Goal: Task Accomplishment & Management: Manage account settings

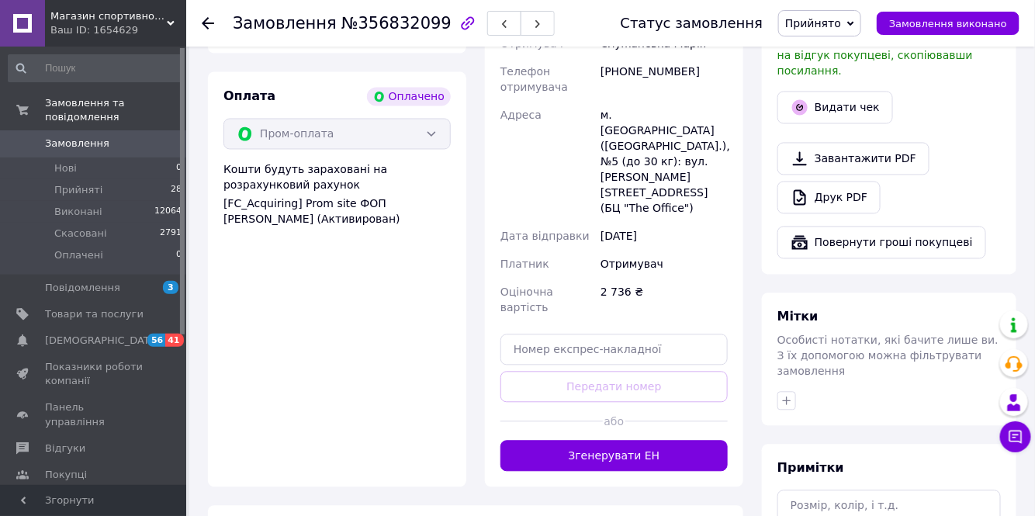
scroll to position [916, 0]
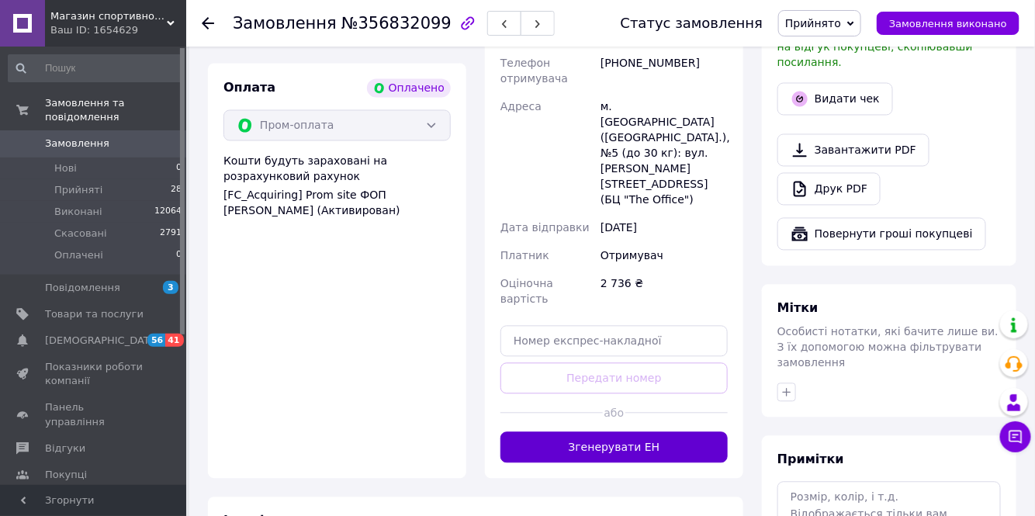
click at [595, 432] on button "Згенерувати ЕН" at bounding box center [613, 447] width 227 height 31
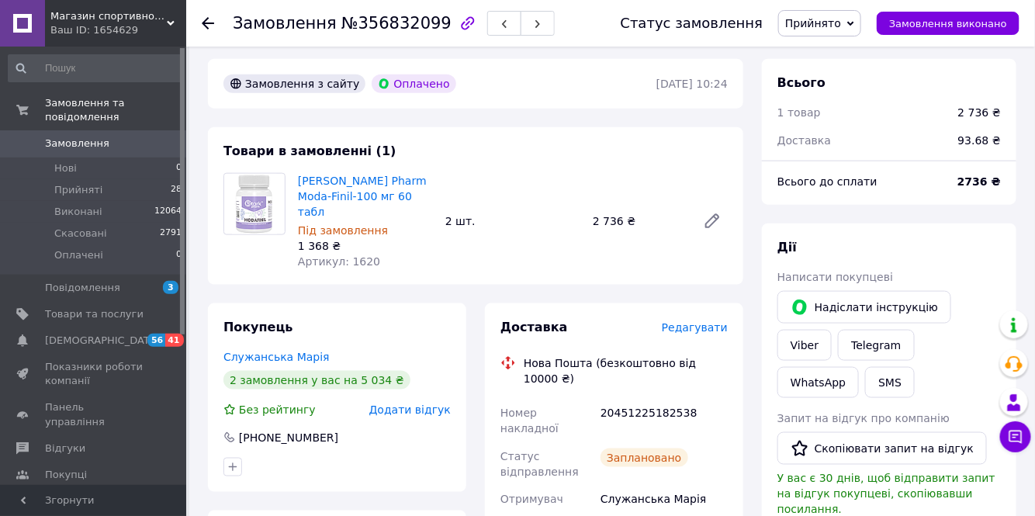
scroll to position [493, 0]
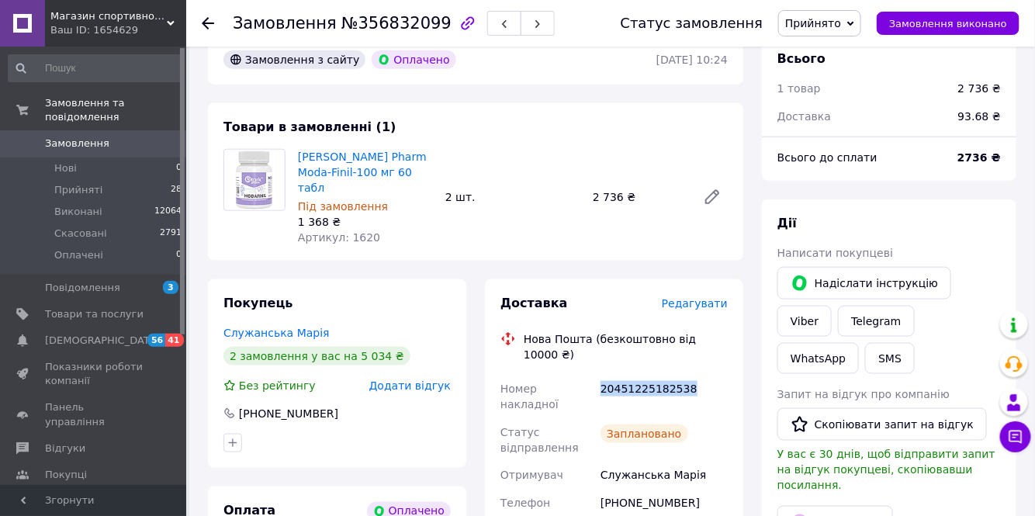
drag, startPoint x: 694, startPoint y: 339, endPoint x: 598, endPoint y: 343, distance: 96.3
click at [598, 375] on div "20451225182538" at bounding box center [663, 396] width 133 height 43
copy div "20451225182538"
click at [85, 183] on span "Прийняті" at bounding box center [78, 190] width 48 height 14
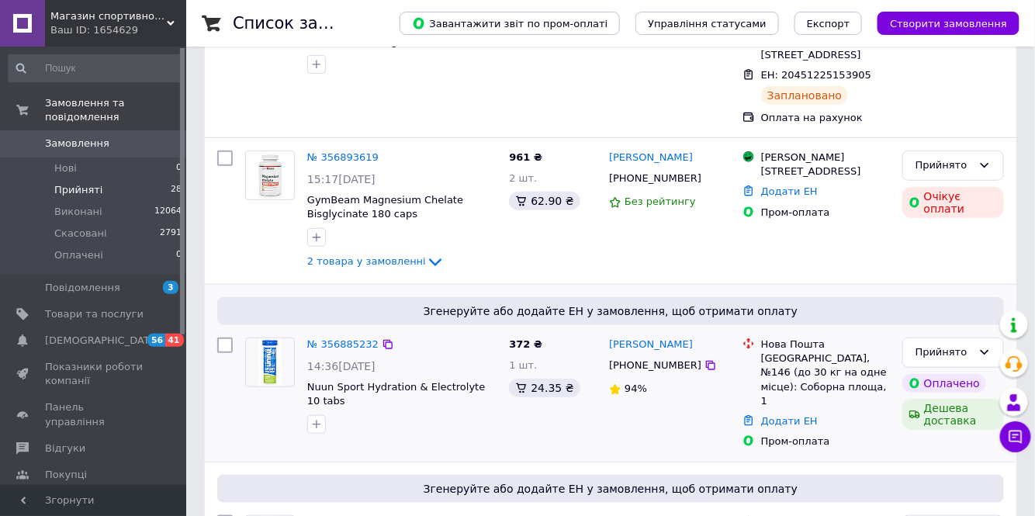
scroll to position [282, 0]
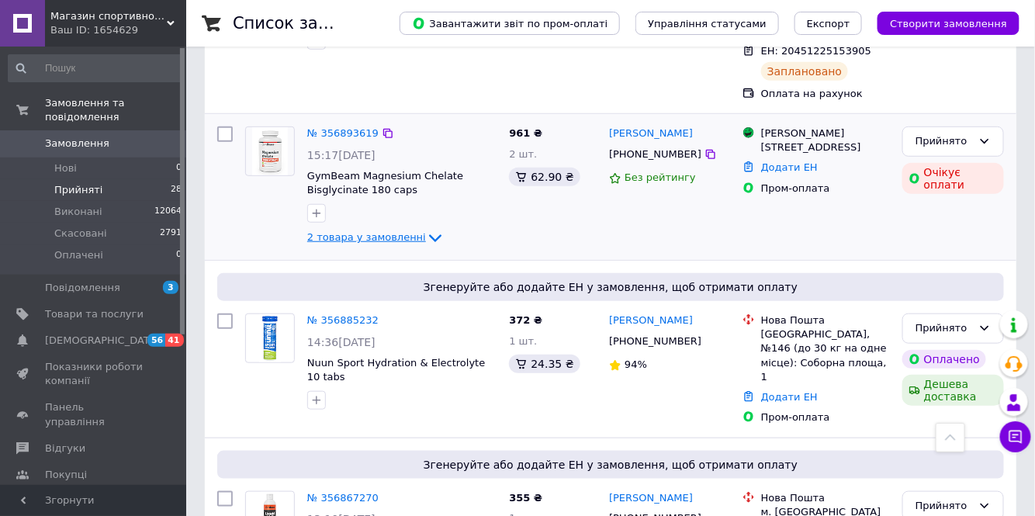
click at [375, 232] on span "2 товара у замовленні" at bounding box center [366, 238] width 119 height 12
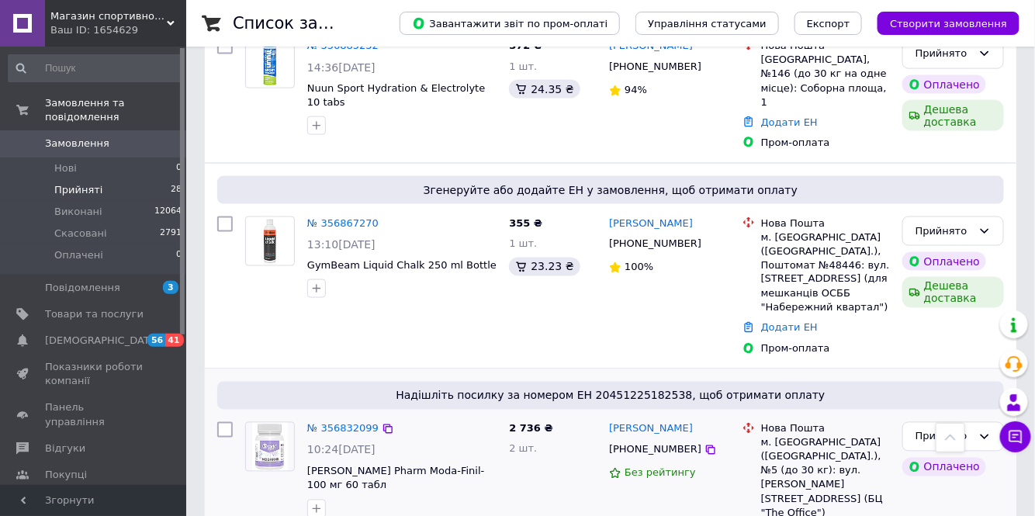
scroll to position [705, 0]
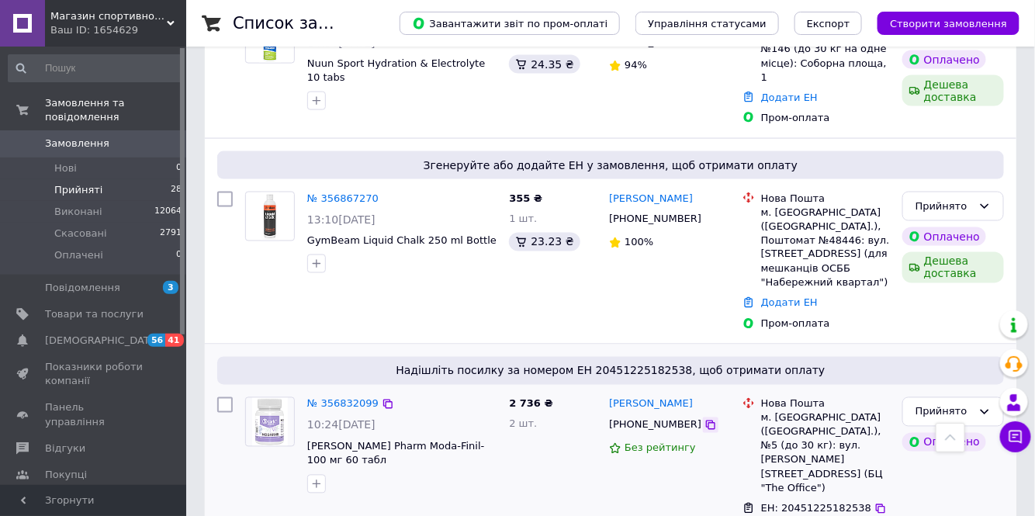
click at [704, 419] on icon at bounding box center [710, 425] width 12 height 12
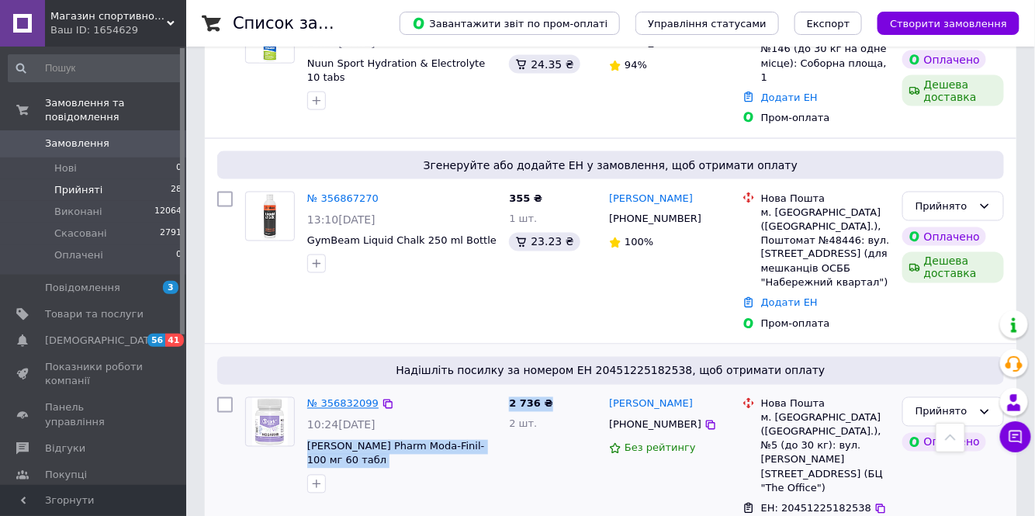
drag, startPoint x: 496, startPoint y: 403, endPoint x: 363, endPoint y: 365, distance: 138.7
click at [307, 391] on div "№ 356832099 10:24, 12.08.2025 Stark Pharm Moda-Finil-100 мг 60 табл 2 736 ₴ 2 ш…" at bounding box center [610, 478] width 799 height 174
copy div "Stark Pharm Moda-Finil-100 мг 60 табл 2 736 ₴"
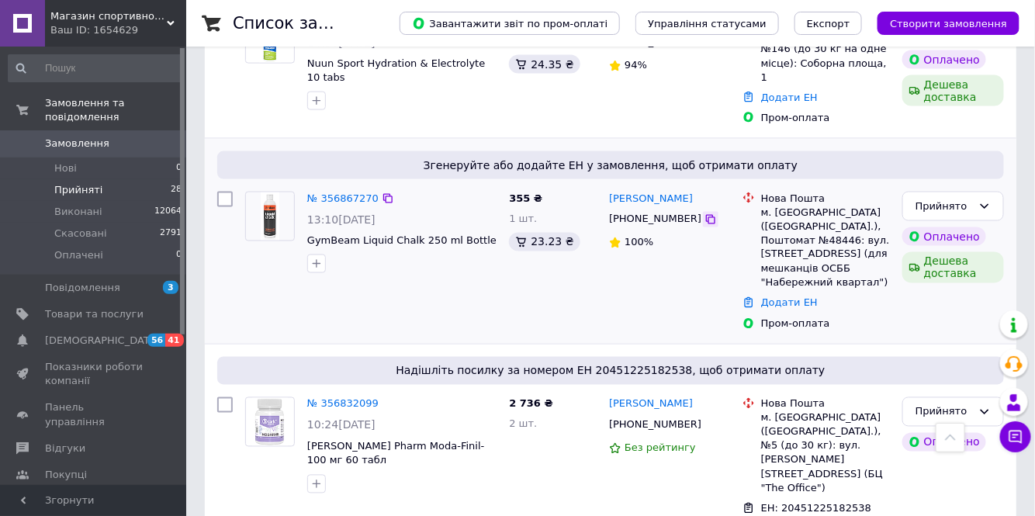
click at [706, 215] on icon at bounding box center [710, 219] width 9 height 9
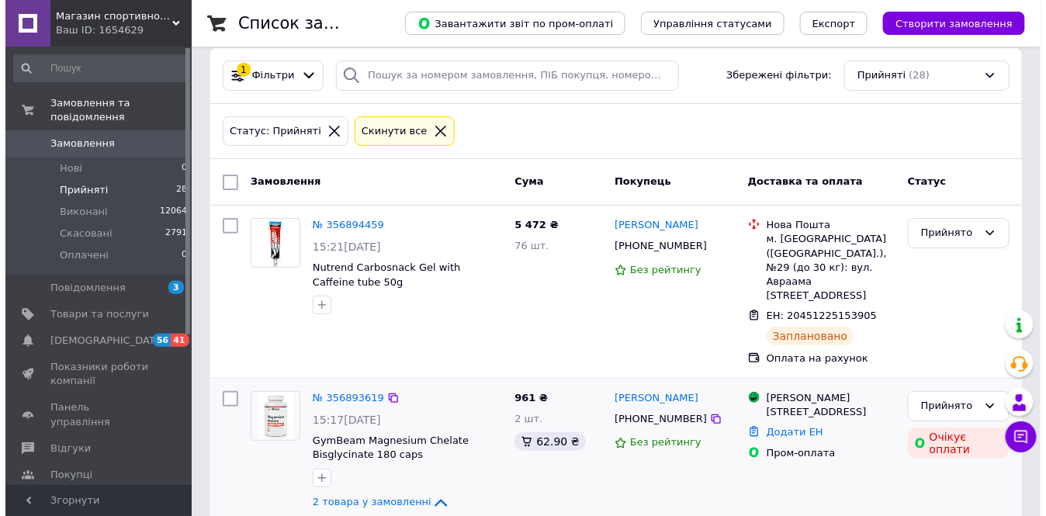
scroll to position [0, 0]
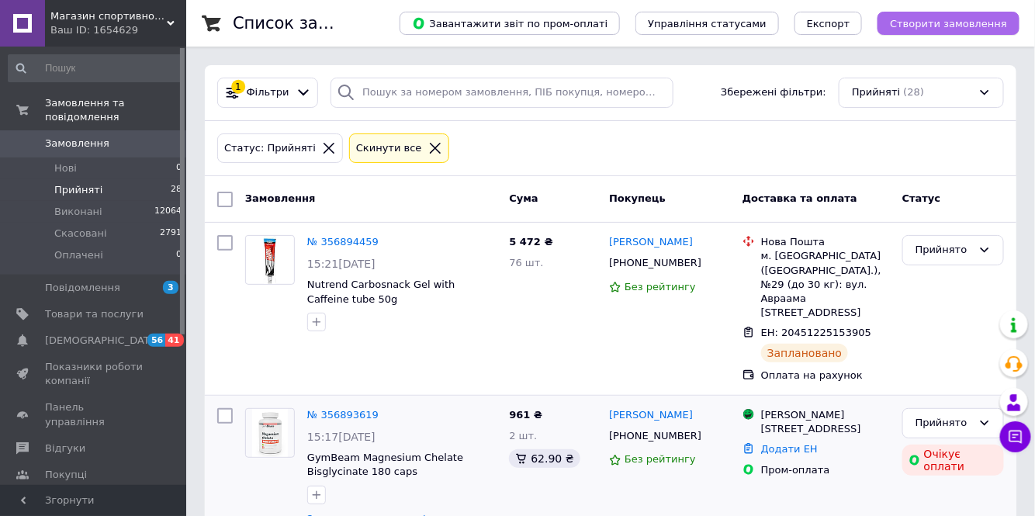
click at [945, 20] on span "Створити замовлення" at bounding box center [948, 24] width 117 height 12
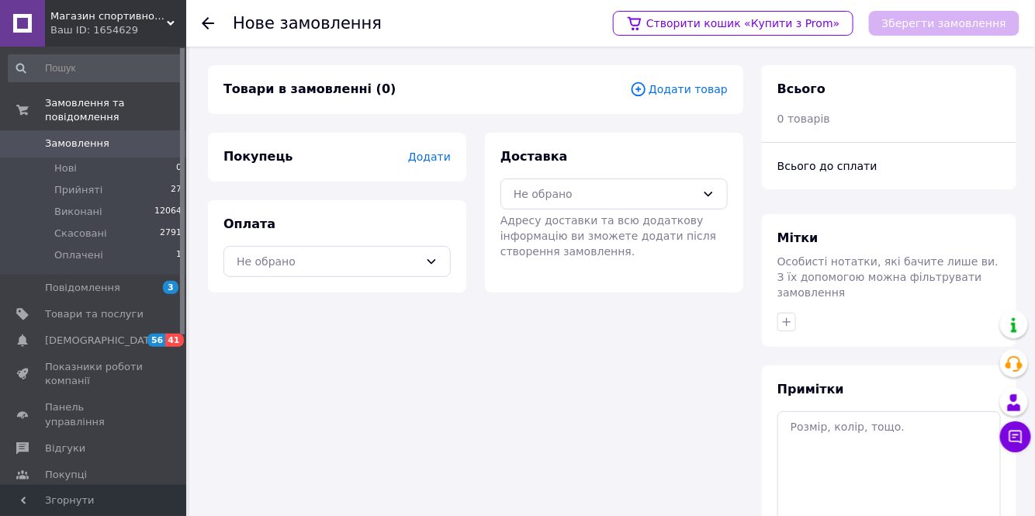
click at [641, 88] on icon at bounding box center [637, 88] width 5 height 5
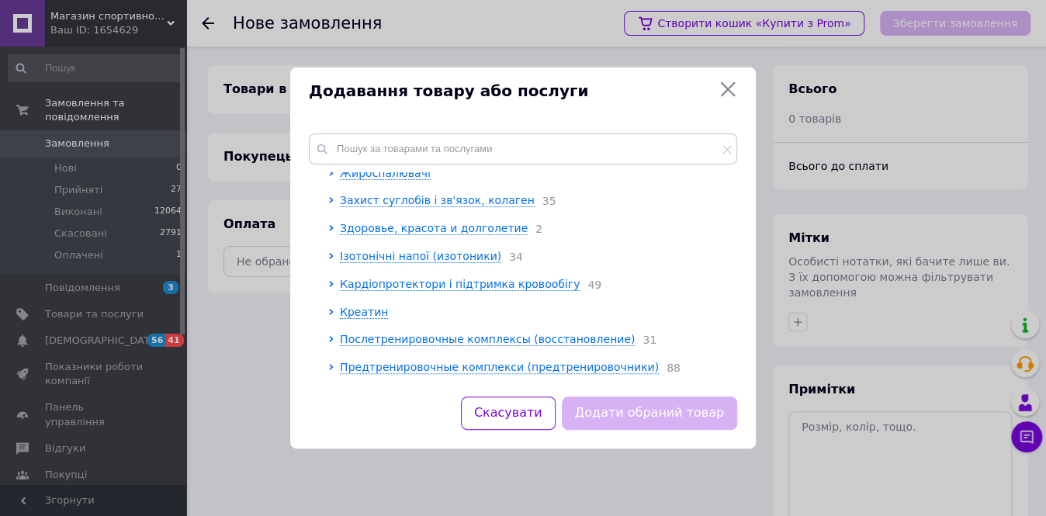
scroll to position [211, 0]
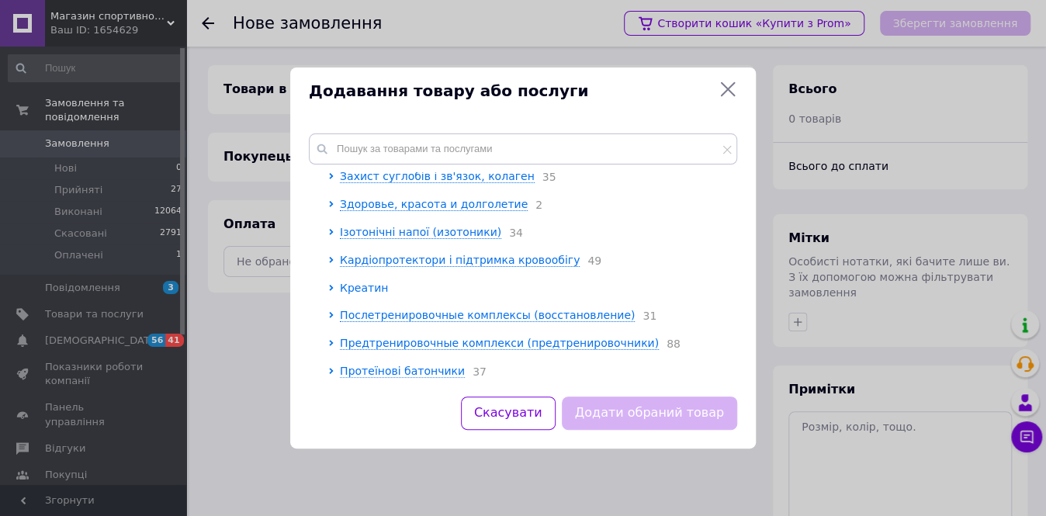
click at [359, 293] on span "Креатин" at bounding box center [364, 288] width 48 height 12
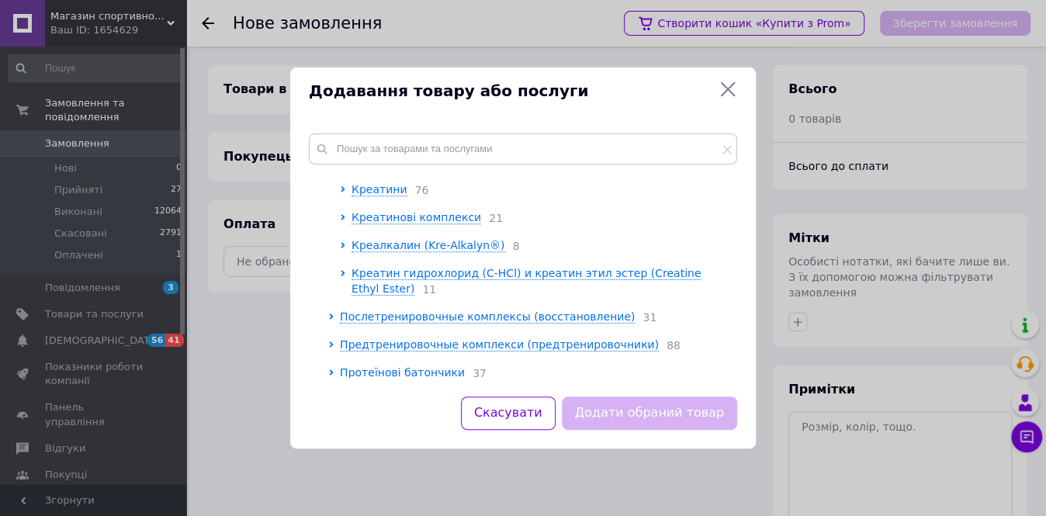
scroll to position [352, 0]
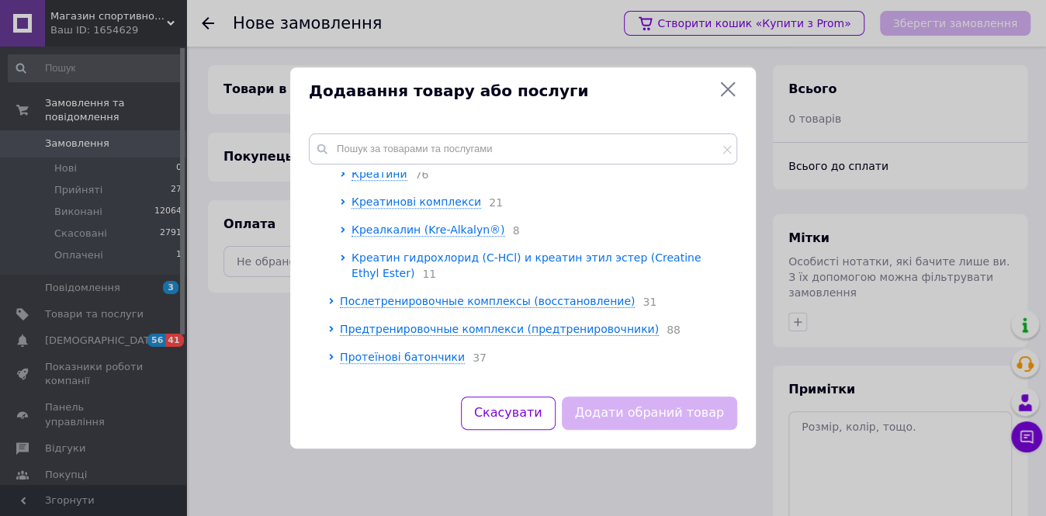
click at [411, 261] on span "Креатин гидрохлорид (C-HCl) и креатин этил эстер (Creatine Ethyl Ester)" at bounding box center [525, 265] width 349 height 28
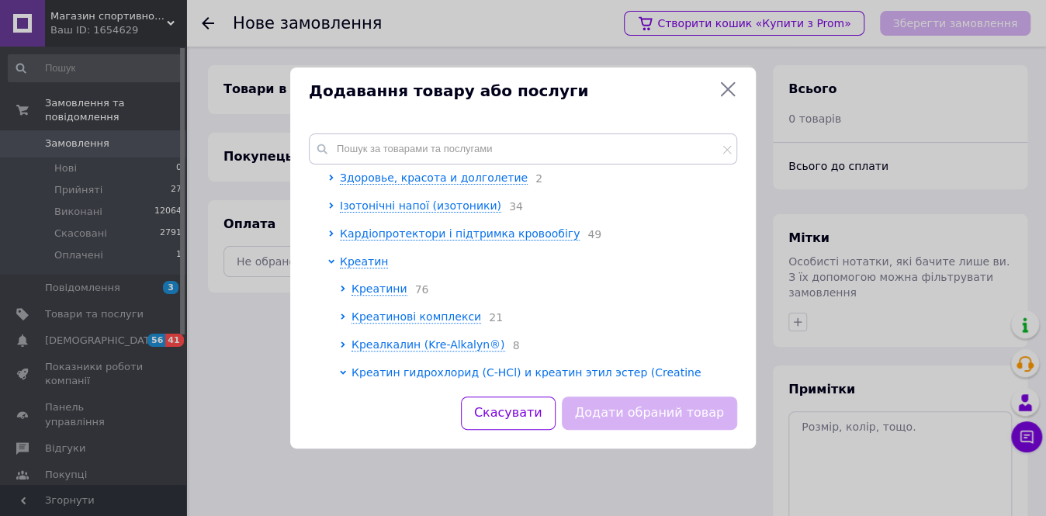
scroll to position [282, 0]
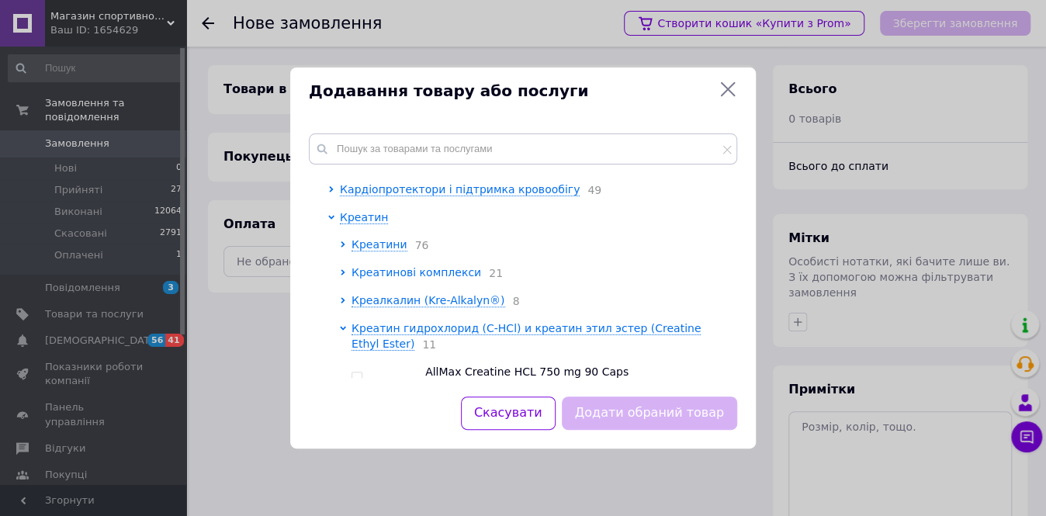
click at [384, 278] on span "Креатинові комплекси" at bounding box center [416, 272] width 130 height 12
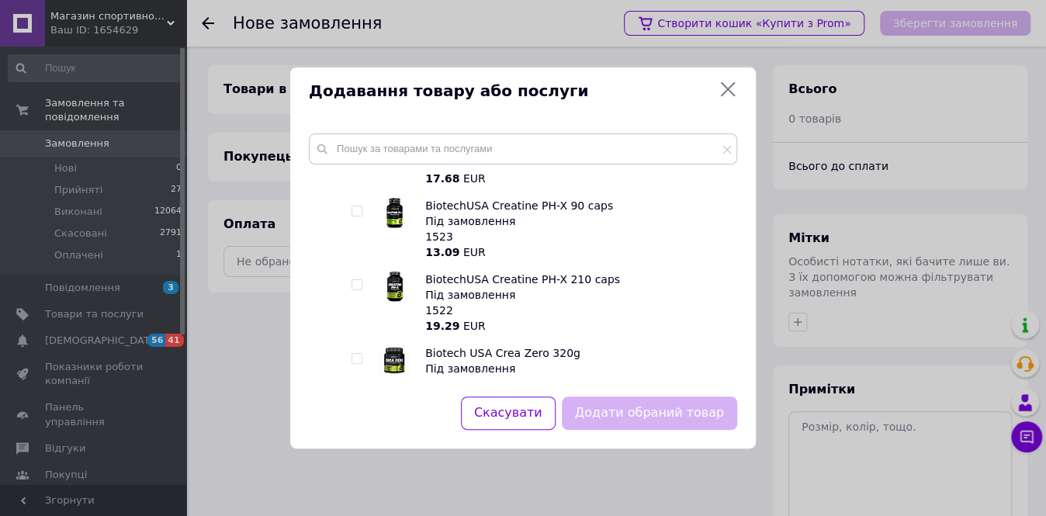
scroll to position [916, 0]
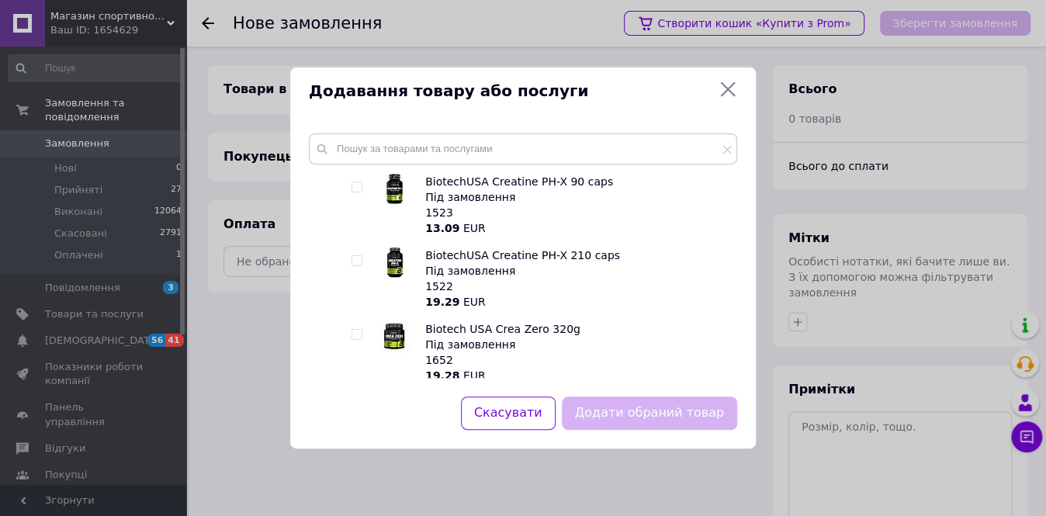
click at [354, 261] on input "checkbox" at bounding box center [356, 261] width 10 height 10
checkbox input "true"
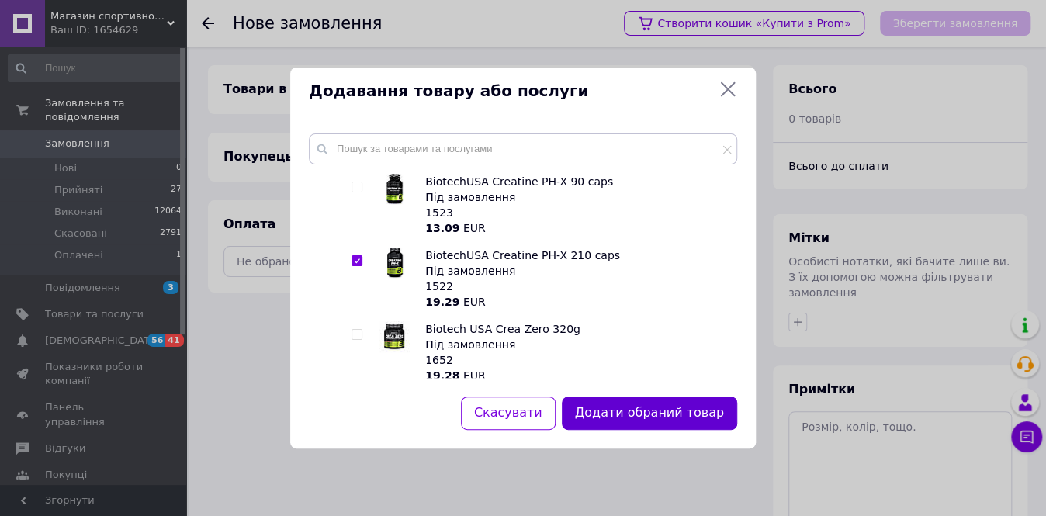
click at [680, 406] on button "Додати обраний товар" at bounding box center [649, 412] width 175 height 33
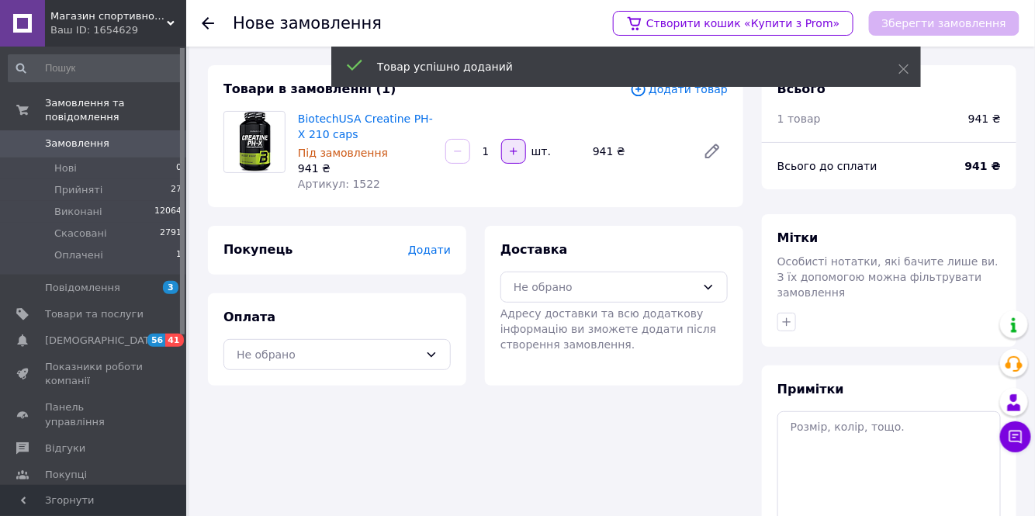
click at [514, 150] on icon "button" at bounding box center [513, 151] width 11 height 11
type input "2"
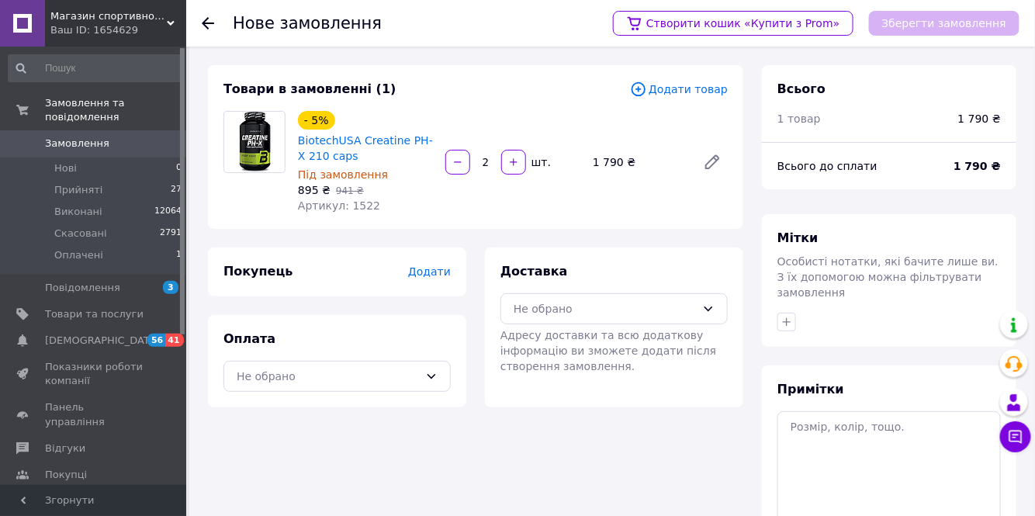
click at [647, 88] on icon at bounding box center [638, 89] width 17 height 17
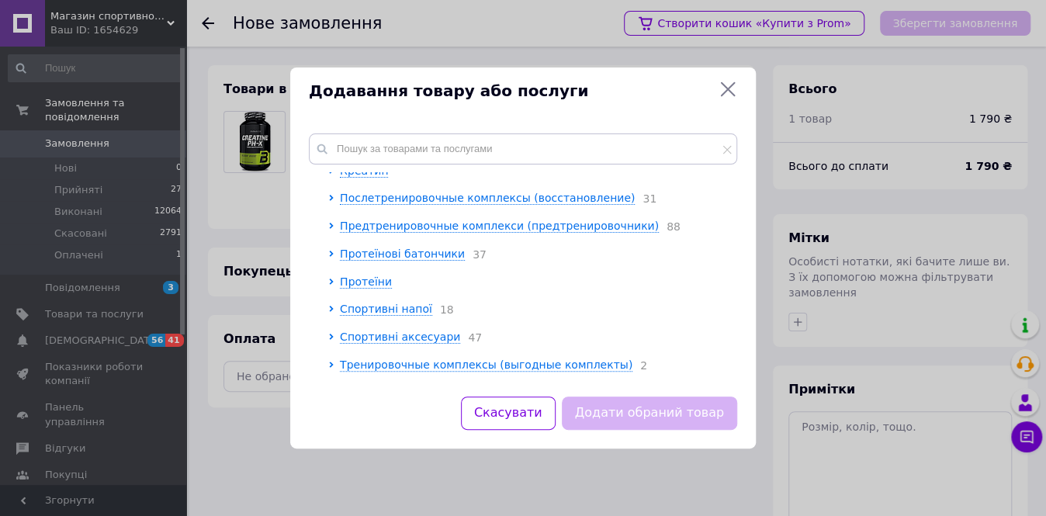
scroll to position [388, 0]
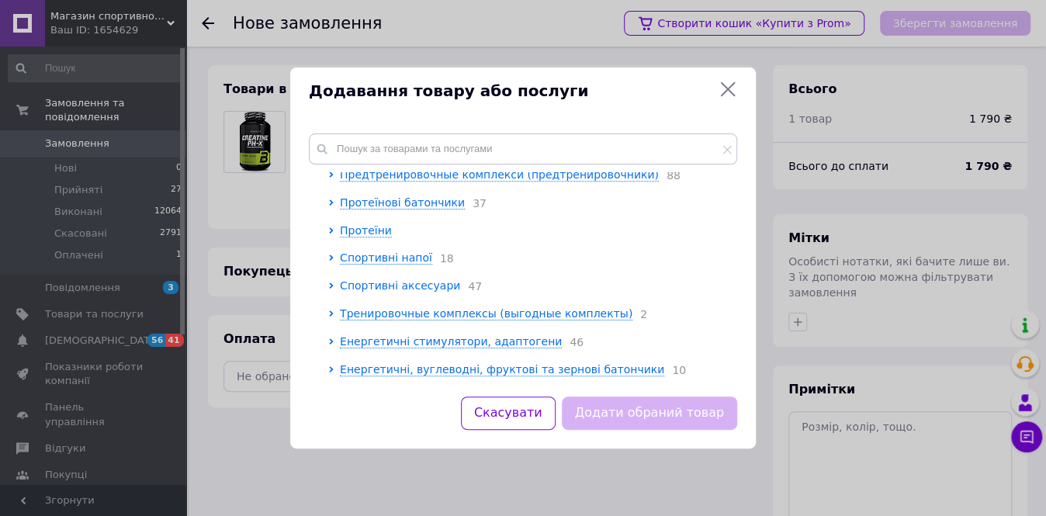
click at [434, 279] on span "Спортивні аксесуари" at bounding box center [400, 285] width 120 height 12
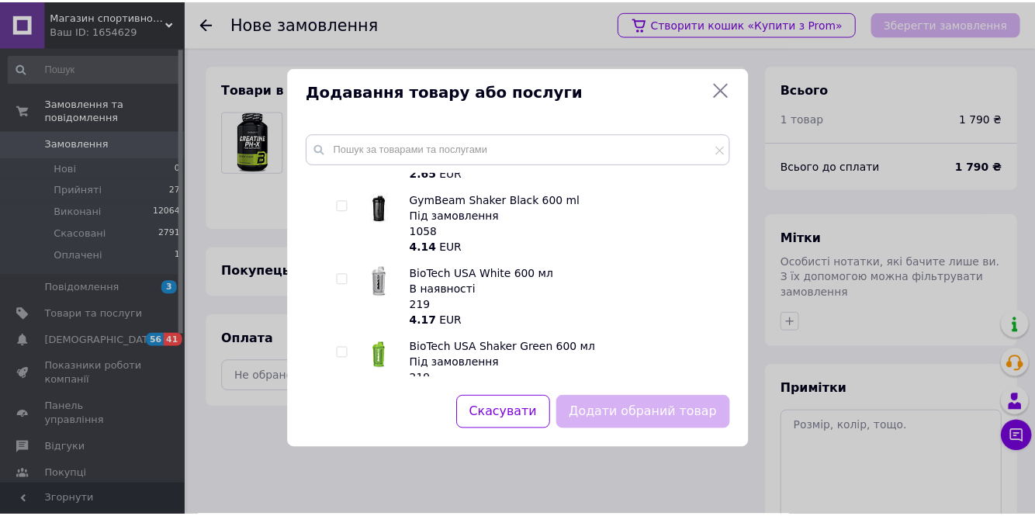
scroll to position [1727, 0]
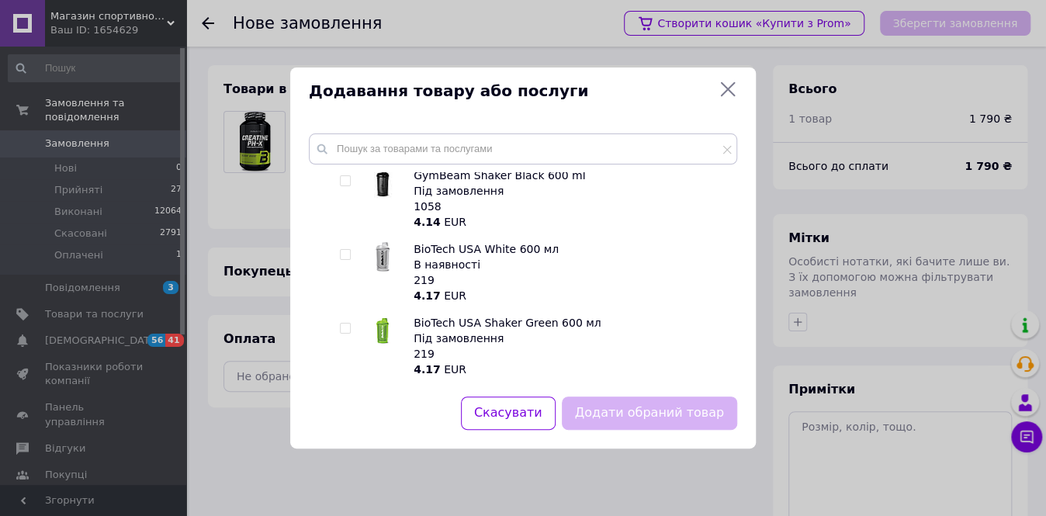
click at [345, 260] on input "checkbox" at bounding box center [345, 255] width 10 height 10
checkbox input "true"
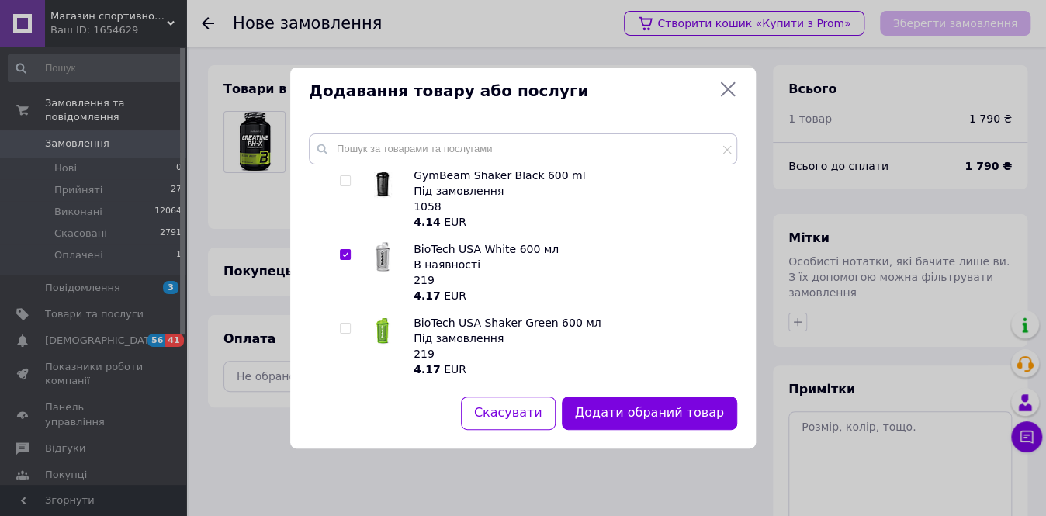
click at [689, 408] on button "Додати обраний товар" at bounding box center [649, 412] width 175 height 33
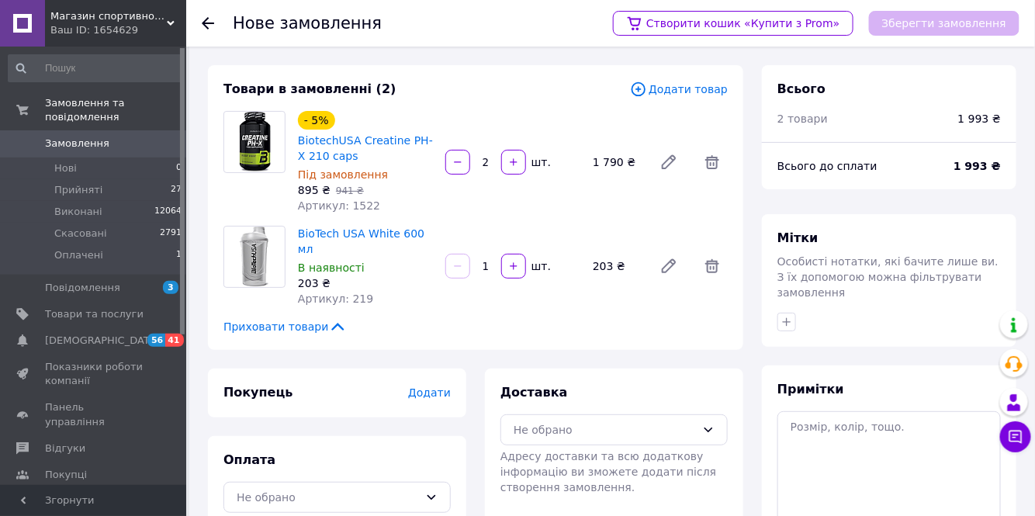
click at [432, 386] on span "Додати" at bounding box center [429, 392] width 43 height 12
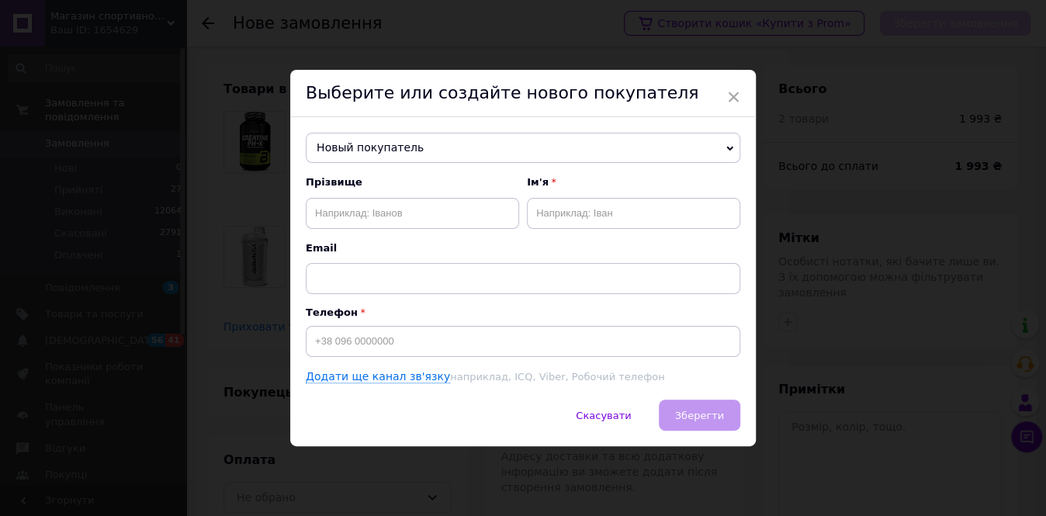
click at [729, 147] on use at bounding box center [729, 148] width 7 height 5
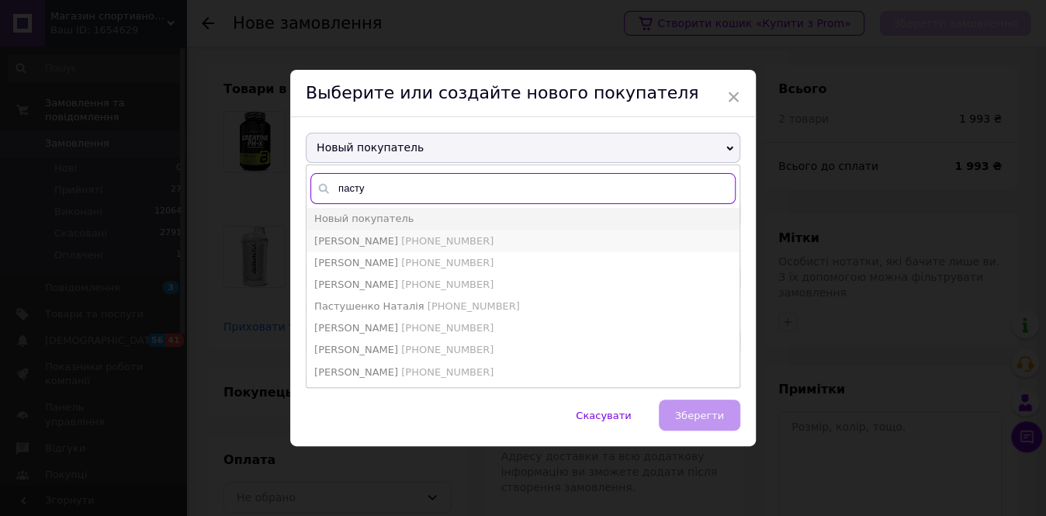
type input "пасту"
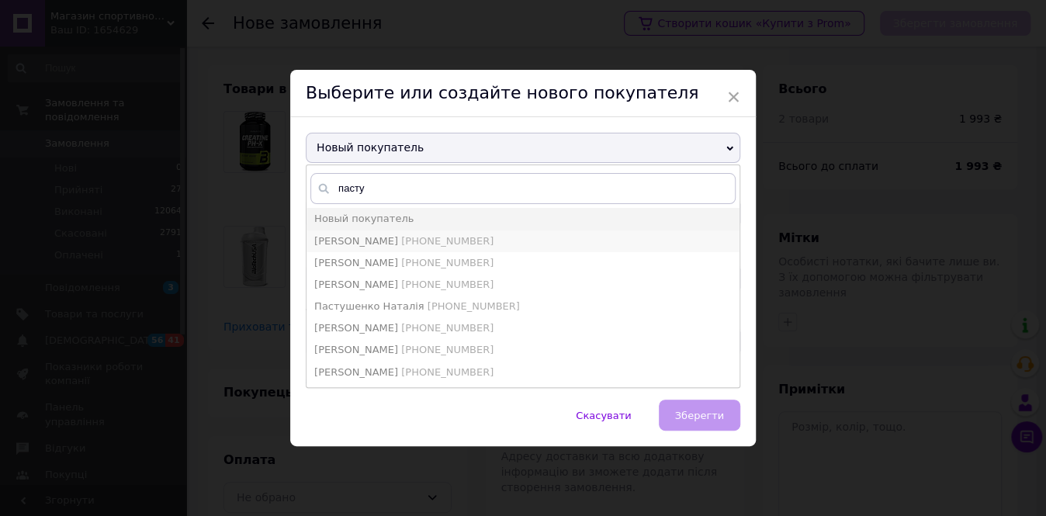
click at [478, 230] on li "Пастушенко Ростислав +380676724996" at bounding box center [522, 241] width 433 height 22
type input "Пастушенко Ростислав"
type input "[PHONE_NUMBER]"
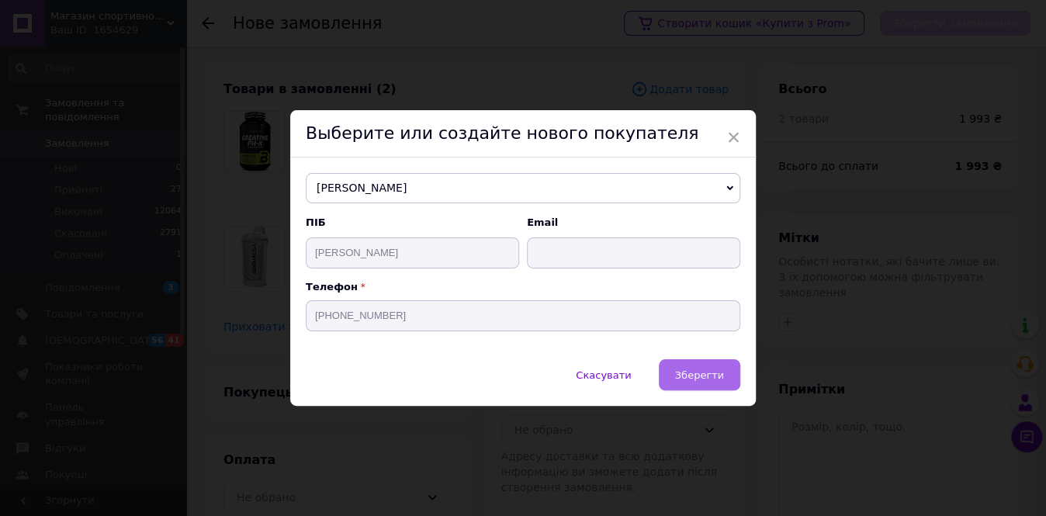
click at [718, 374] on span "Зберегти" at bounding box center [699, 375] width 49 height 12
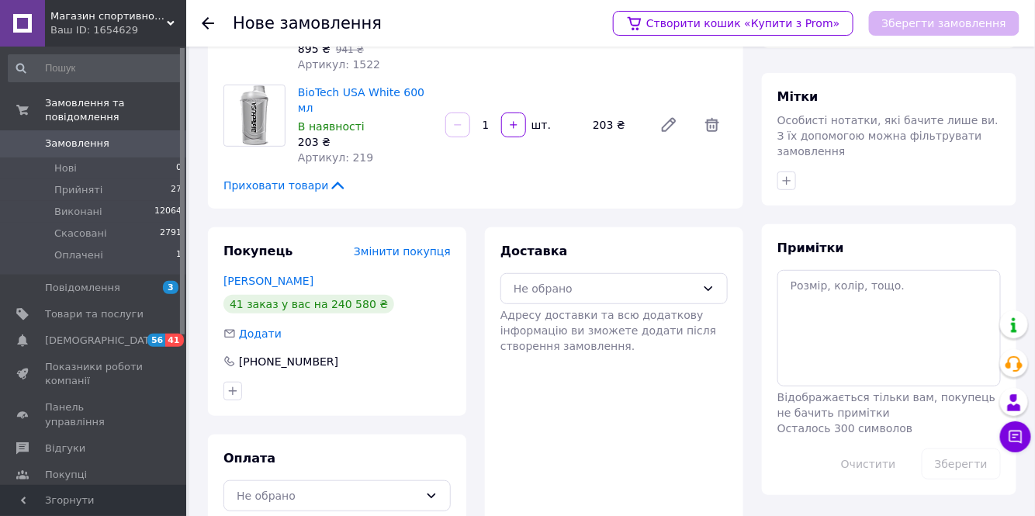
scroll to position [154, 0]
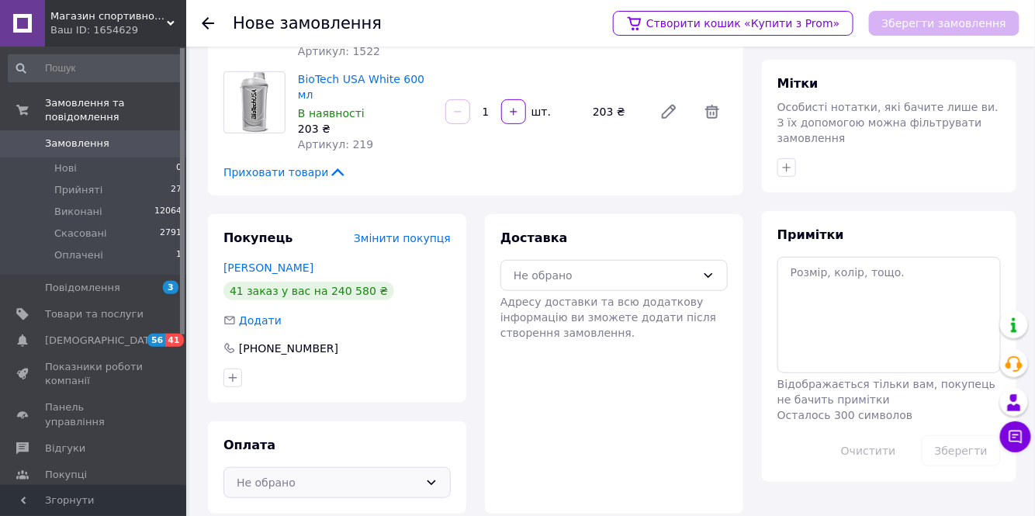
click at [431, 476] on icon at bounding box center [431, 482] width 12 height 12
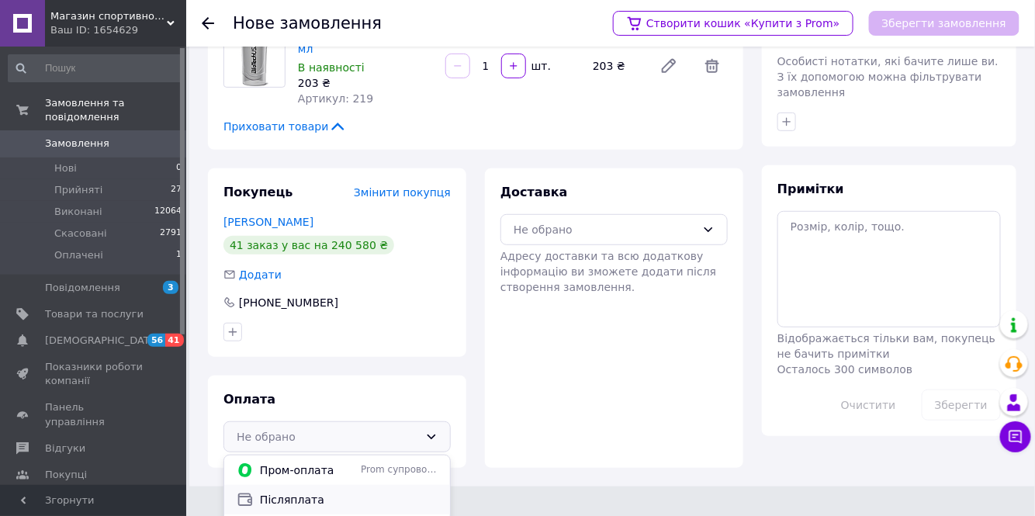
scroll to position [225, 0]
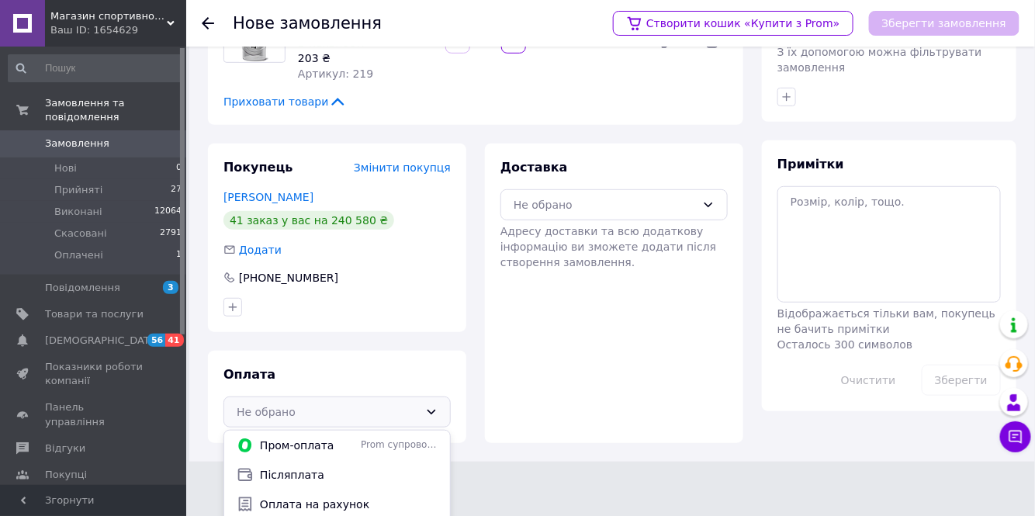
click at [323, 496] on span "Оплата на рахунок" at bounding box center [349, 504] width 178 height 16
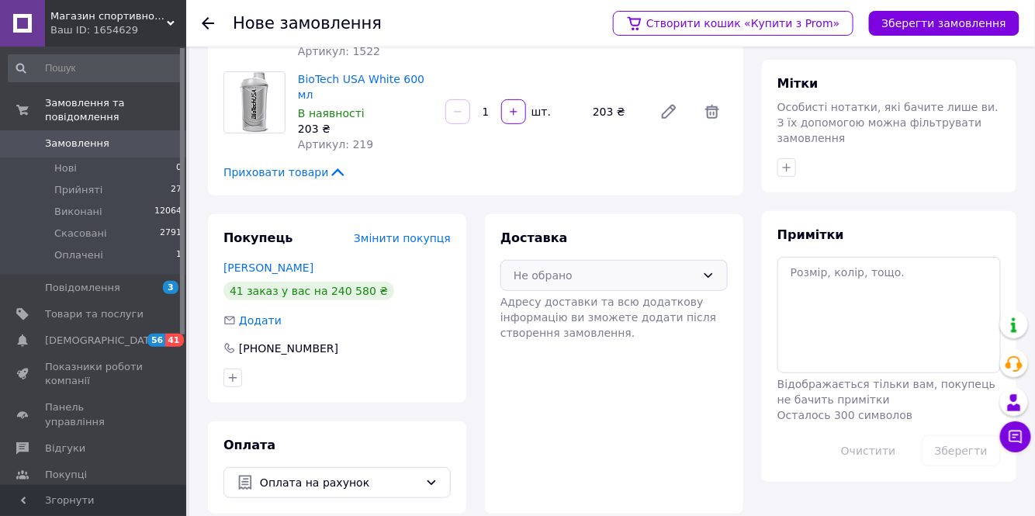
click at [709, 269] on icon at bounding box center [708, 275] width 12 height 12
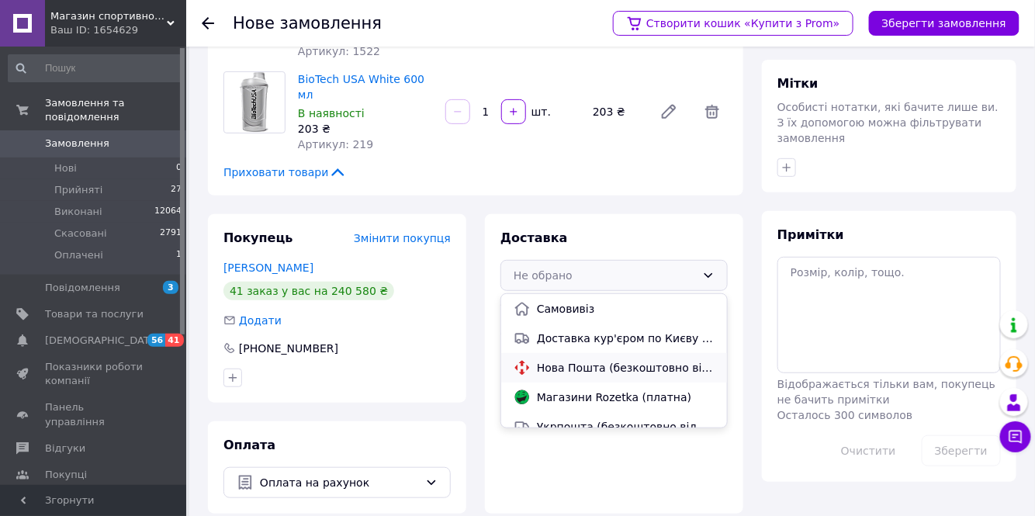
click at [568, 360] on span "Нова Пошта (безкоштовно від 10000 ₴)" at bounding box center [626, 368] width 178 height 16
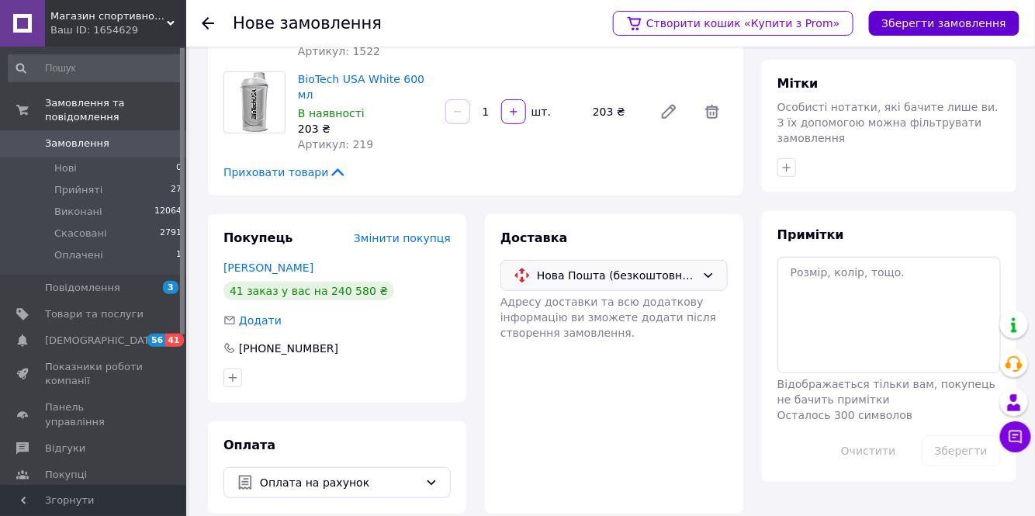
click at [959, 16] on button "Зберегти замовлення" at bounding box center [944, 23] width 150 height 25
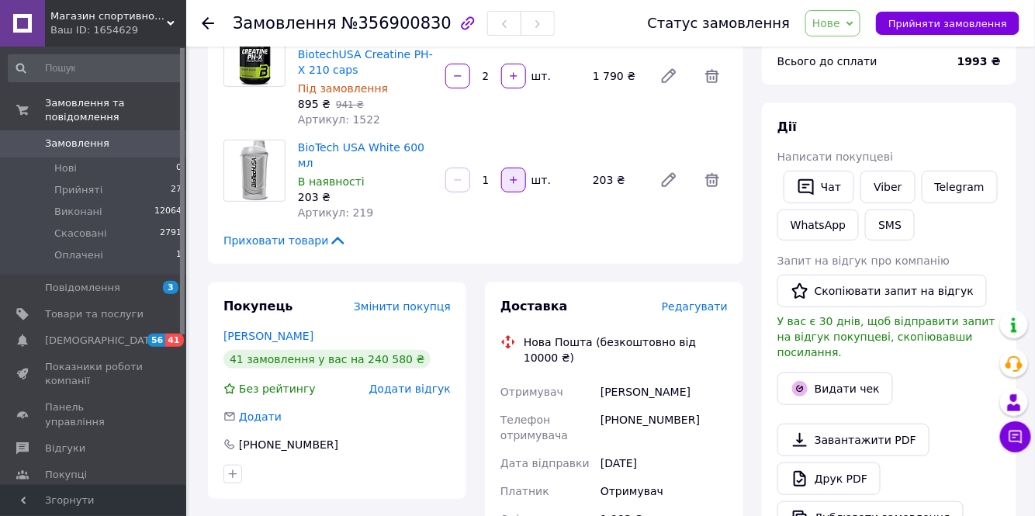
click at [513, 176] on icon "button" at bounding box center [513, 179] width 7 height 7
click at [513, 170] on div at bounding box center [514, 180] width 28 height 25
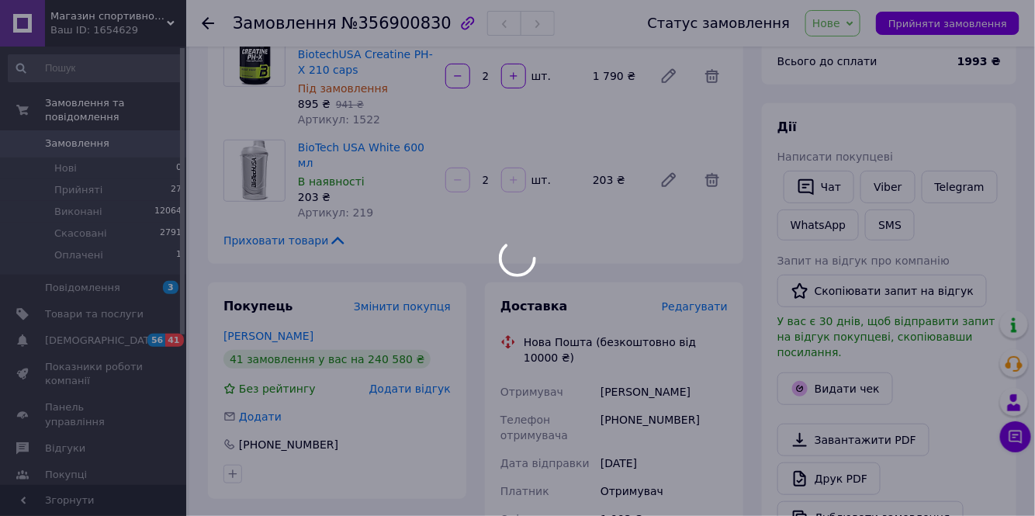
click at [513, 170] on div at bounding box center [517, 258] width 1035 height 516
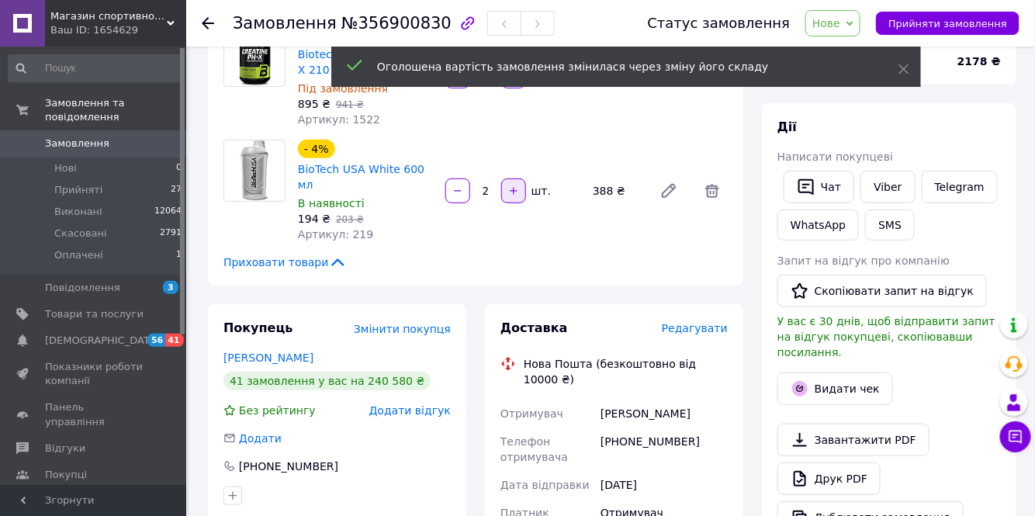
click at [513, 187] on icon "button" at bounding box center [513, 190] width 7 height 7
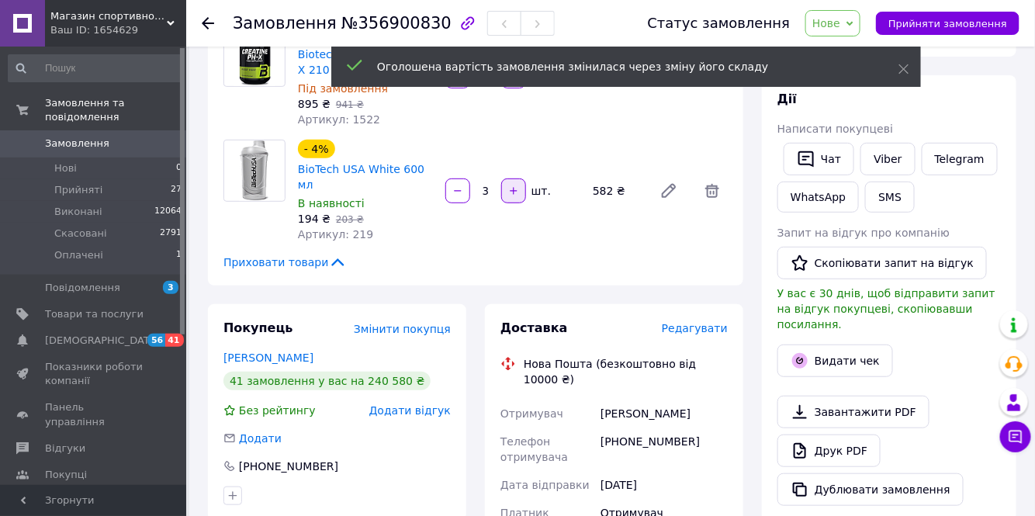
click at [511, 185] on icon "button" at bounding box center [513, 190] width 11 height 11
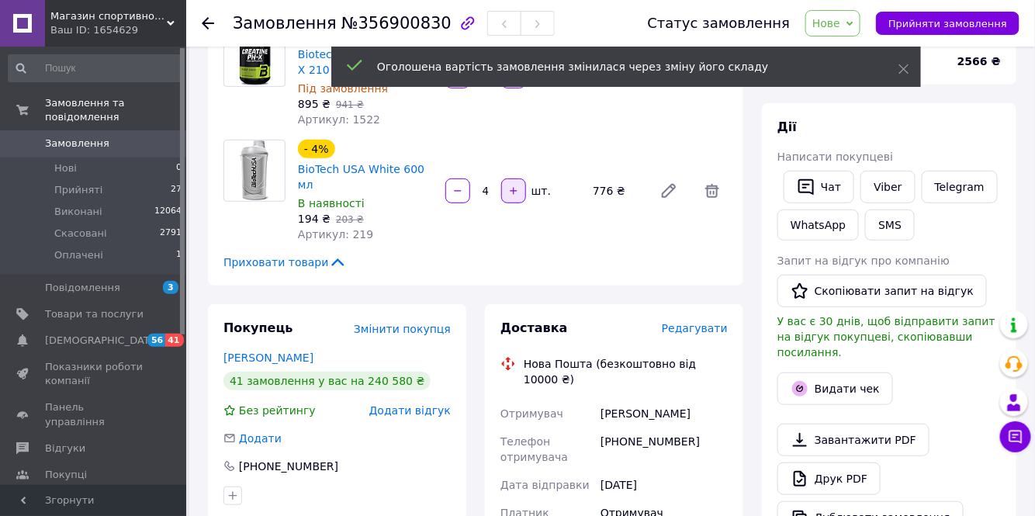
click at [512, 185] on icon "button" at bounding box center [513, 190] width 11 height 11
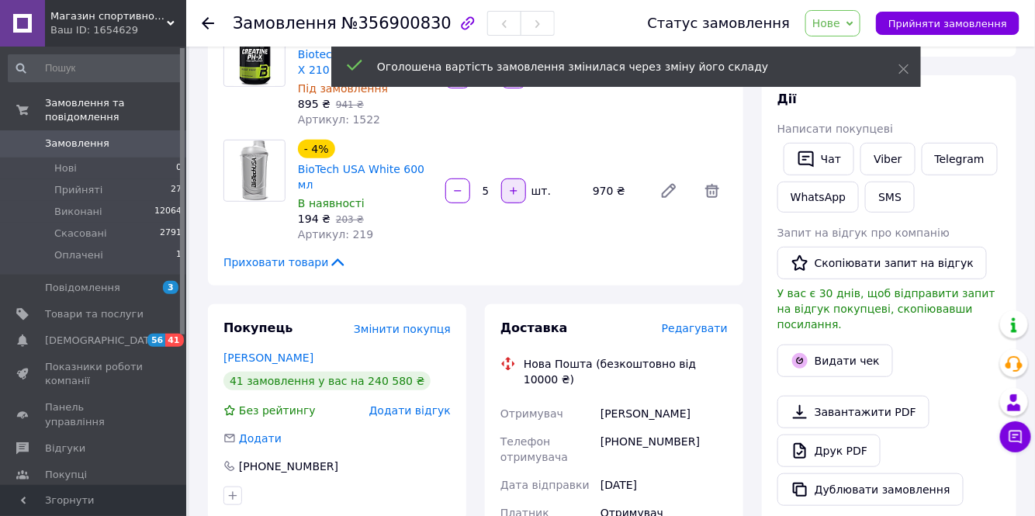
click at [510, 185] on icon "button" at bounding box center [513, 190] width 11 height 11
click at [514, 185] on icon "button" at bounding box center [513, 190] width 11 height 11
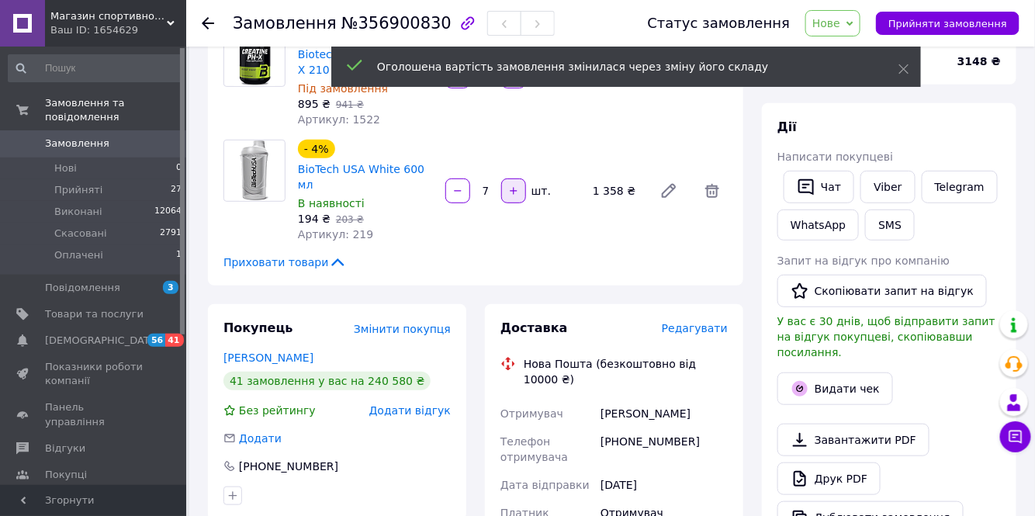
click at [512, 187] on icon "button" at bounding box center [513, 190] width 7 height 7
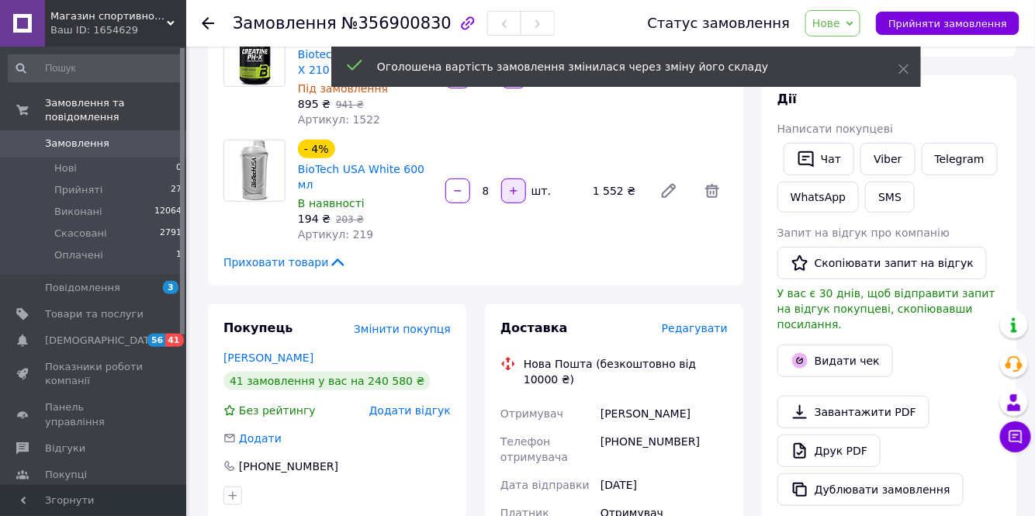
click at [510, 185] on icon "button" at bounding box center [513, 190] width 11 height 11
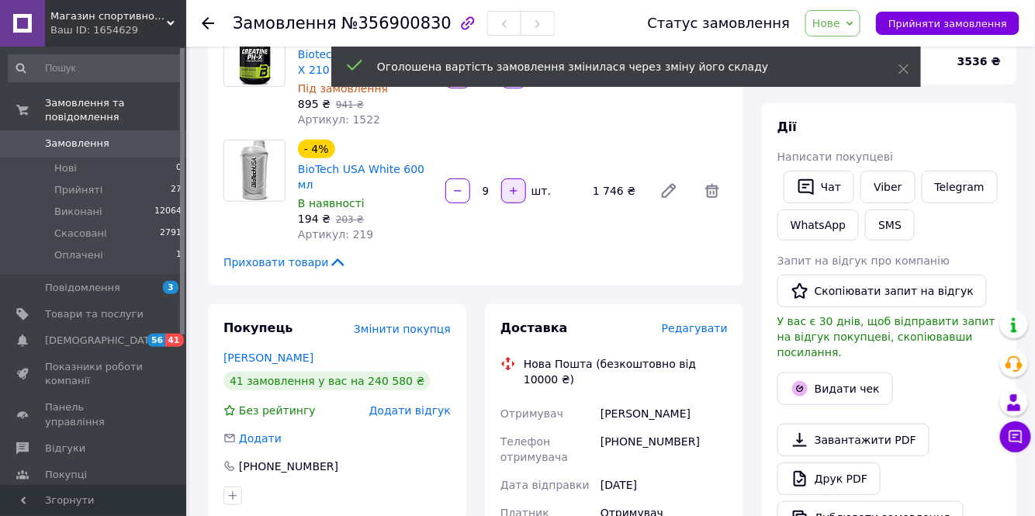
click at [514, 185] on icon "button" at bounding box center [513, 190] width 11 height 11
type input "10"
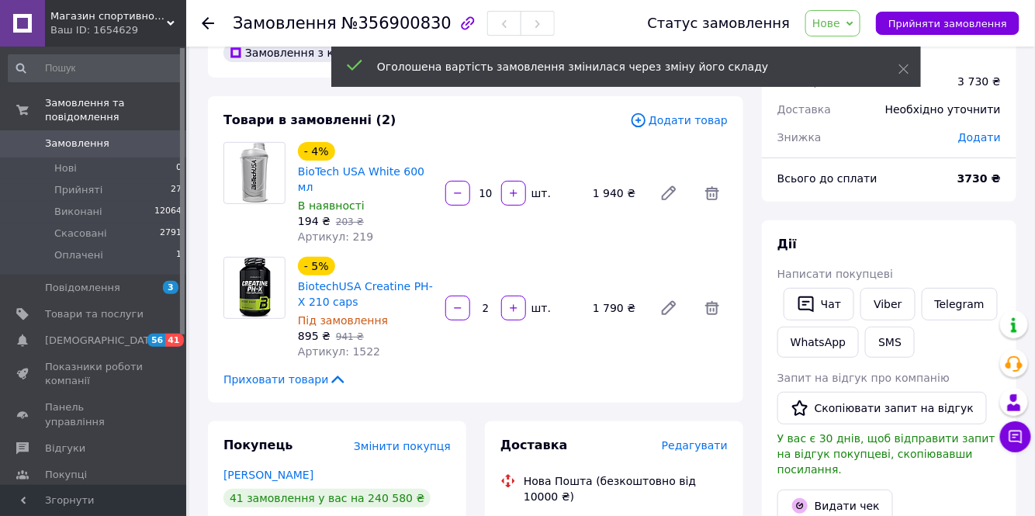
scroll to position [13, 0]
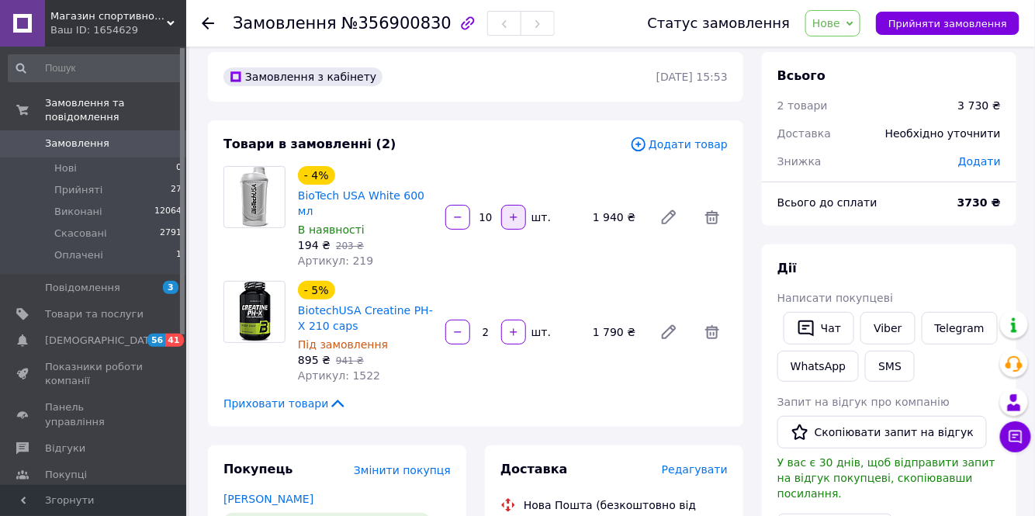
click at [515, 212] on icon "button" at bounding box center [513, 217] width 11 height 11
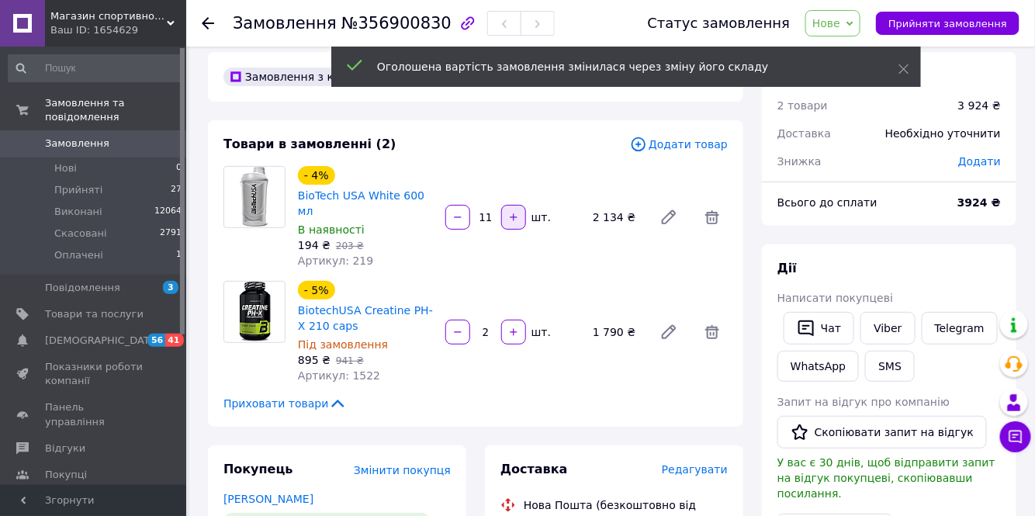
click at [514, 212] on icon "button" at bounding box center [513, 217] width 11 height 11
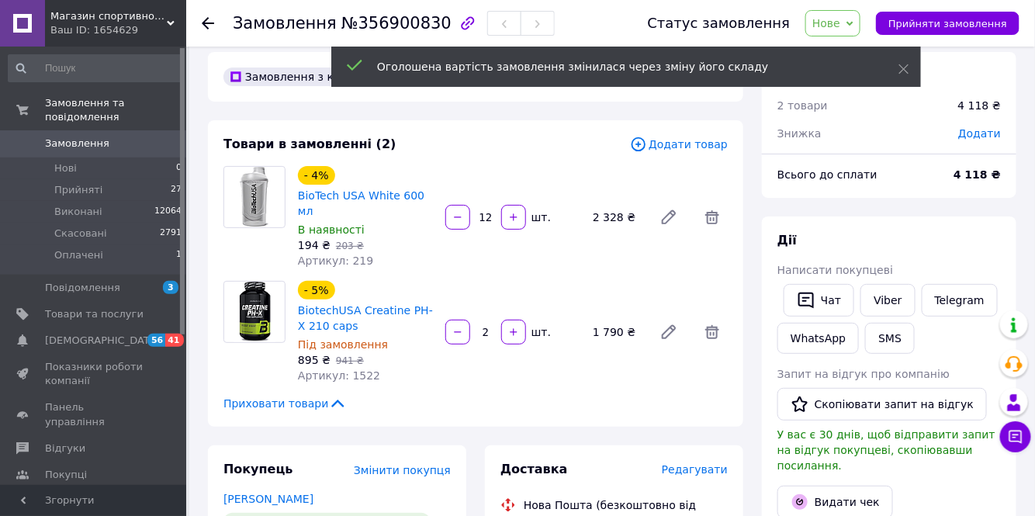
scroll to position [12, 0]
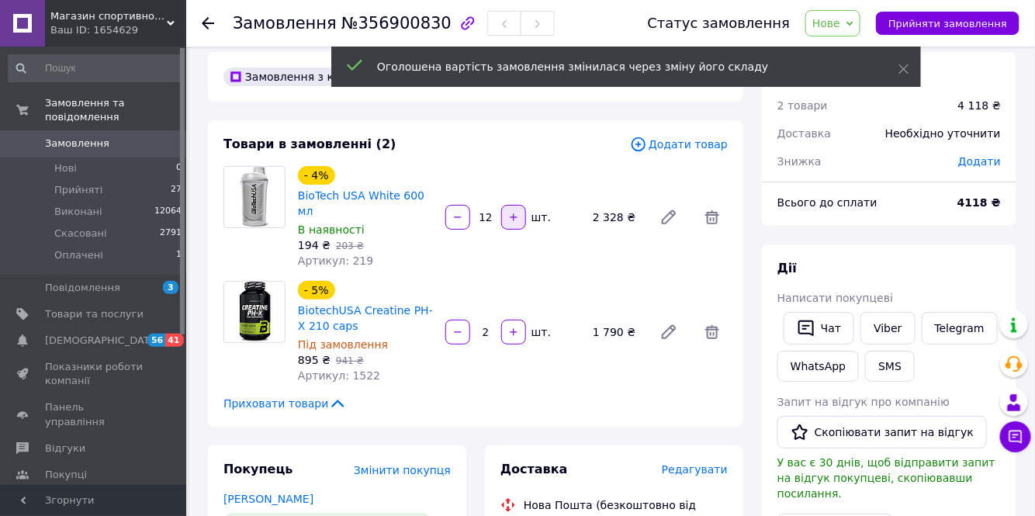
click at [514, 212] on icon "button" at bounding box center [513, 217] width 11 height 11
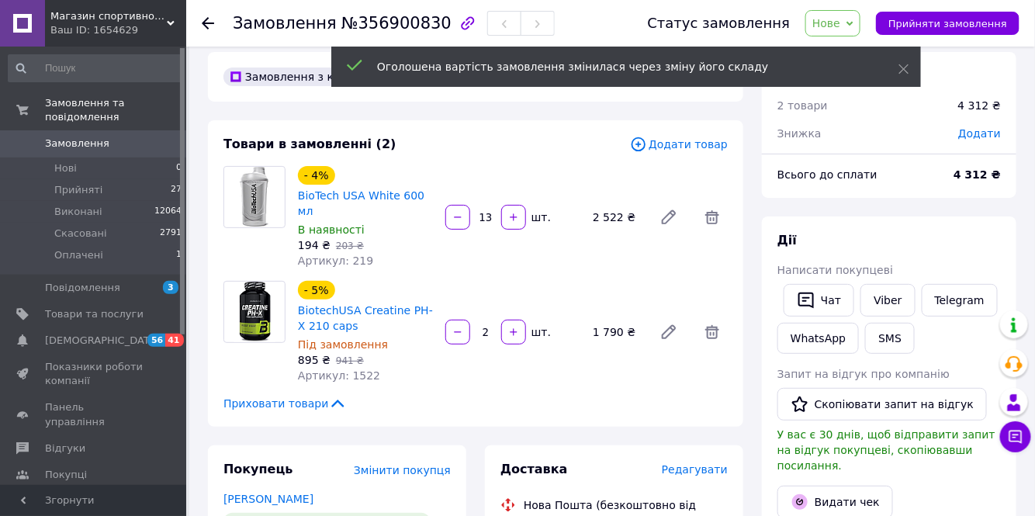
scroll to position [50, 0]
click at [512, 212] on icon "button" at bounding box center [513, 217] width 11 height 11
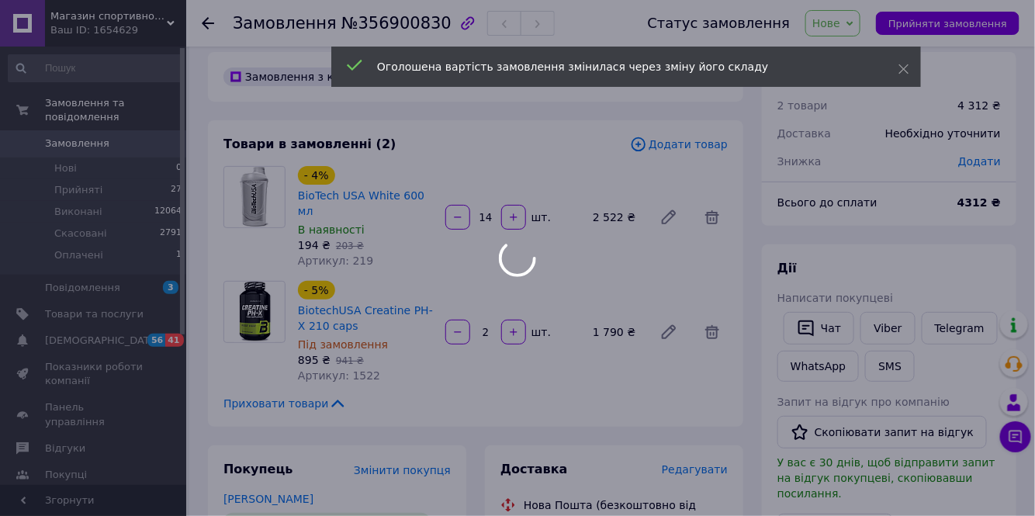
scroll to position [87, 0]
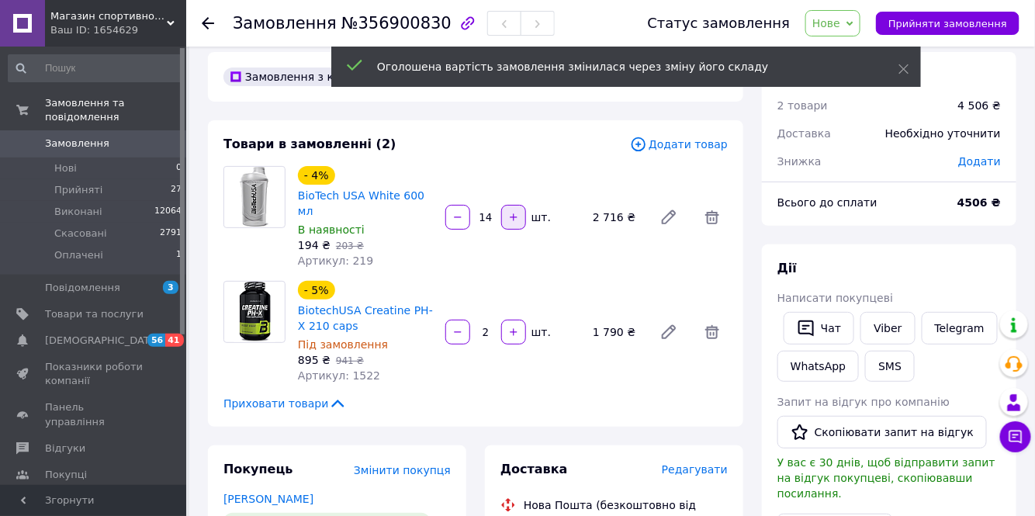
click at [514, 213] on icon "button" at bounding box center [513, 216] width 7 height 7
type input "15"
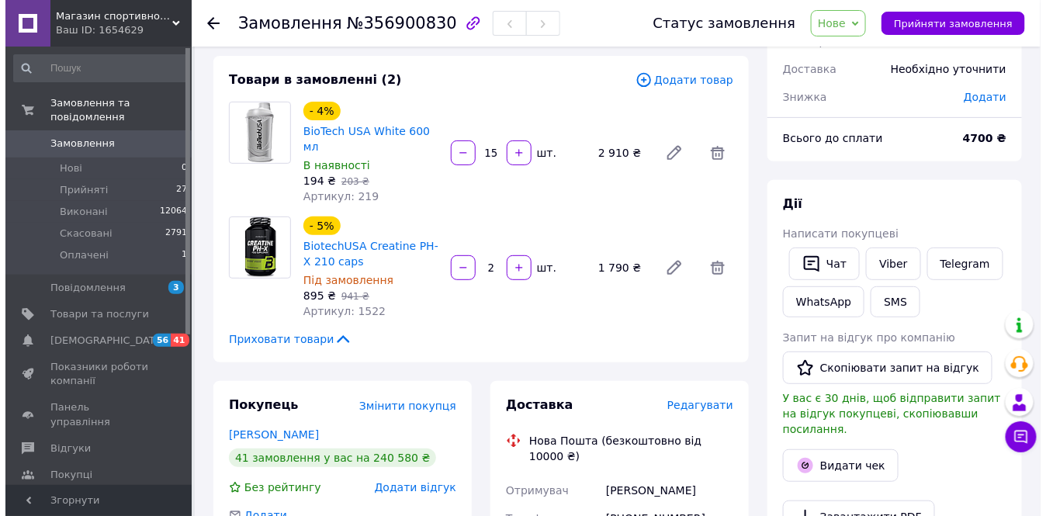
scroll to position [154, 0]
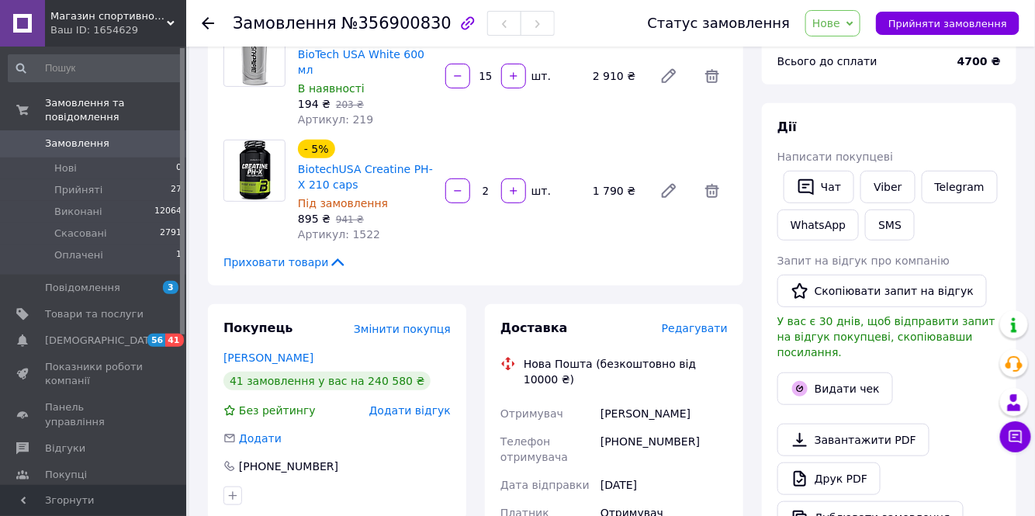
click at [690, 322] on span "Редагувати" at bounding box center [695, 328] width 66 height 12
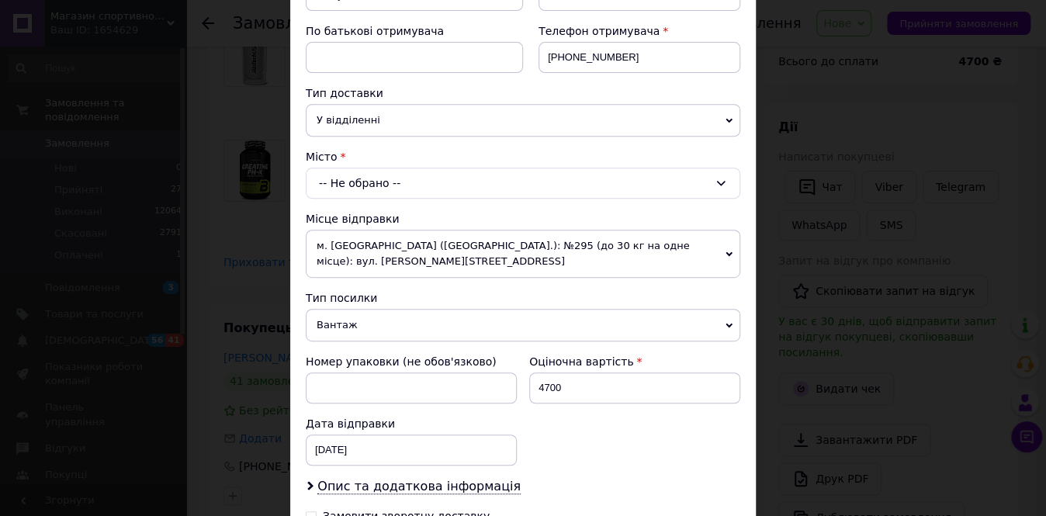
scroll to position [352, 0]
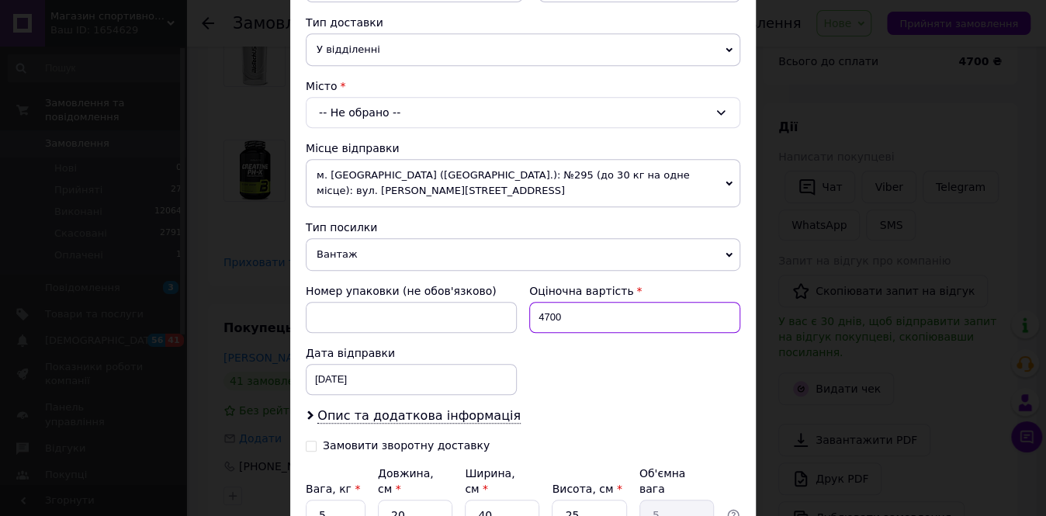
drag, startPoint x: 564, startPoint y: 296, endPoint x: 517, endPoint y: 285, distance: 48.5
click at [517, 285] on div "Номер упаковки (не обов'язково) Оціночна вартість 4700 Дата відправки 12.08.202…" at bounding box center [522, 339] width 447 height 124
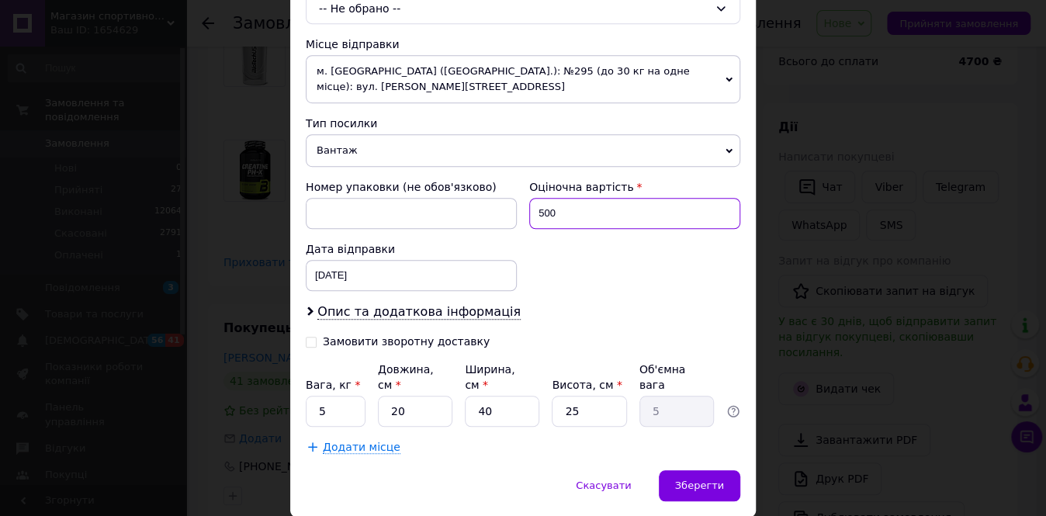
scroll to position [475, 0]
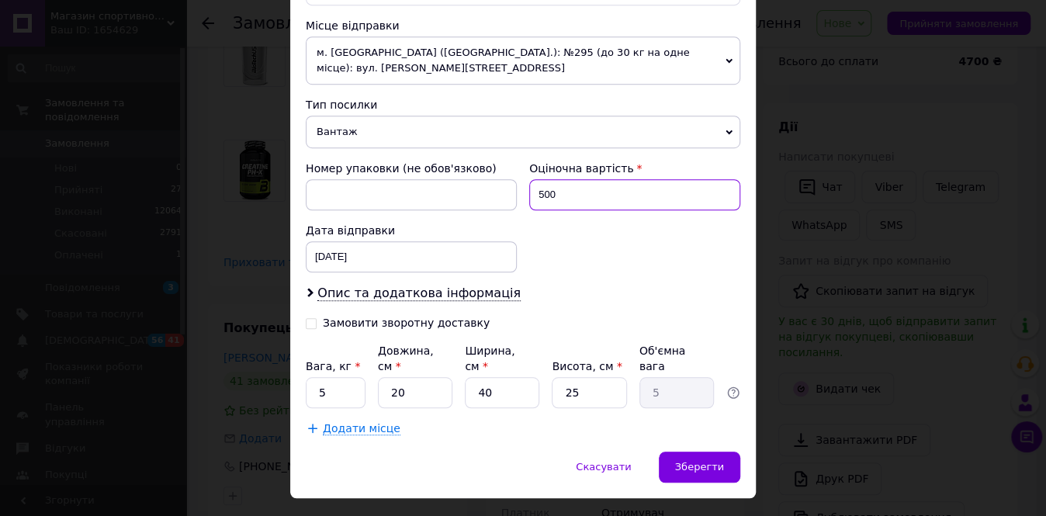
type input "500"
drag, startPoint x: 327, startPoint y: 358, endPoint x: 313, endPoint y: 358, distance: 13.2
click at [314, 377] on input "5" at bounding box center [336, 392] width 60 height 31
type input "1"
click at [424, 420] on div "Додати місце" at bounding box center [523, 428] width 434 height 16
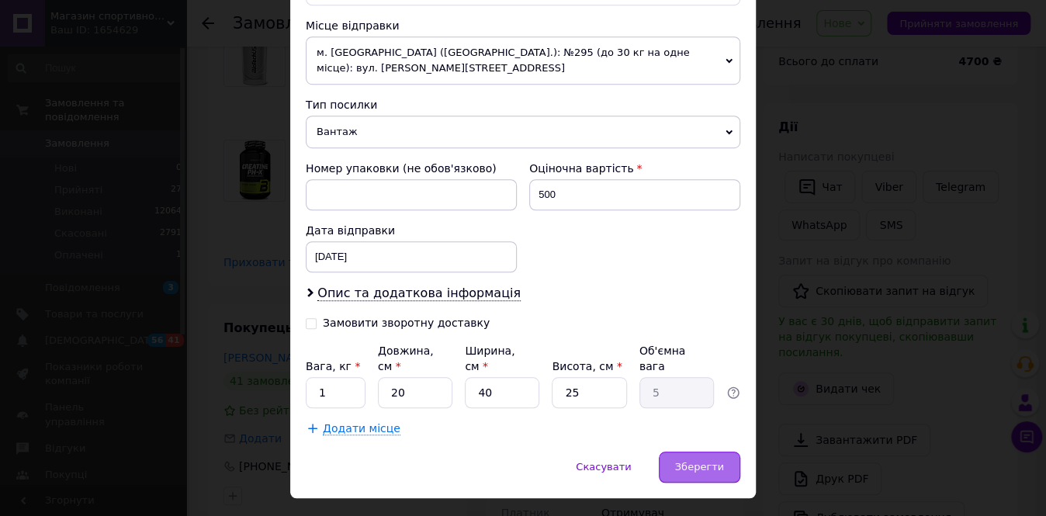
click at [707, 461] on span "Зберегти" at bounding box center [699, 467] width 49 height 12
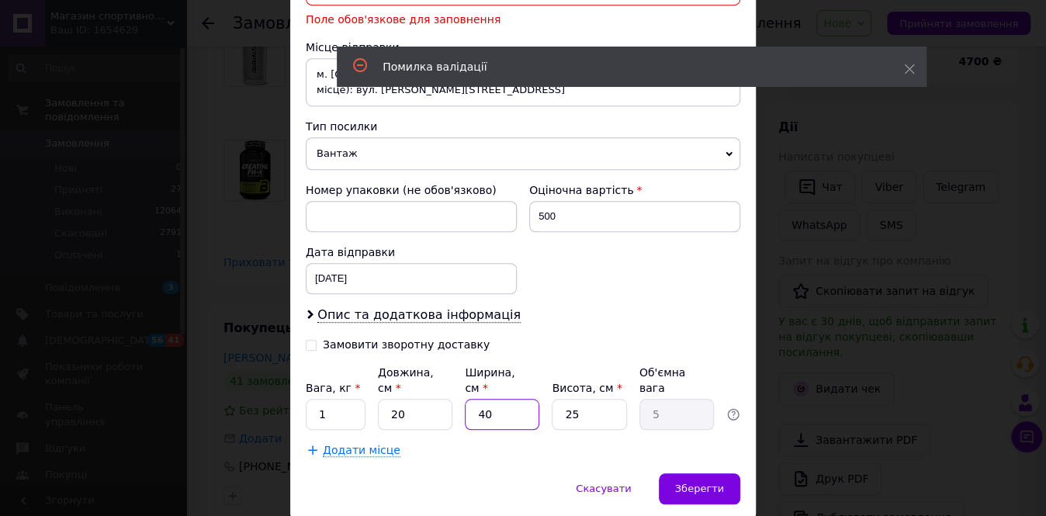
click at [481, 399] on input "40" at bounding box center [502, 414] width 74 height 31
type input "0"
type input "0.1"
type input "20"
type input "2.5"
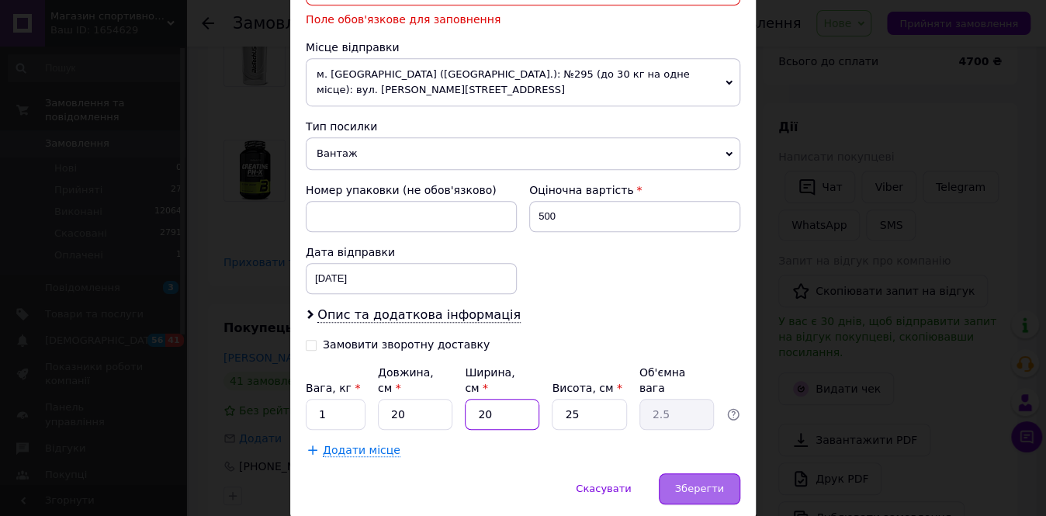
type input "20"
click at [693, 482] on span "Зберегти" at bounding box center [699, 488] width 49 height 12
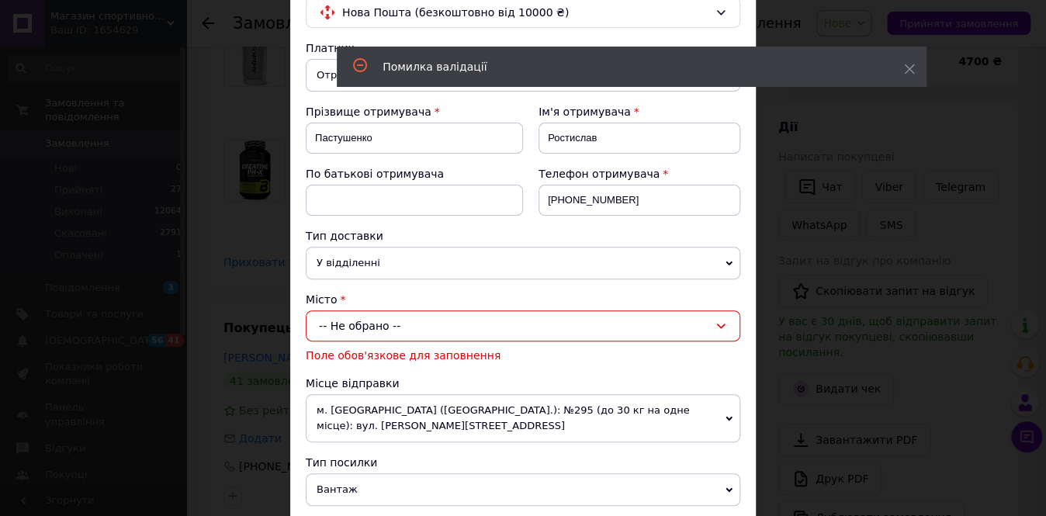
scroll to position [122, 0]
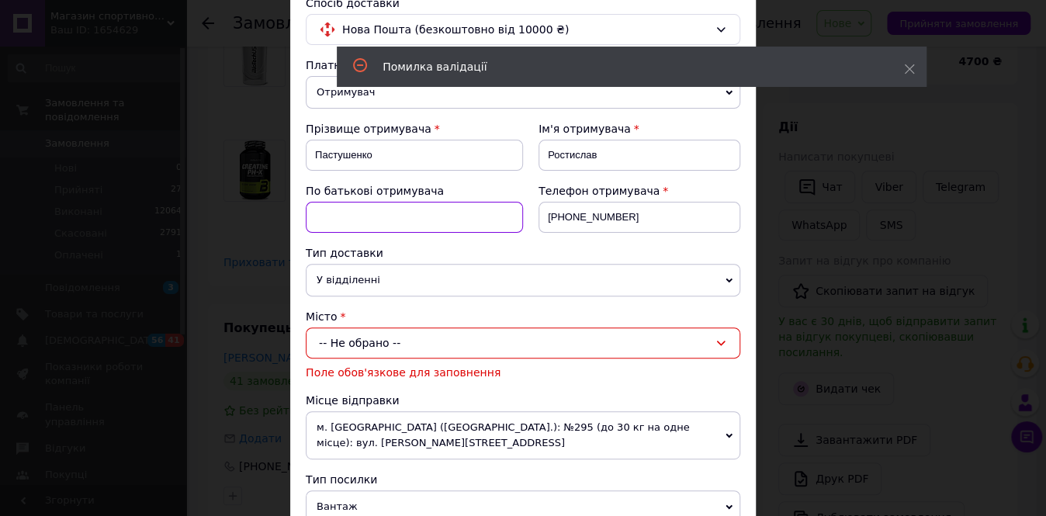
click at [349, 211] on input at bounding box center [414, 217] width 217 height 31
type input "Петрович"
click at [728, 277] on icon at bounding box center [728, 280] width 7 height 7
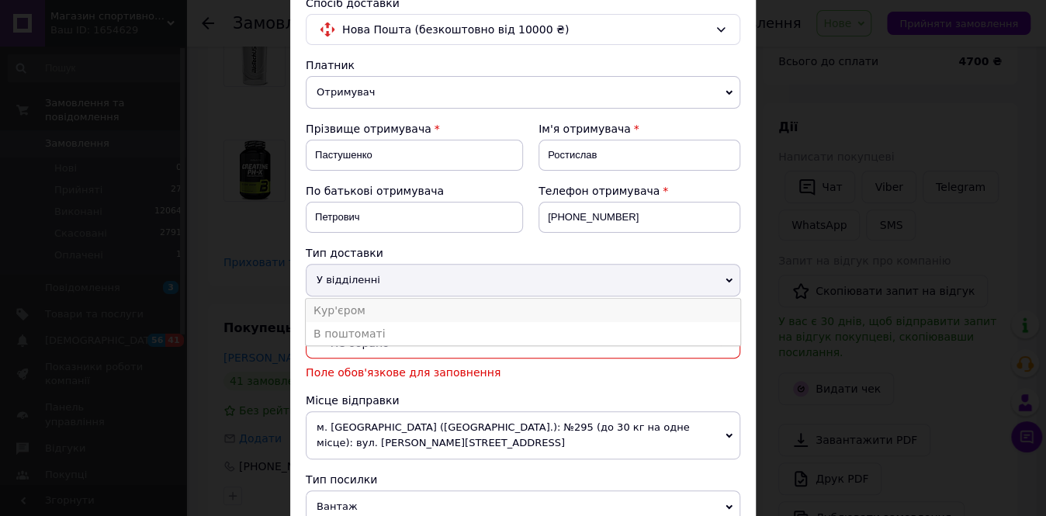
click at [384, 305] on li "Кур'єром" at bounding box center [523, 310] width 434 height 23
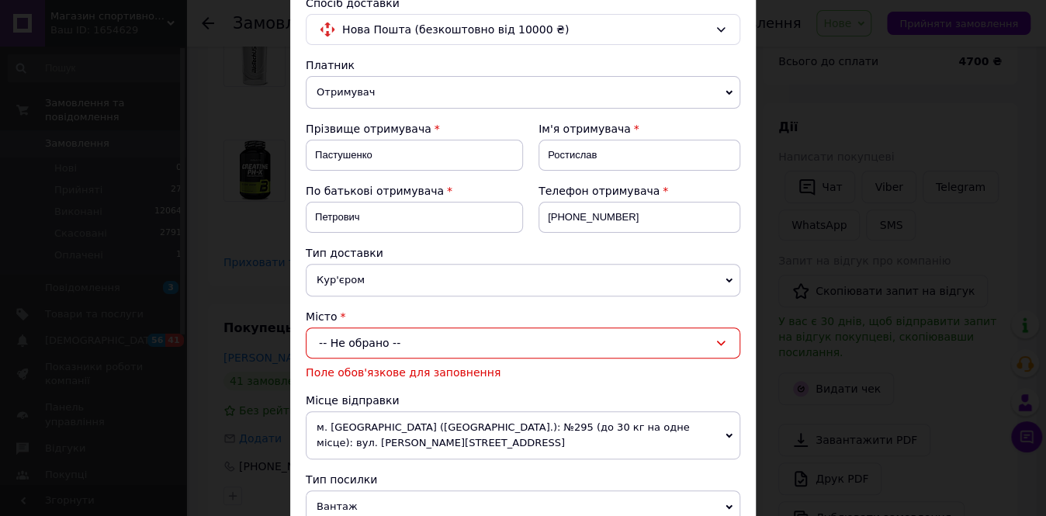
click at [718, 337] on icon at bounding box center [720, 343] width 12 height 12
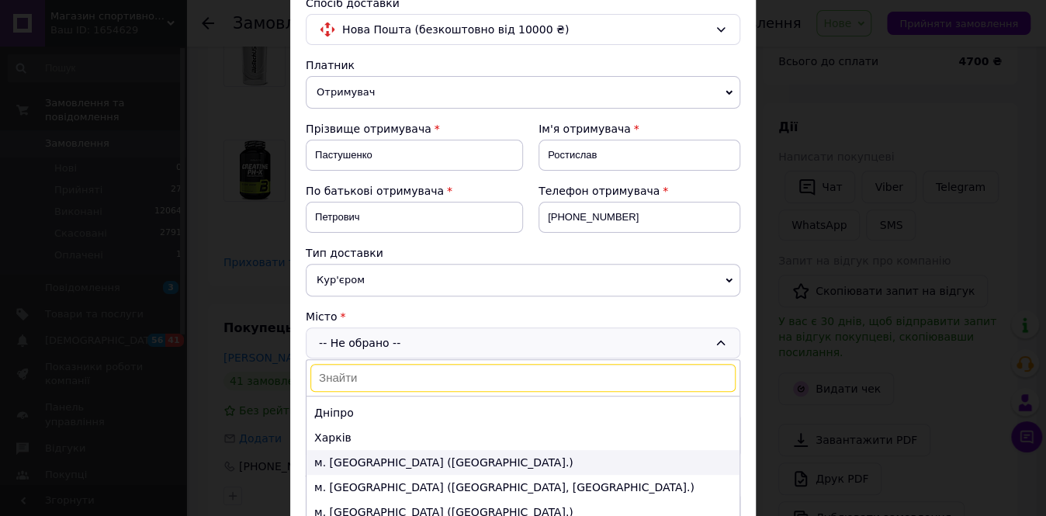
scroll to position [70, 0]
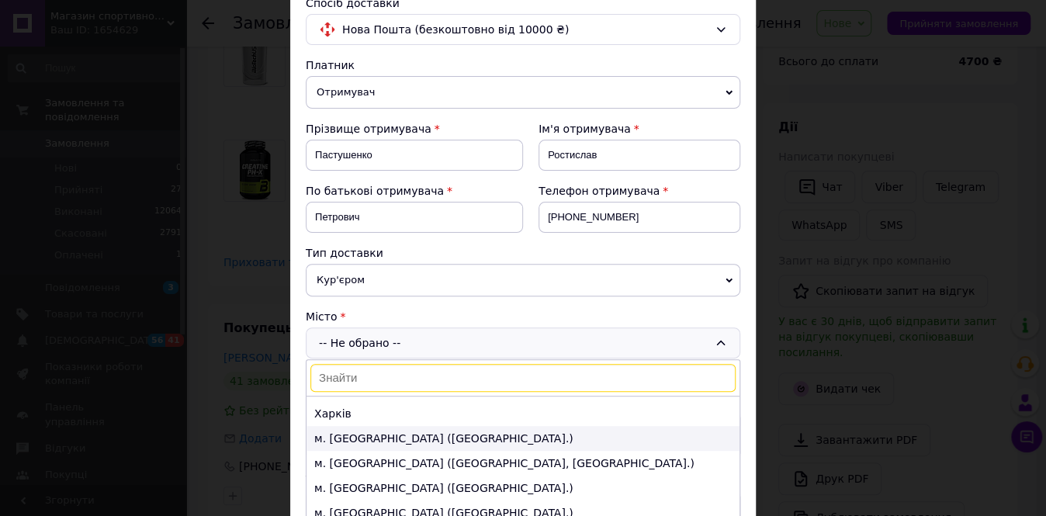
click at [413, 432] on li "м. Львів (Львівська обл.)" at bounding box center [522, 438] width 433 height 25
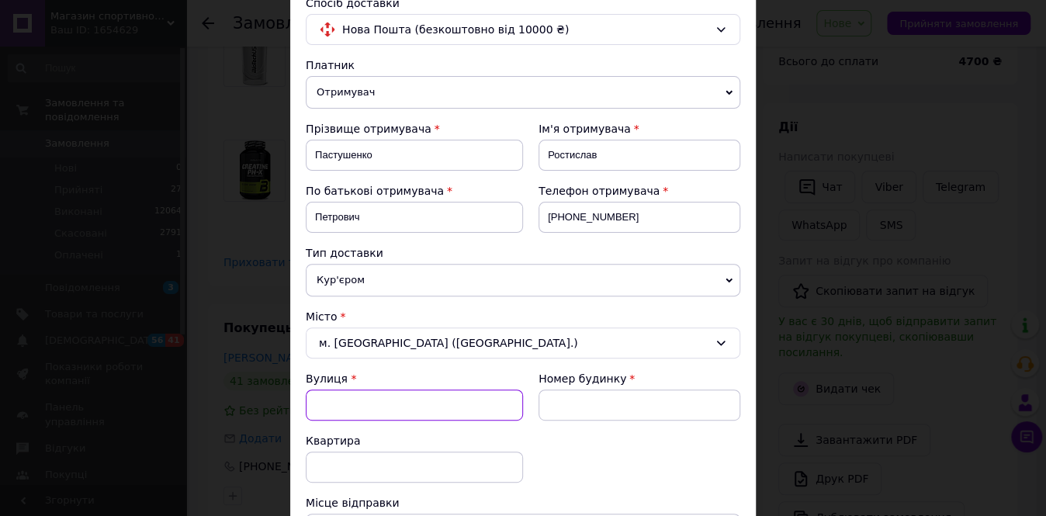
drag, startPoint x: 342, startPoint y: 401, endPoint x: 494, endPoint y: 371, distance: 155.0
click at [343, 401] on input "Вулиця" at bounding box center [414, 404] width 217 height 31
click at [351, 433] on div "вул. Липова Алея" at bounding box center [414, 438] width 216 height 28
type input "вул. Липова Алея"
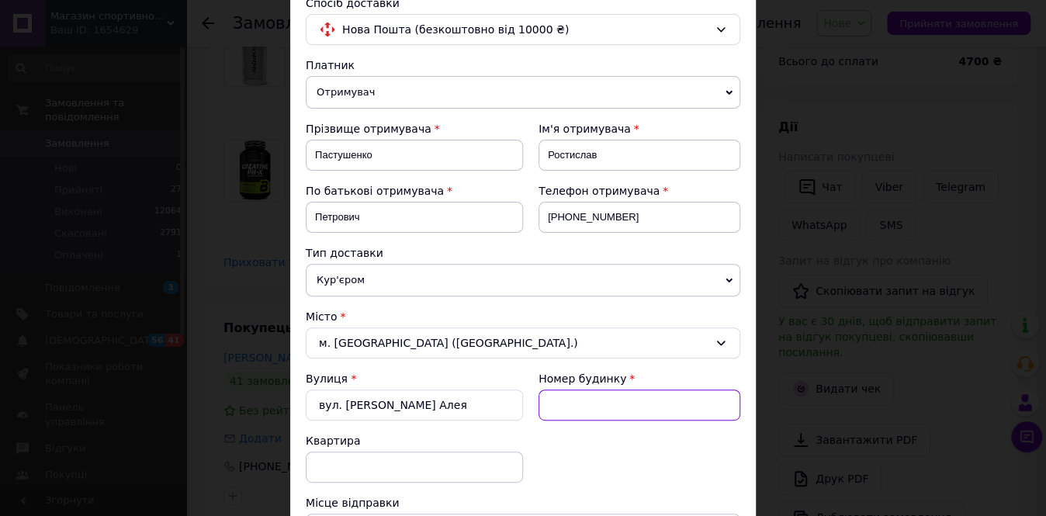
click at [584, 401] on input at bounding box center [639, 404] width 202 height 31
type input "5"
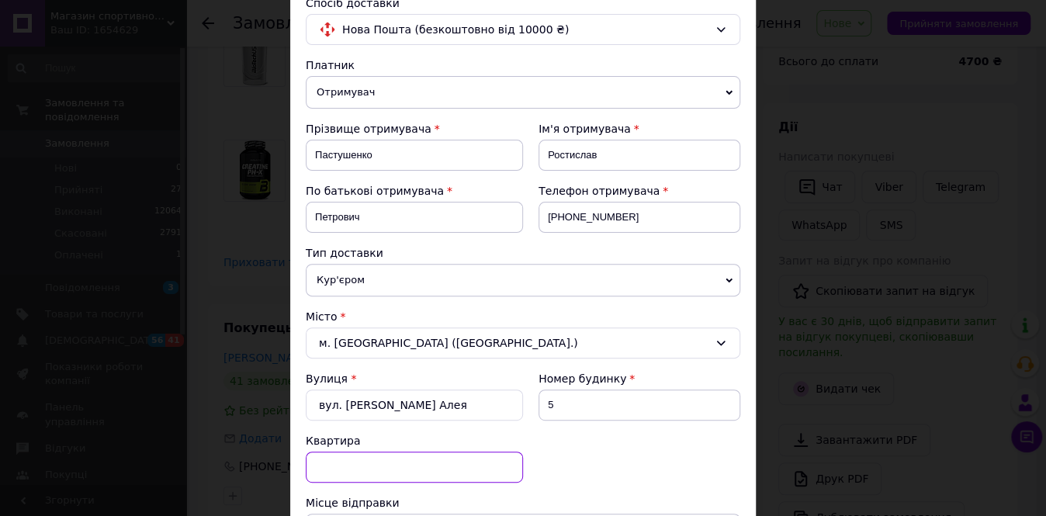
click at [344, 471] on input at bounding box center [414, 466] width 217 height 31
type input "1"
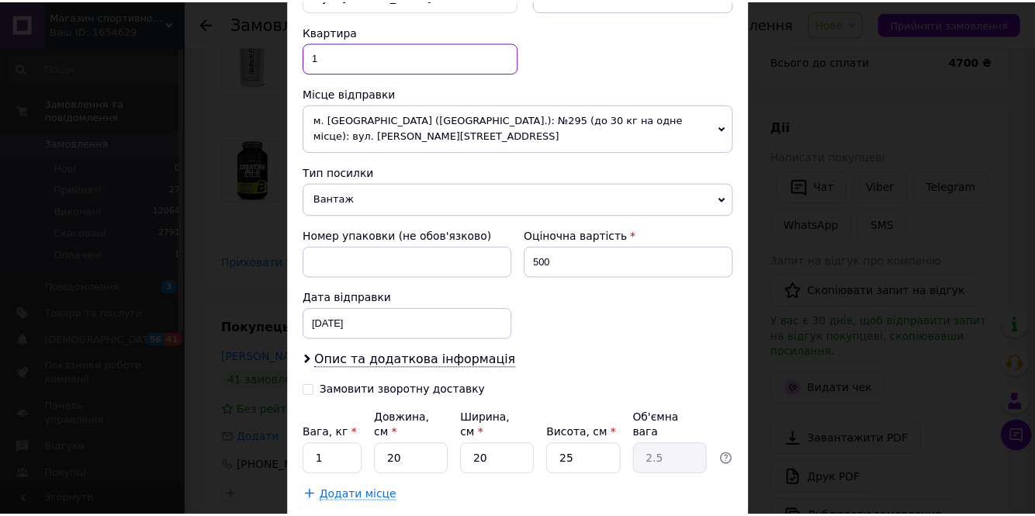
scroll to position [527, 0]
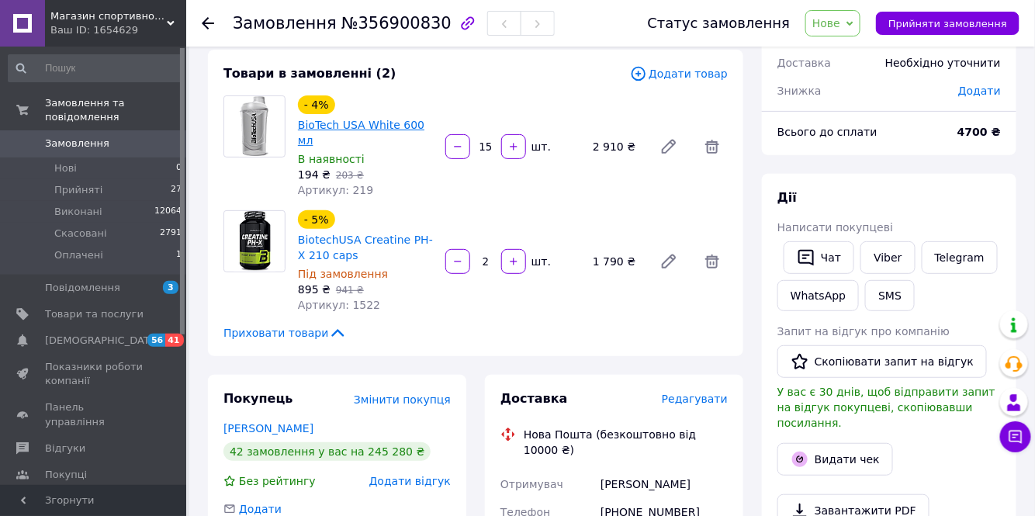
scroll to position [13, 0]
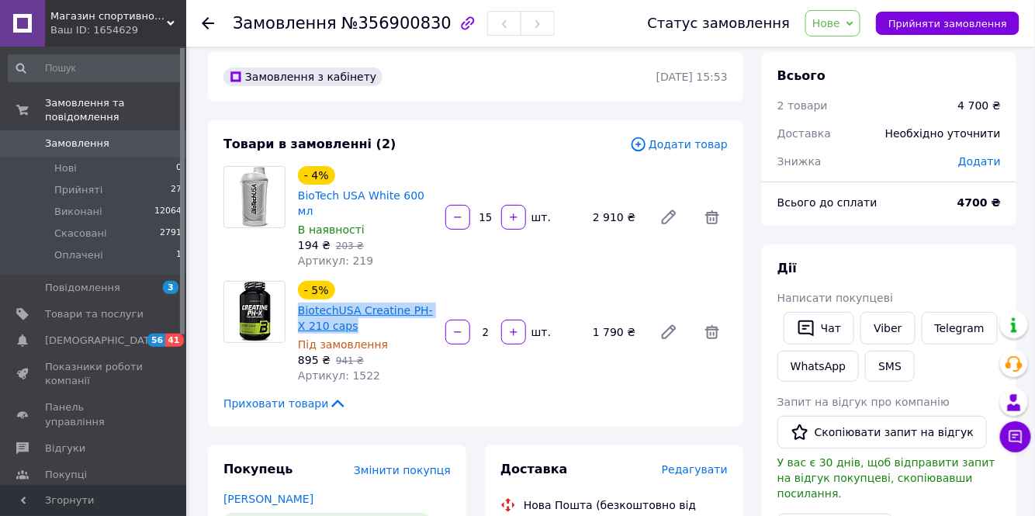
drag, startPoint x: 353, startPoint y: 308, endPoint x: 298, endPoint y: 292, distance: 57.4
click at [296, 301] on div "BiotechUSA Creatine PH-X 210 caps" at bounding box center [365, 318] width 138 height 34
copy link "BiotechUSA Creatine PH-X 210 caps"
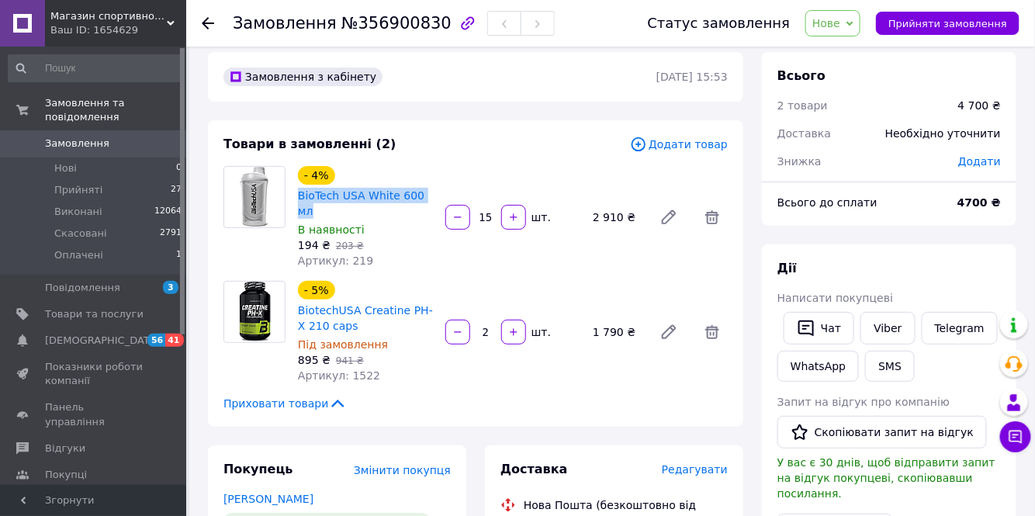
drag, startPoint x: 427, startPoint y: 196, endPoint x: 324, endPoint y: 186, distance: 103.7
click at [296, 194] on div "- 4% BioTech USA White 600 мл" at bounding box center [365, 192] width 138 height 56
copy link "BioTech USA White 600 мл"
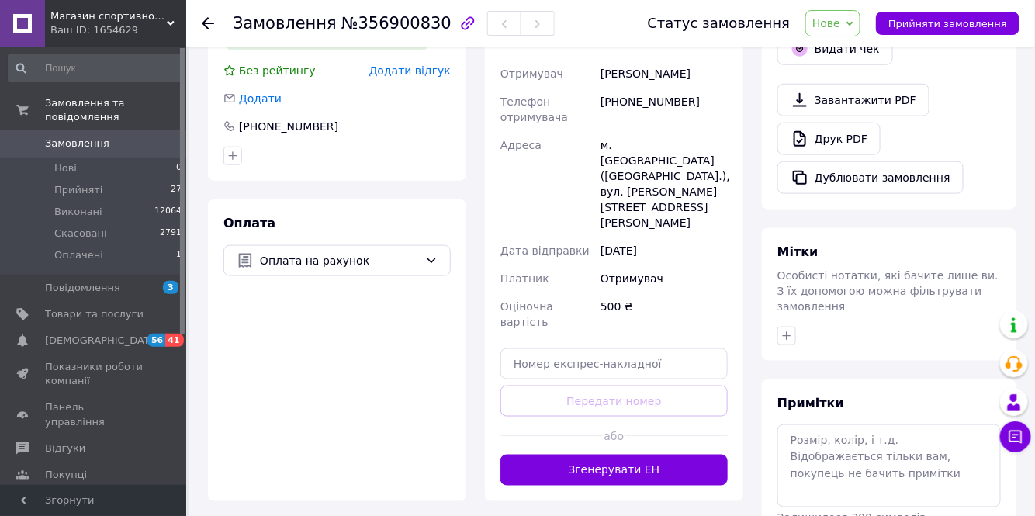
scroll to position [507, 0]
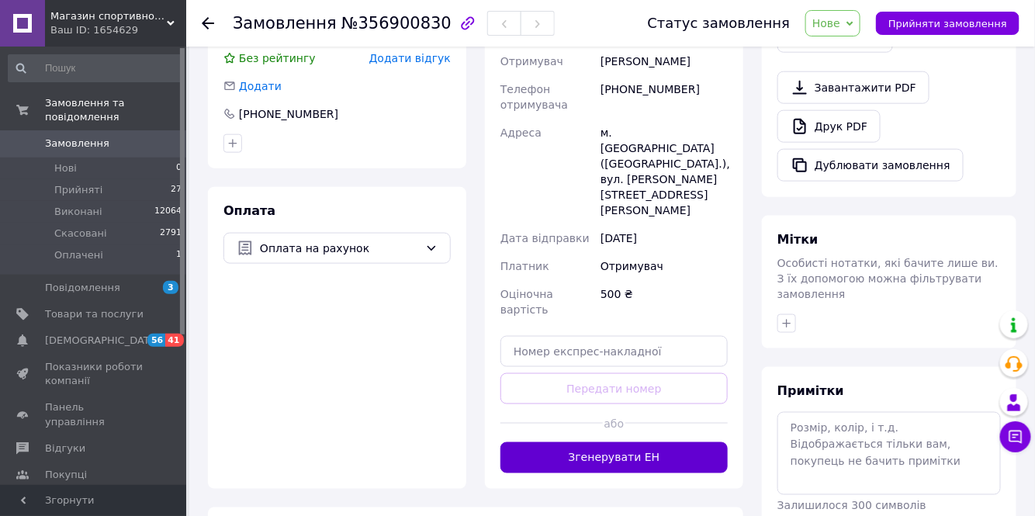
click at [602, 442] on button "Згенерувати ЕН" at bounding box center [613, 457] width 227 height 31
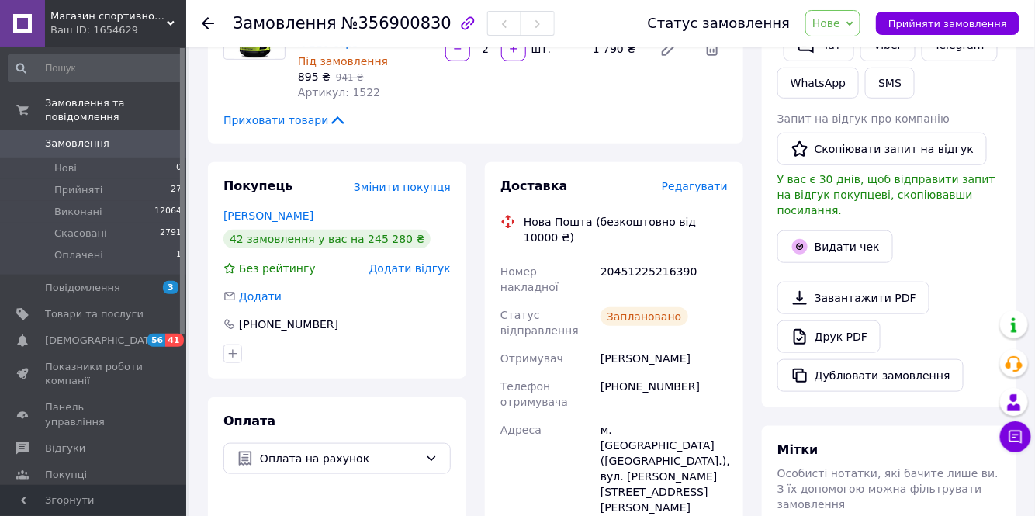
scroll to position [296, 0]
drag, startPoint x: 694, startPoint y: 246, endPoint x: 599, endPoint y: 244, distance: 95.4
click at [599, 258] on div "20451225216390" at bounding box center [663, 279] width 133 height 43
copy div "20451225216390"
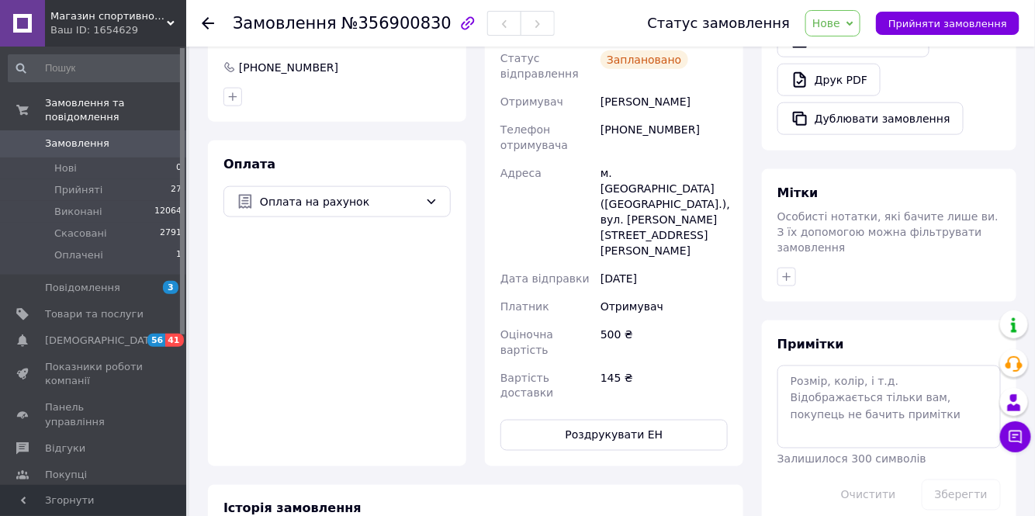
scroll to position [577, 0]
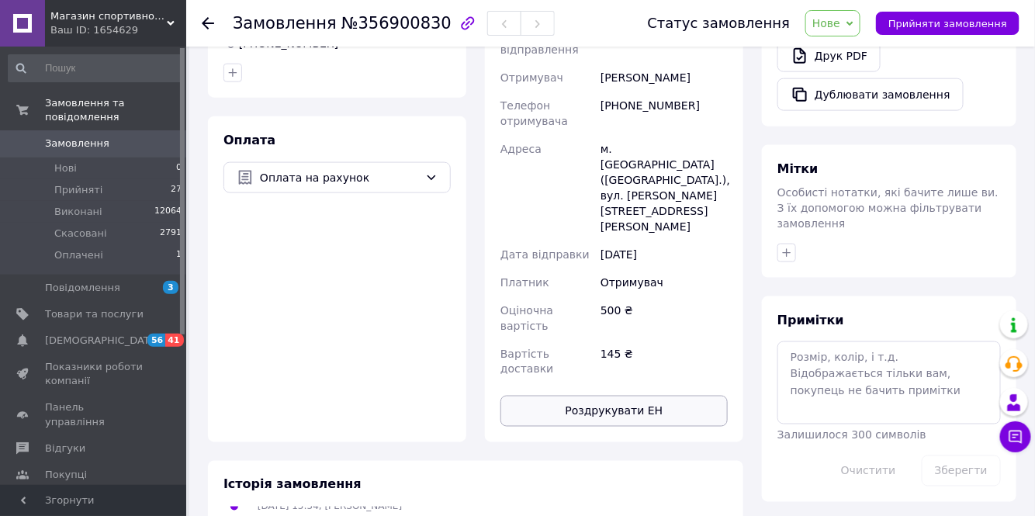
click at [607, 396] on button "Роздрукувати ЕН" at bounding box center [613, 411] width 227 height 31
click at [71, 183] on span "Прийняті" at bounding box center [78, 190] width 48 height 14
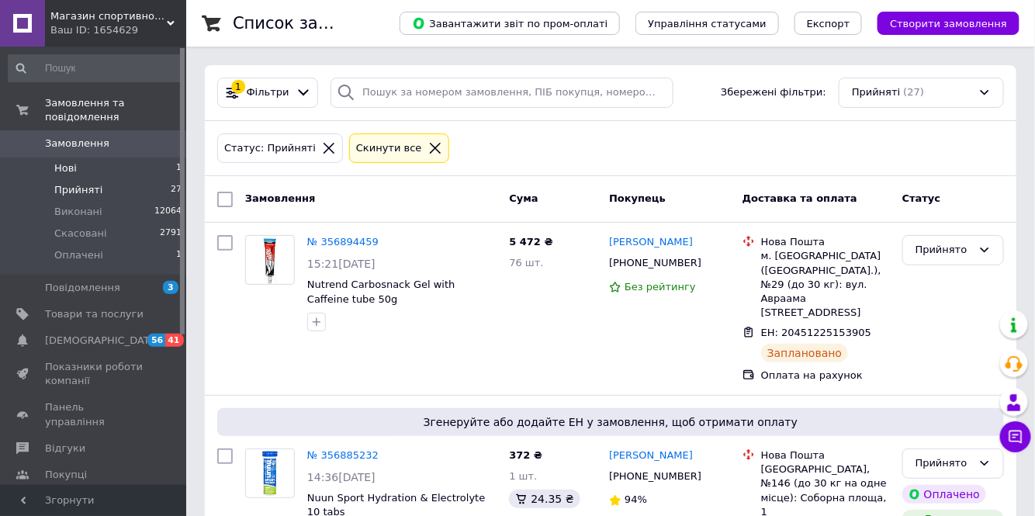
click at [64, 161] on span "Нові" at bounding box center [65, 168] width 22 height 14
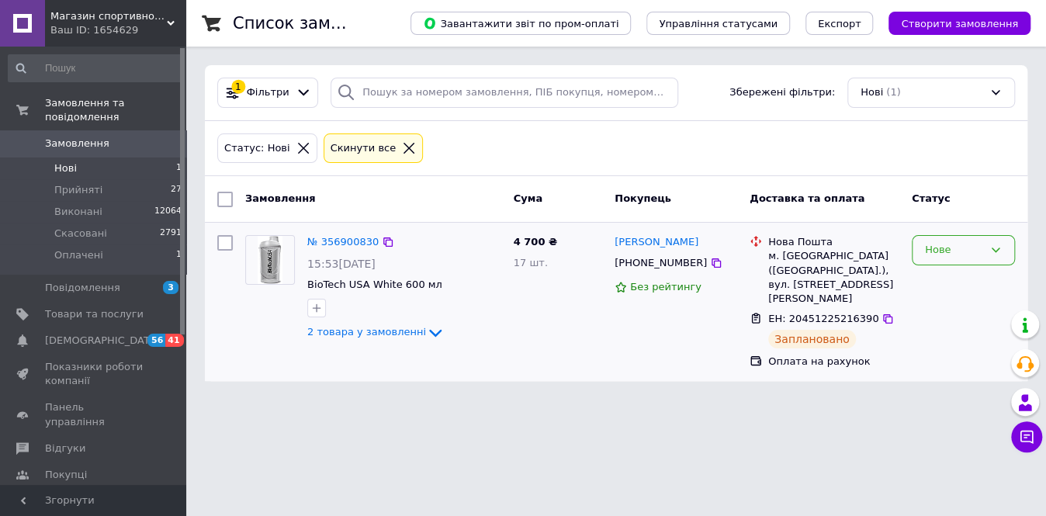
click at [997, 248] on icon at bounding box center [995, 250] width 9 height 5
click at [953, 278] on li "Прийнято" at bounding box center [963, 282] width 102 height 29
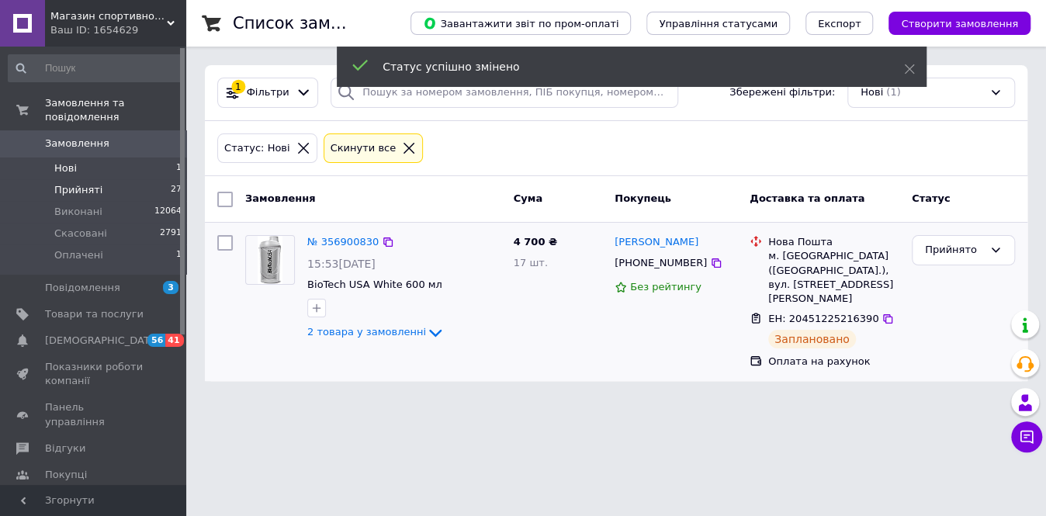
click at [74, 183] on span "Прийняті" at bounding box center [78, 190] width 48 height 14
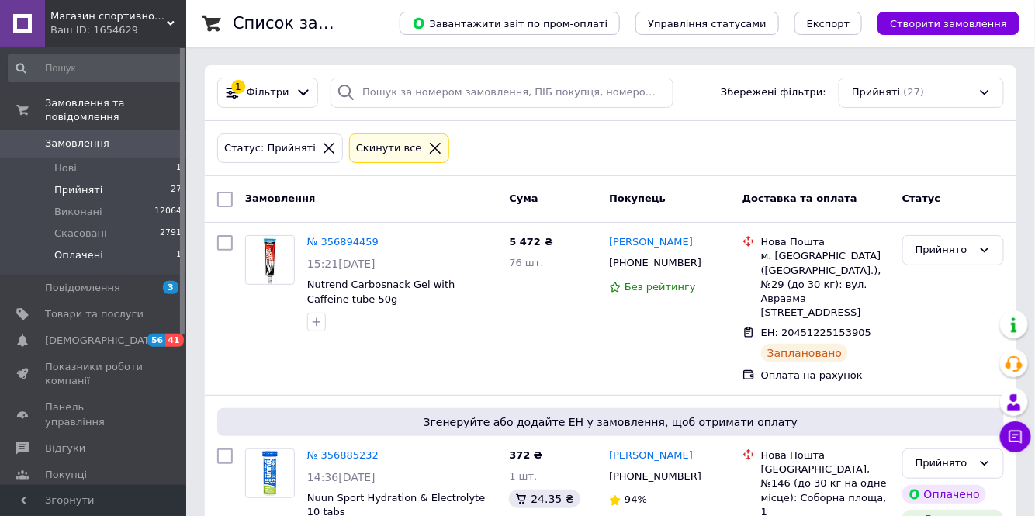
click at [78, 248] on span "Оплачені" at bounding box center [78, 255] width 49 height 14
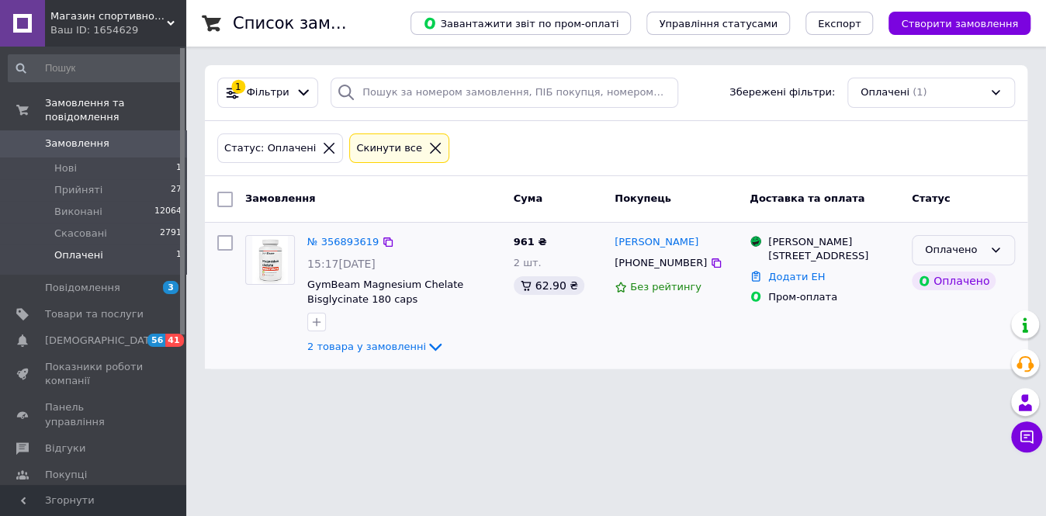
click at [994, 247] on icon at bounding box center [995, 250] width 12 height 12
click at [949, 279] on li "Прийнято" at bounding box center [963, 282] width 102 height 29
click at [69, 183] on span "Прийняті" at bounding box center [78, 190] width 48 height 14
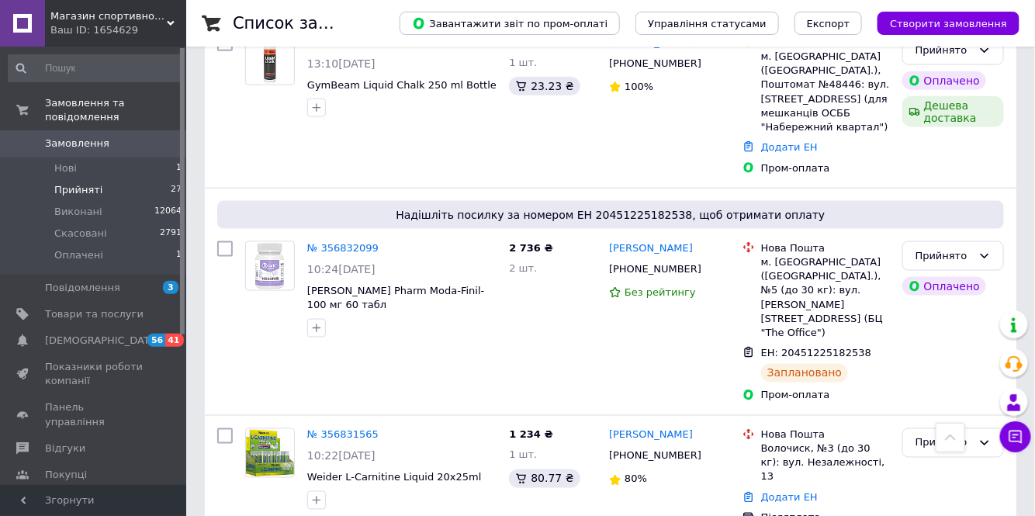
scroll to position [592, 0]
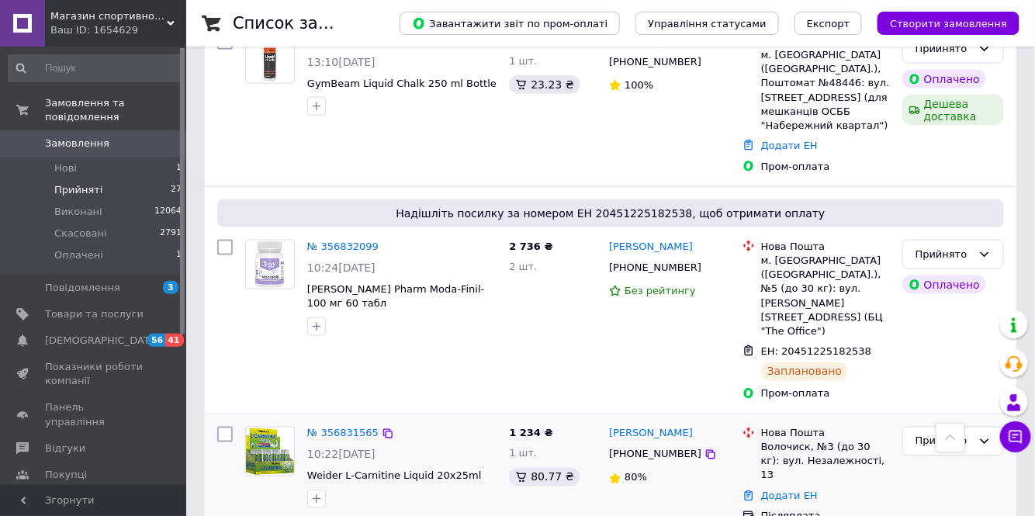
click at [255, 427] on img at bounding box center [270, 451] width 48 height 48
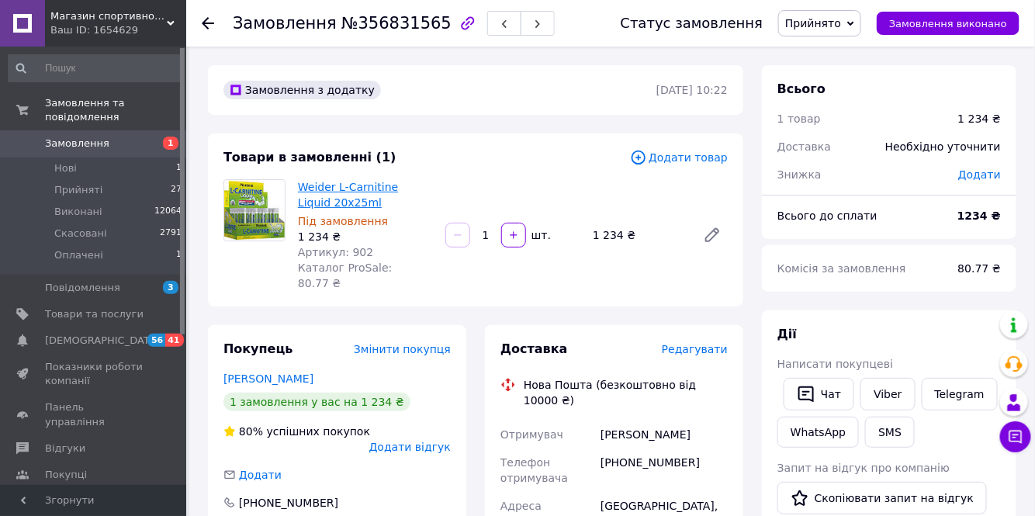
click at [370, 188] on link "Weider L-Carnitine Liquid 20x25ml" at bounding box center [348, 195] width 100 height 28
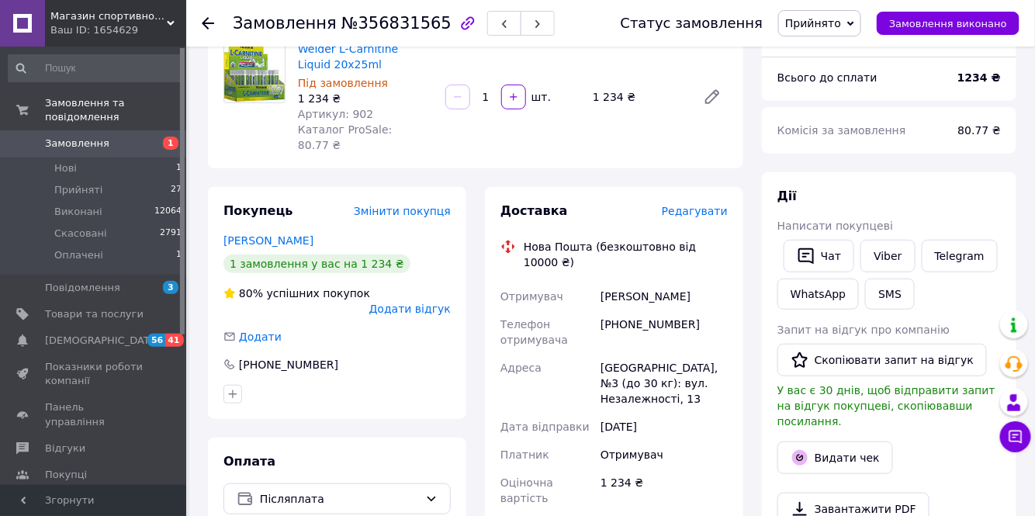
scroll to position [140, 0]
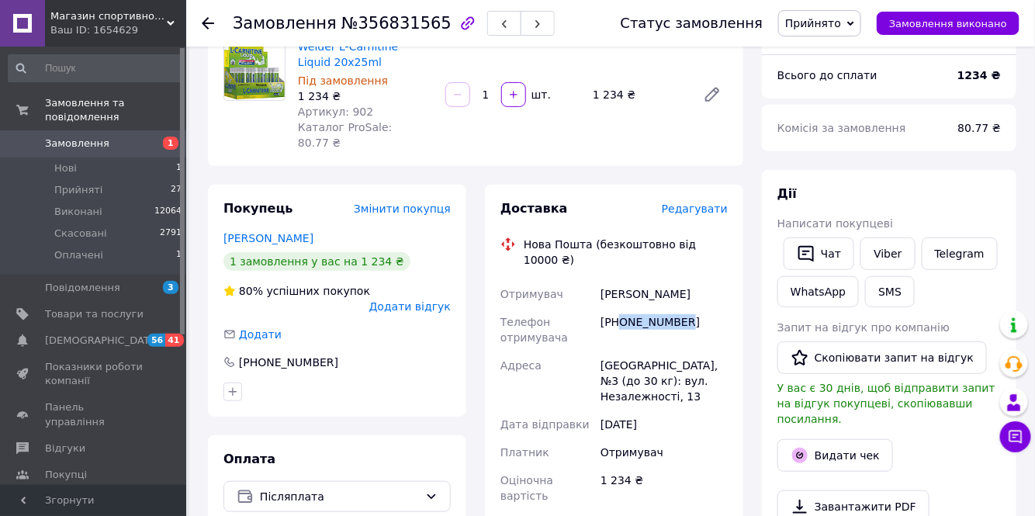
drag, startPoint x: 682, startPoint y: 285, endPoint x: 621, endPoint y: 292, distance: 60.8
click at [621, 308] on div "[PHONE_NUMBER]" at bounding box center [663, 329] width 133 height 43
copy div "0971994792"
click at [59, 183] on span "Прийняті" at bounding box center [78, 190] width 48 height 14
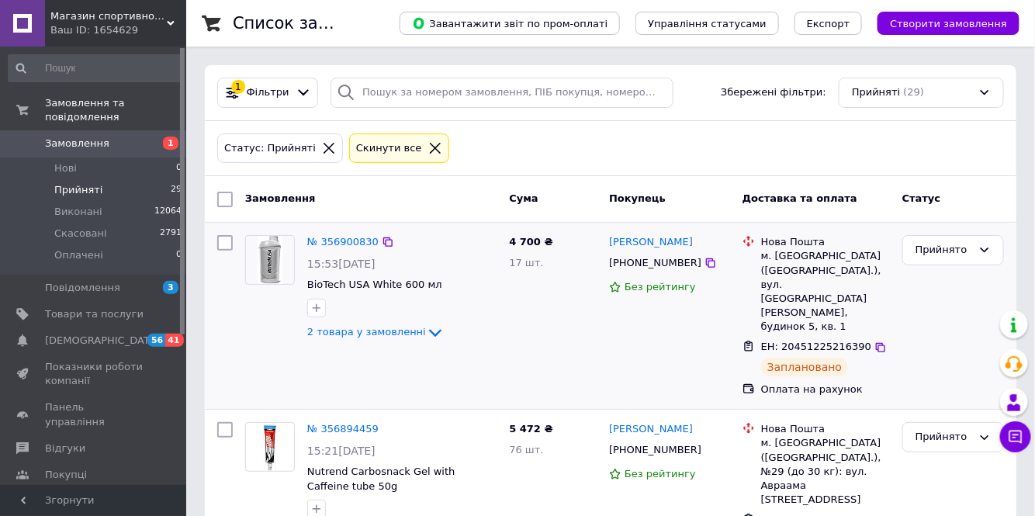
click at [270, 261] on img at bounding box center [270, 260] width 25 height 48
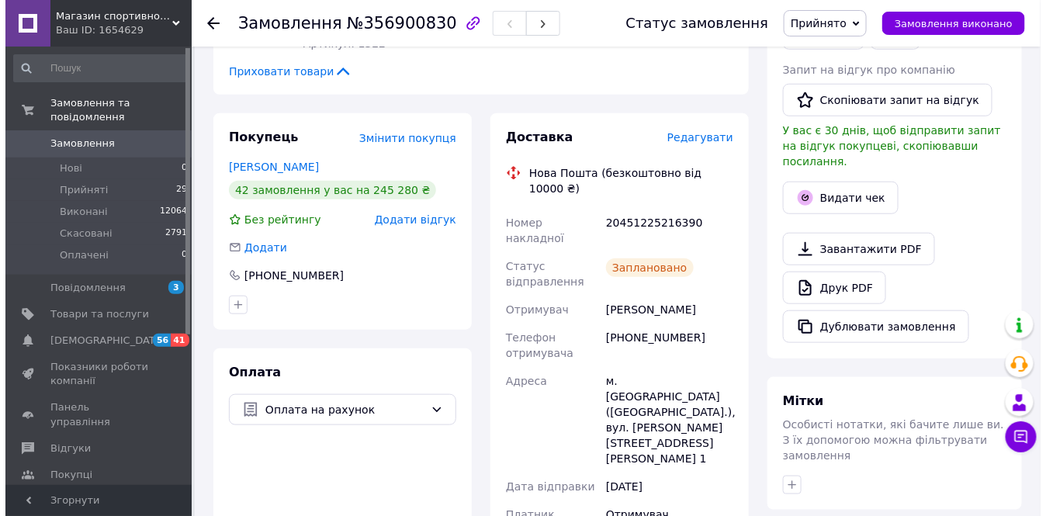
scroll to position [352, 0]
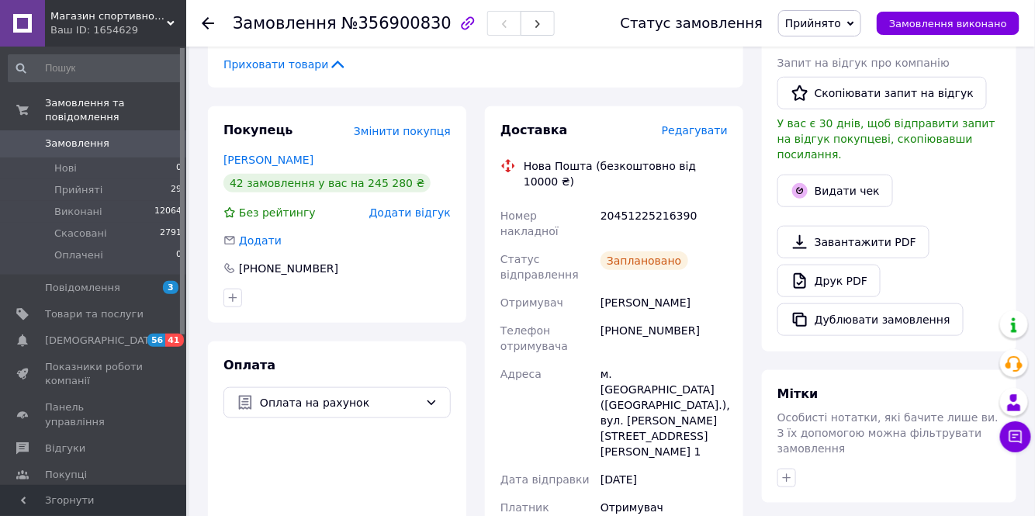
click at [702, 124] on span "Редагувати" at bounding box center [695, 130] width 66 height 12
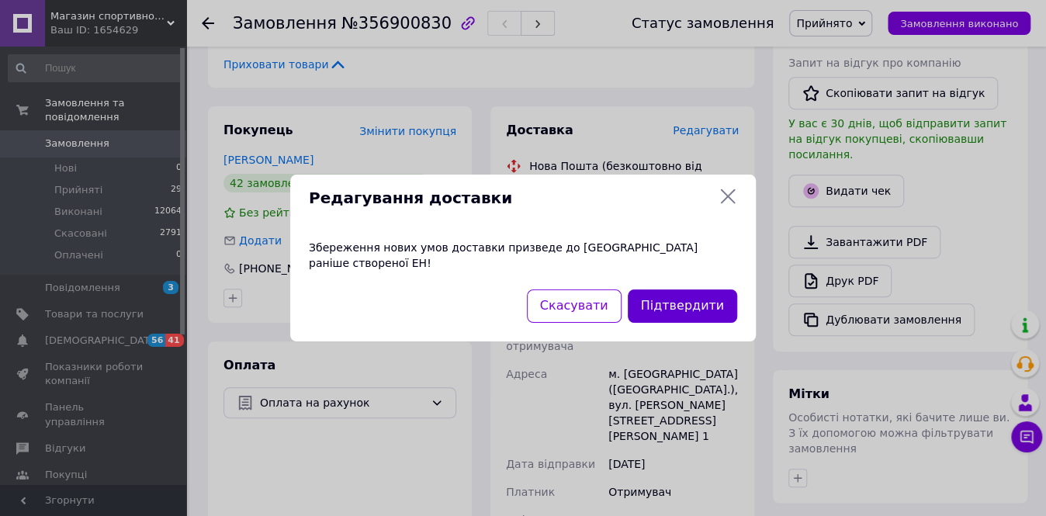
click at [678, 303] on button "Підтвердити" at bounding box center [682, 305] width 109 height 33
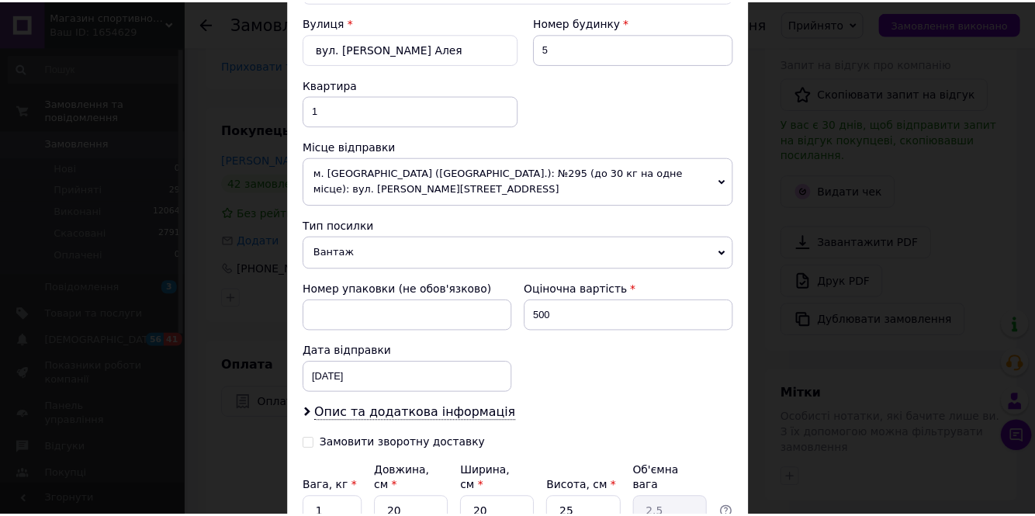
scroll to position [564, 0]
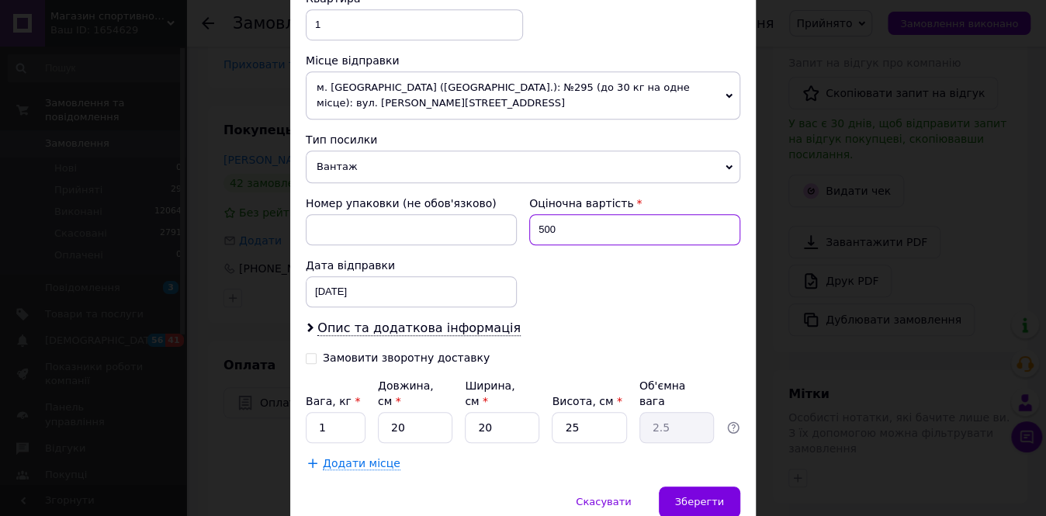
click at [555, 214] on input "500" at bounding box center [634, 229] width 211 height 31
type input "500"
click at [717, 496] on span "Зберегти" at bounding box center [699, 502] width 49 height 12
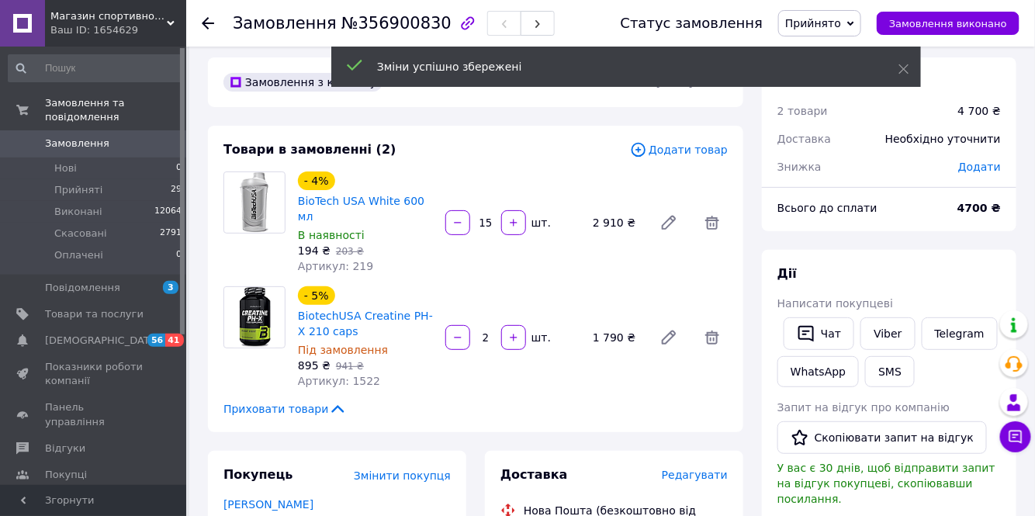
scroll to position [0, 0]
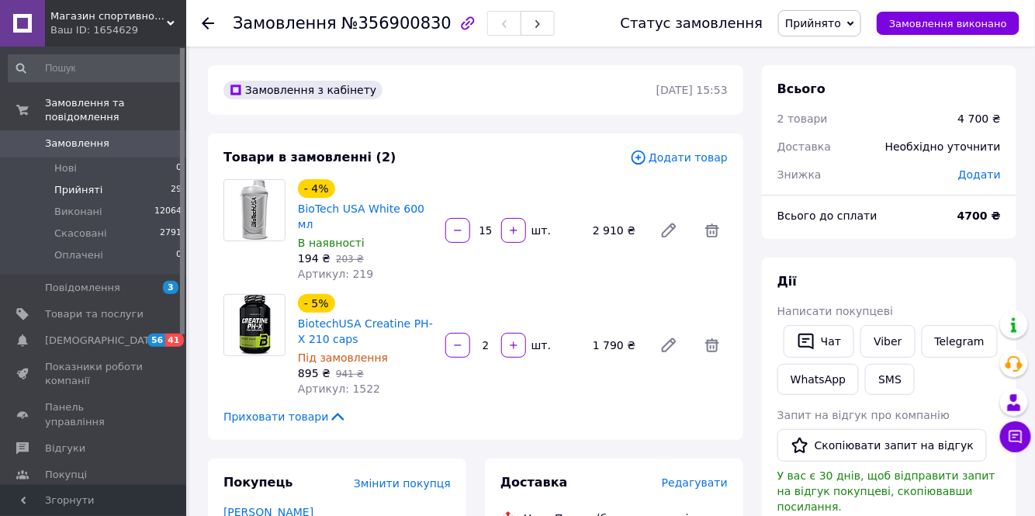
click at [60, 183] on span "Прийняті" at bounding box center [78, 190] width 48 height 14
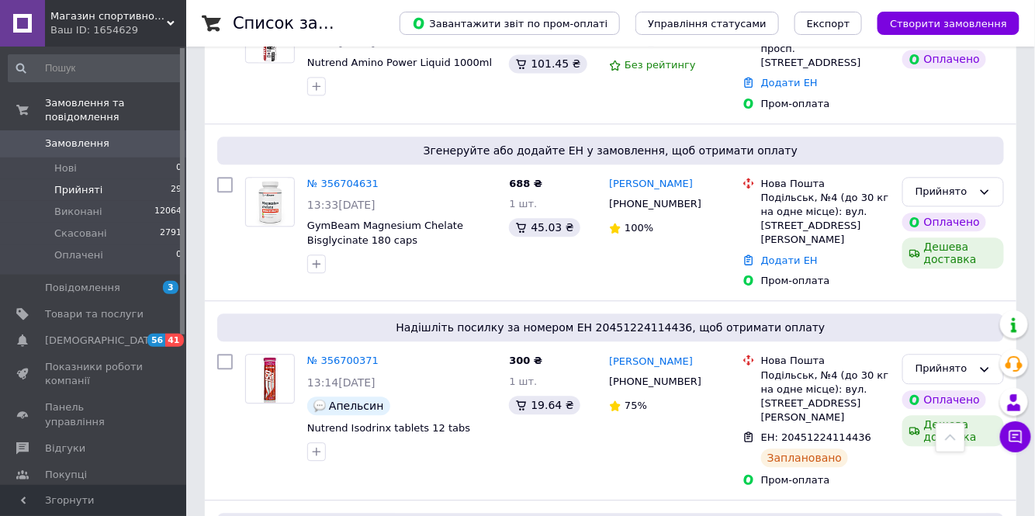
scroll to position [2999, 0]
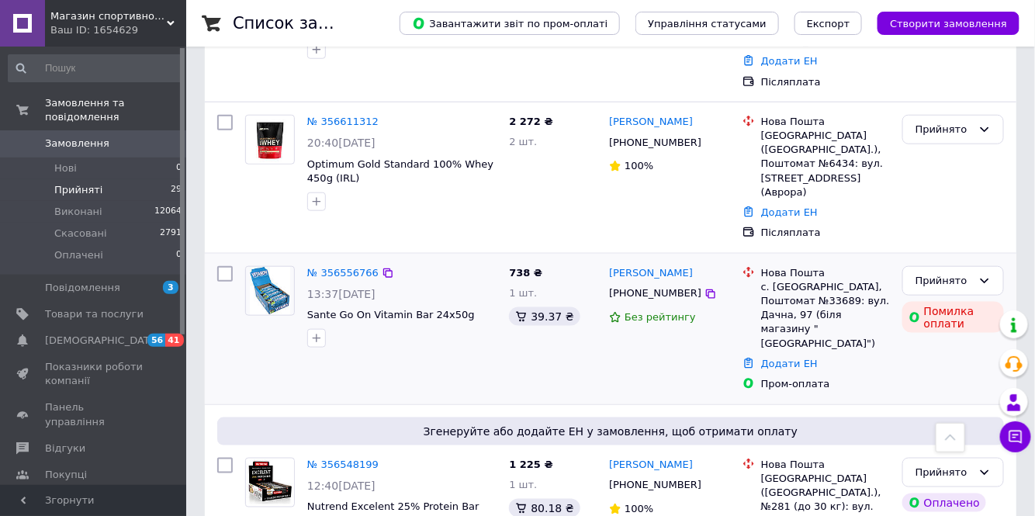
scroll to position [413, 0]
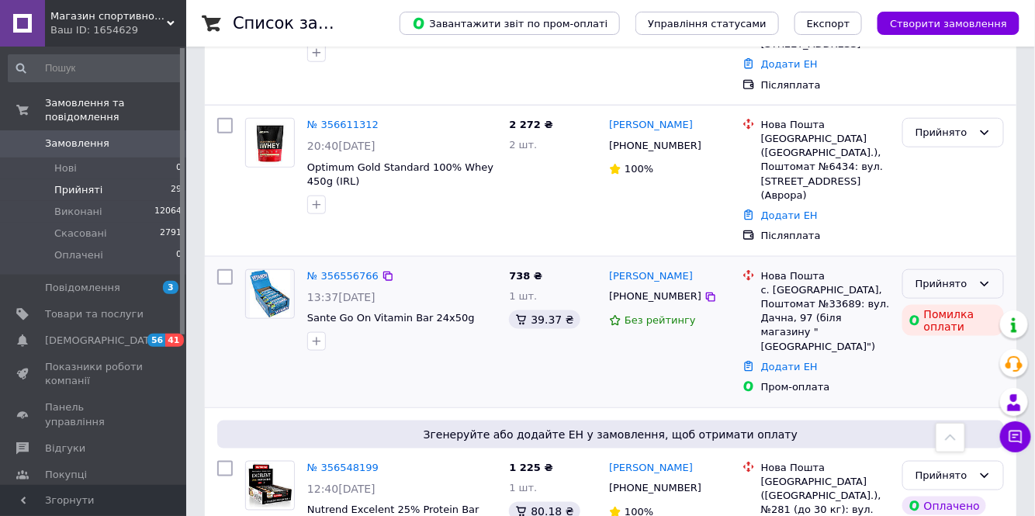
click at [986, 278] on icon at bounding box center [984, 284] width 12 height 12
click at [939, 330] on li "Скасовано" at bounding box center [953, 344] width 100 height 29
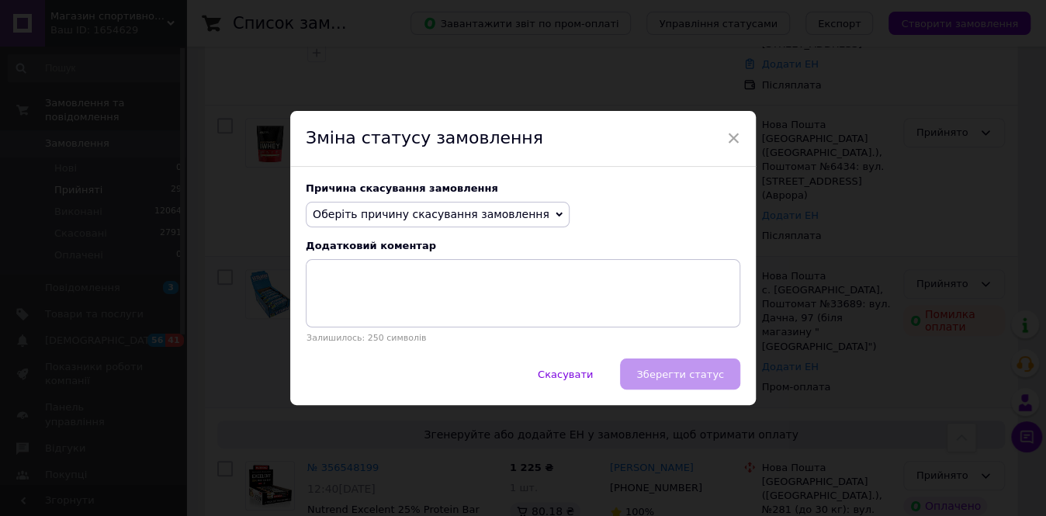
click at [555, 211] on icon at bounding box center [558, 214] width 7 height 7
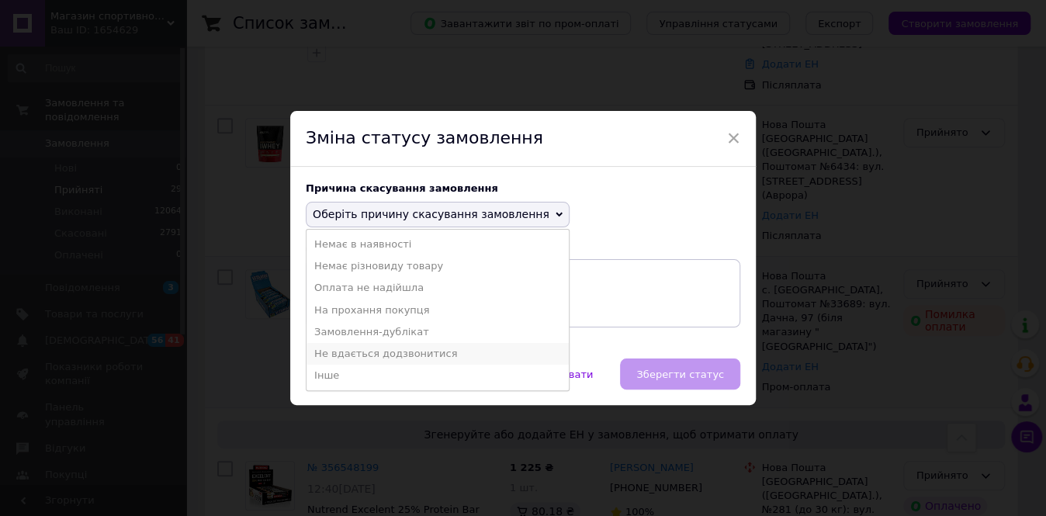
click at [352, 353] on li "Не вдається додзвонитися" at bounding box center [437, 354] width 262 height 22
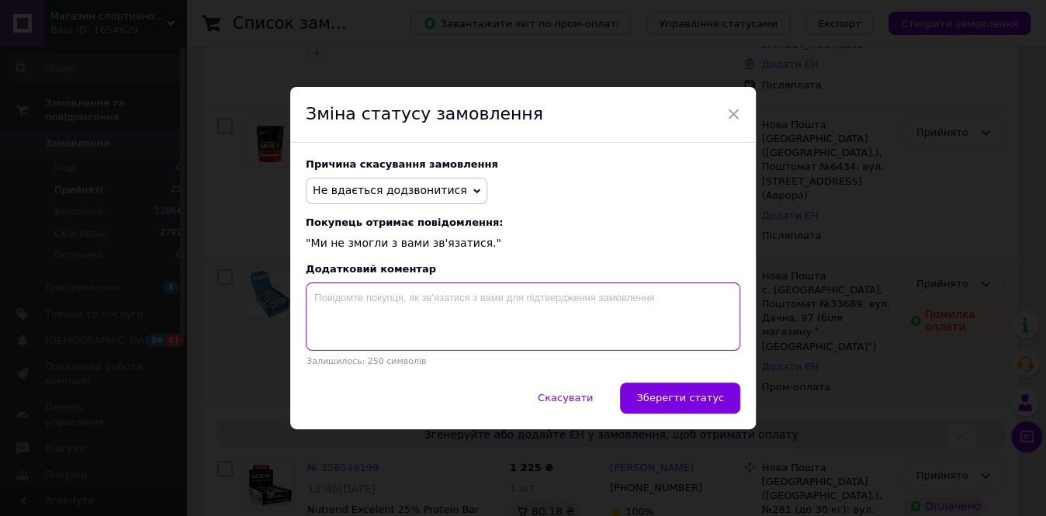
click at [320, 298] on textarea at bounding box center [523, 316] width 434 height 68
click at [381, 296] on textarea "Товар в наявністі" at bounding box center [523, 316] width 434 height 68
click at [396, 296] on textarea "Товар в наявності" at bounding box center [523, 316] width 434 height 68
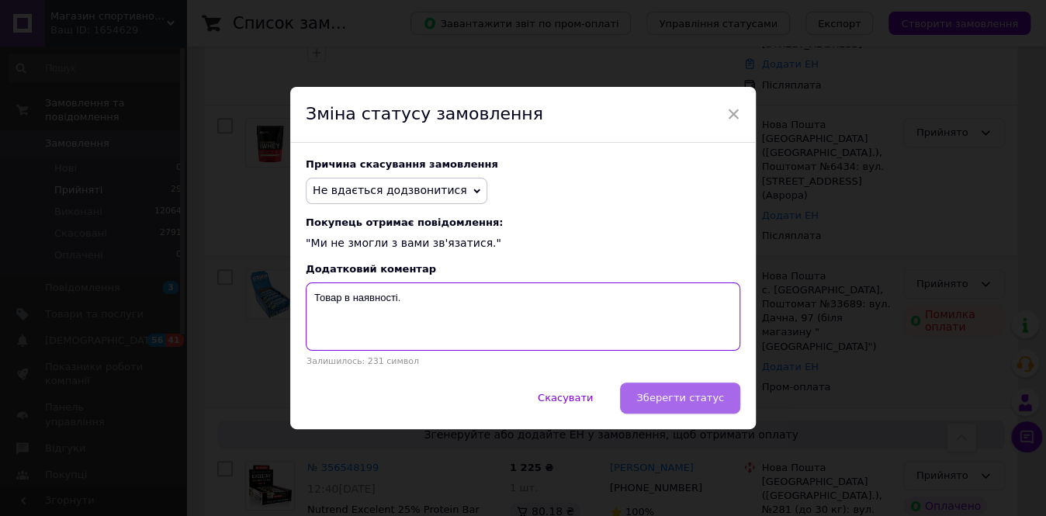
type textarea "Товар в наявності."
click at [697, 397] on span "Зберегти статус" at bounding box center [680, 398] width 88 height 12
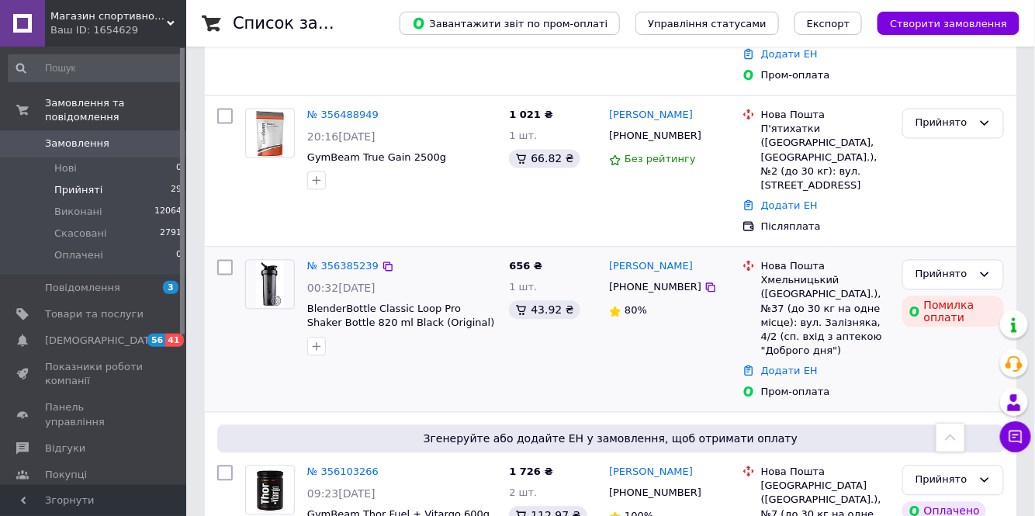
scroll to position [908, 0]
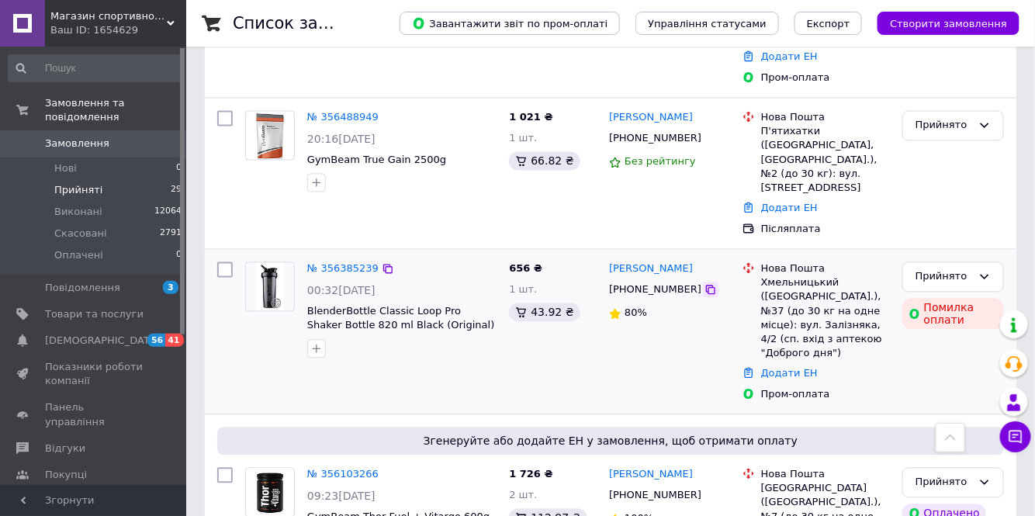
click at [704, 284] on icon at bounding box center [710, 290] width 12 height 12
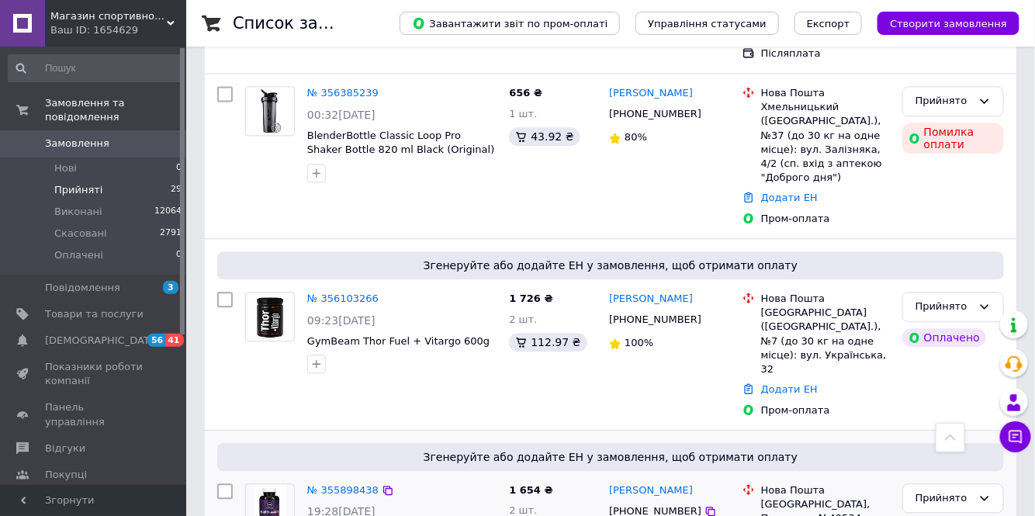
scroll to position [1098, 0]
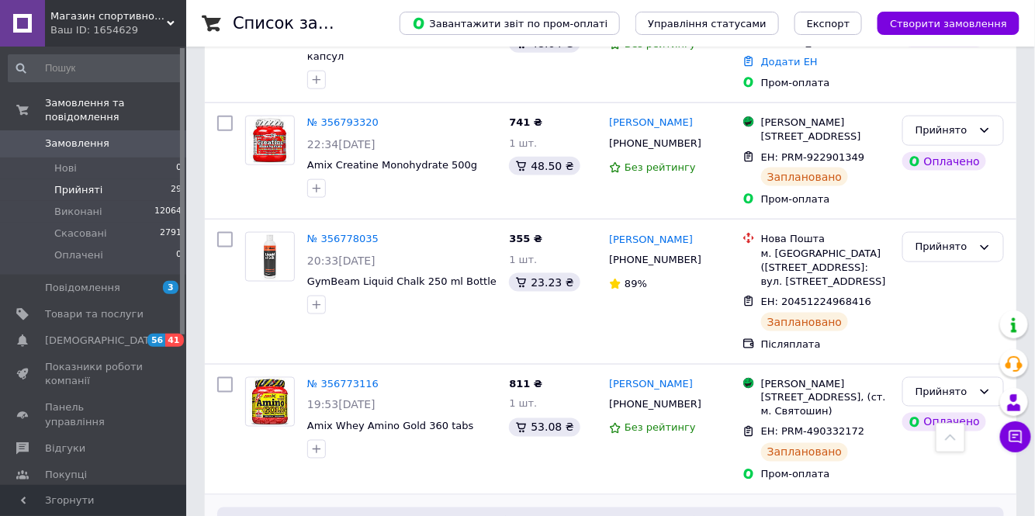
scroll to position [2435, 0]
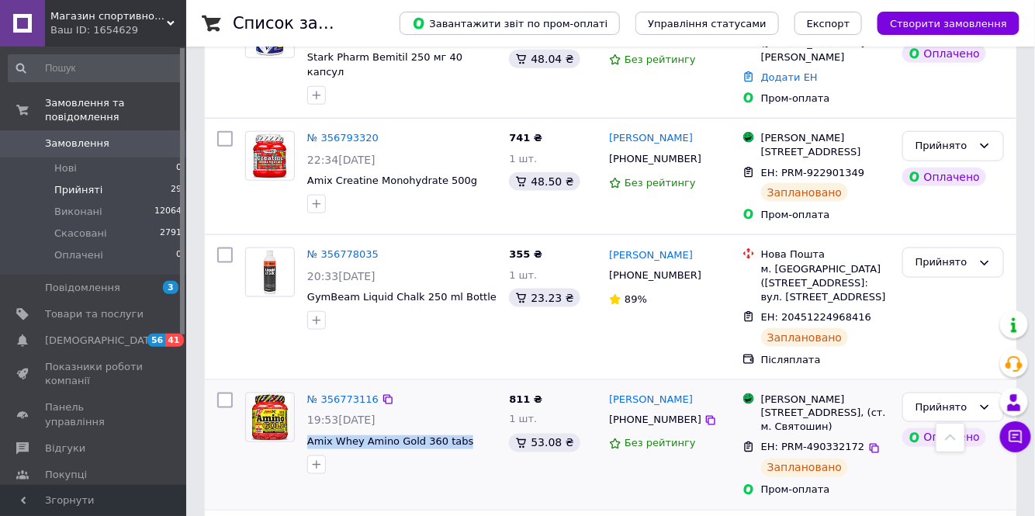
drag, startPoint x: 463, startPoint y: 246, endPoint x: 304, endPoint y: 244, distance: 159.0
click at [304, 386] on div "№ 356773116 19:53, 11.08.2025 Amix Whey Amino Gold 360 tabs" at bounding box center [402, 433] width 202 height 94
copy span "Amix Whey Amino Gold 360 tabs"
click at [265, 393] on img at bounding box center [270, 417] width 40 height 48
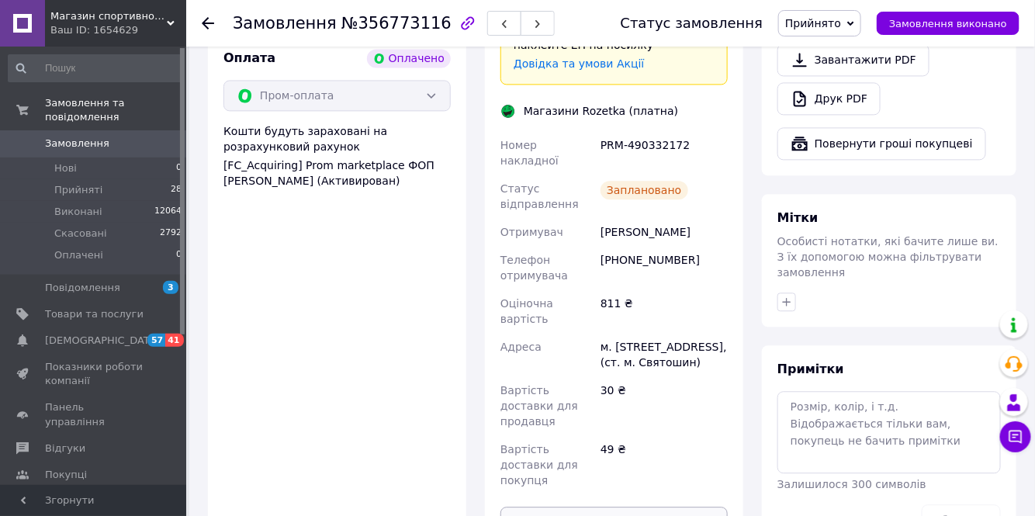
scroll to position [1128, 0]
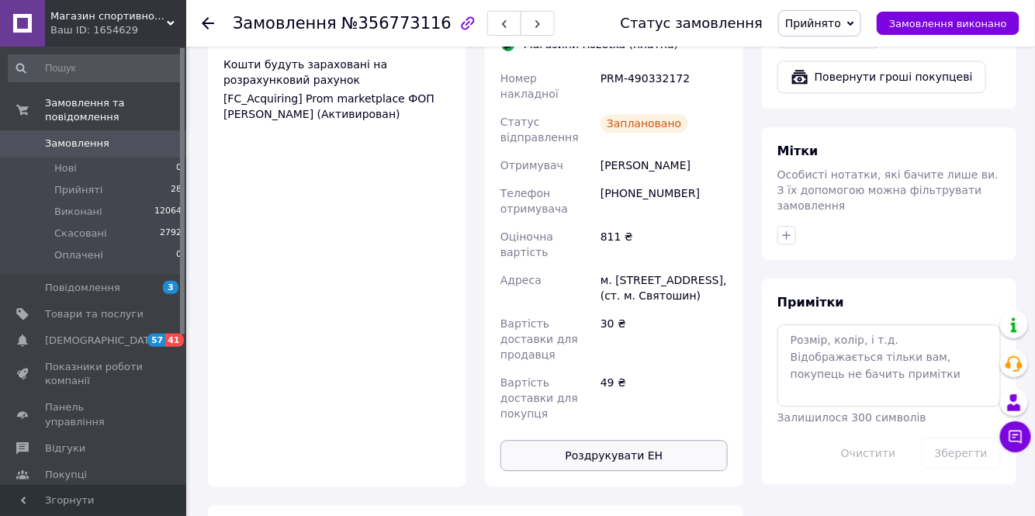
click at [624, 440] on button "Роздрукувати ЕН" at bounding box center [613, 455] width 227 height 31
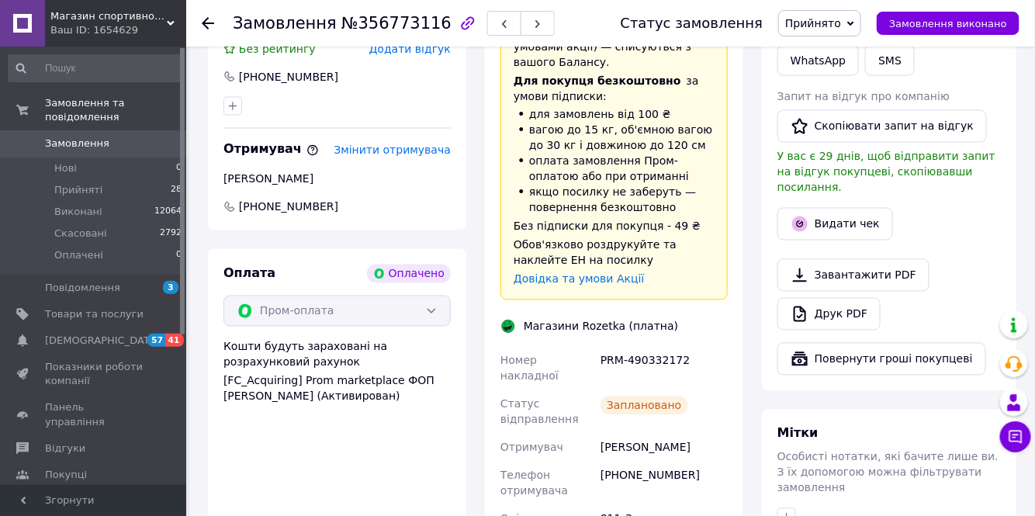
scroll to position [916, 0]
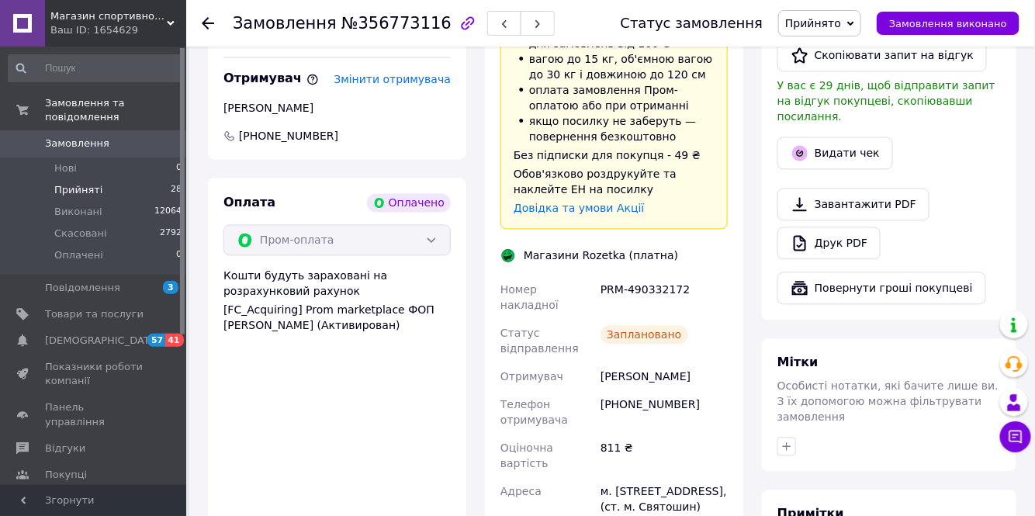
click at [85, 183] on span "Прийняті" at bounding box center [78, 190] width 48 height 14
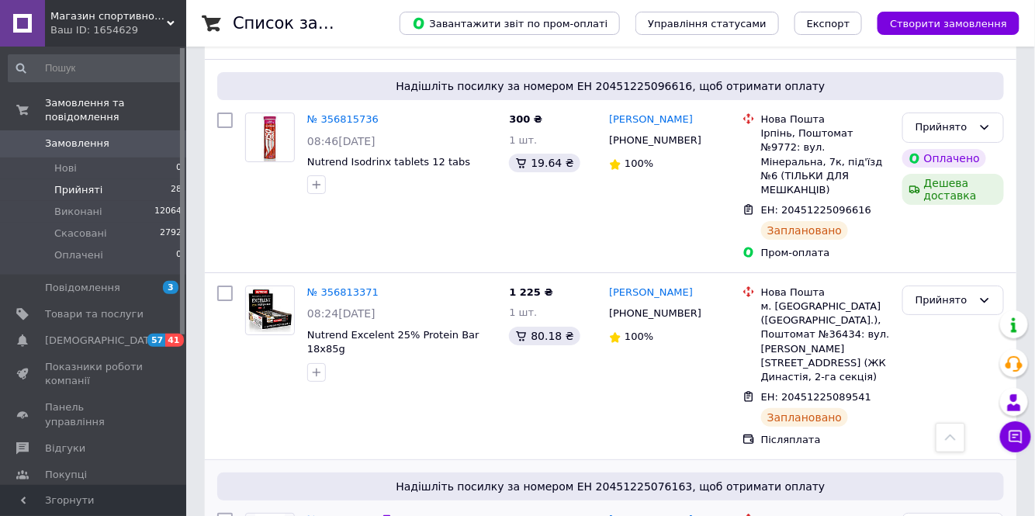
scroll to position [1762, 0]
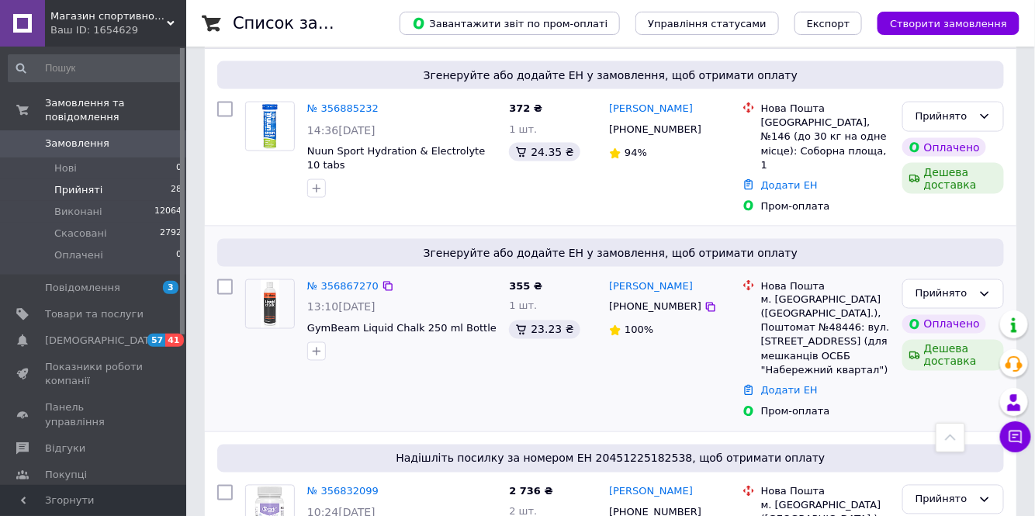
scroll to position [635, 0]
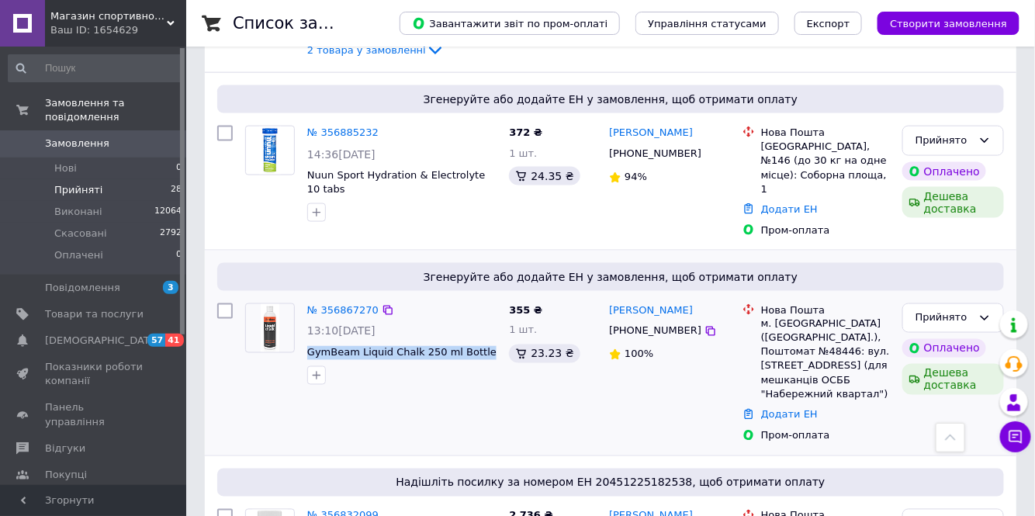
drag, startPoint x: 479, startPoint y: 277, endPoint x: 297, endPoint y: 271, distance: 182.4
click at [299, 297] on div "№ 356867270 13:10, 12.08.2025 GymBeam Liquid Chalk 250 ml Bottle" at bounding box center [371, 344] width 264 height 94
copy div "№ 356867270 13:10, 12.08.2025 GymBeam Liquid Chalk 250 ml Bottle"
click at [455, 333] on div "№ 356867270 13:10, 12.08.2025 GymBeam Liquid Chalk 250 ml Bottle" at bounding box center [371, 373] width 264 height 152
drag, startPoint x: 471, startPoint y: 272, endPoint x: 324, endPoint y: 262, distance: 147.0
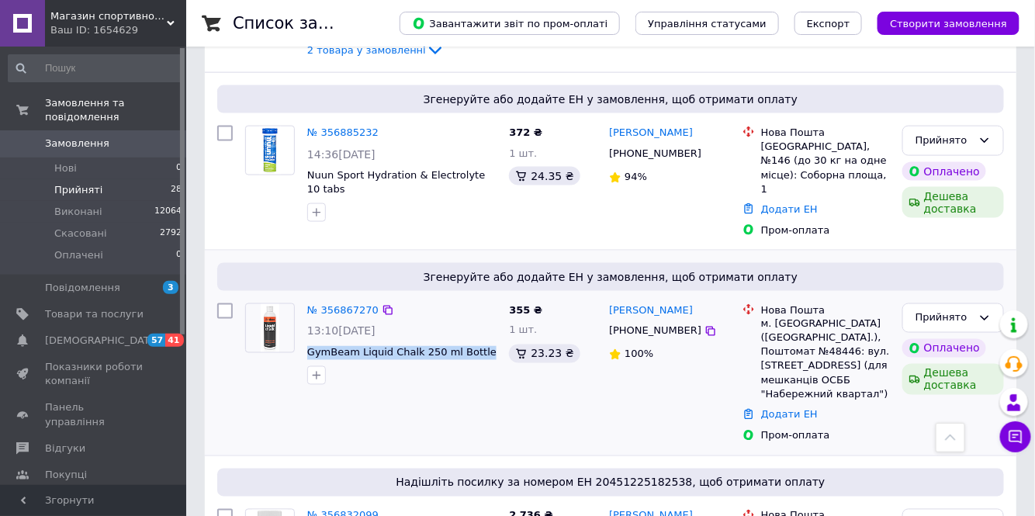
copy span "GymBeam Liquid Chalk 250 ml Bottle"
click at [264, 304] on img at bounding box center [270, 328] width 19 height 48
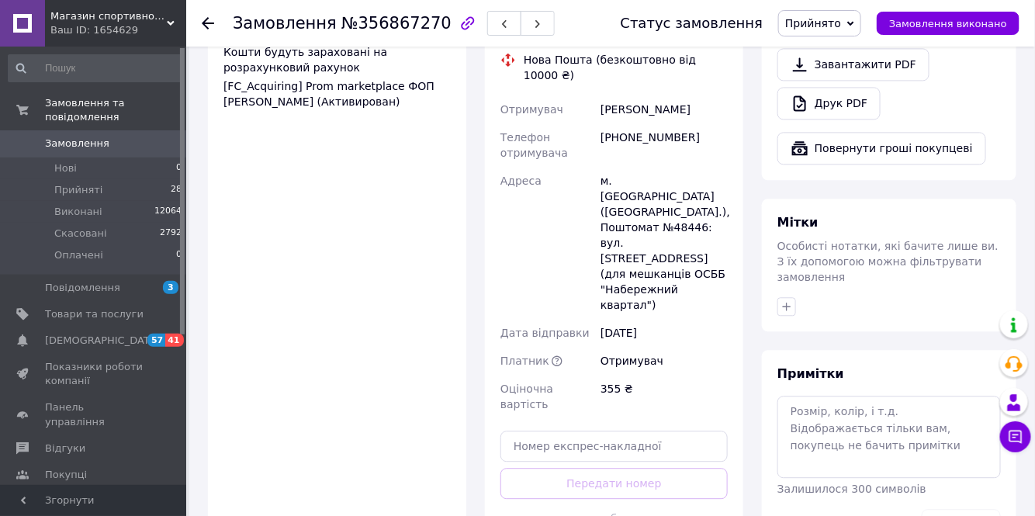
scroll to position [1128, 0]
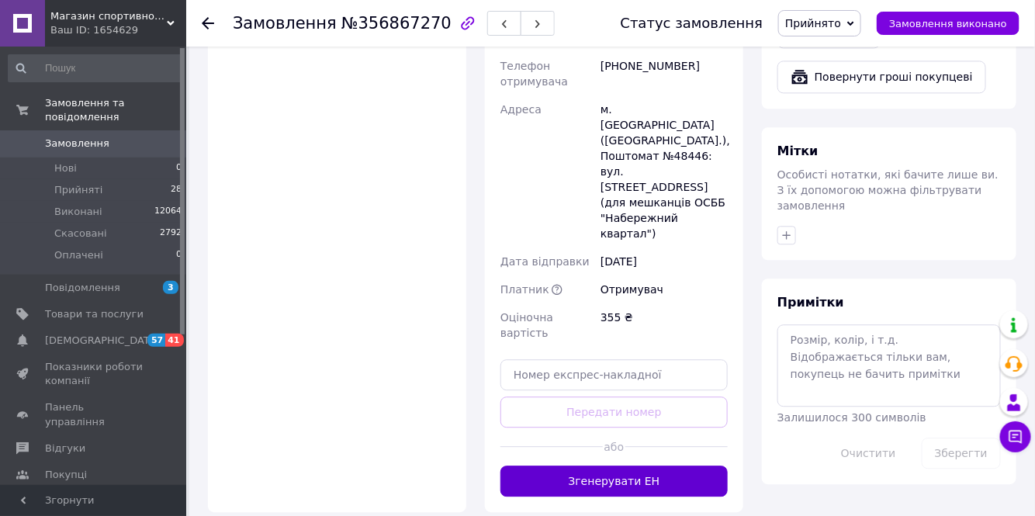
click at [603, 465] on button "Згенерувати ЕН" at bounding box center [613, 480] width 227 height 31
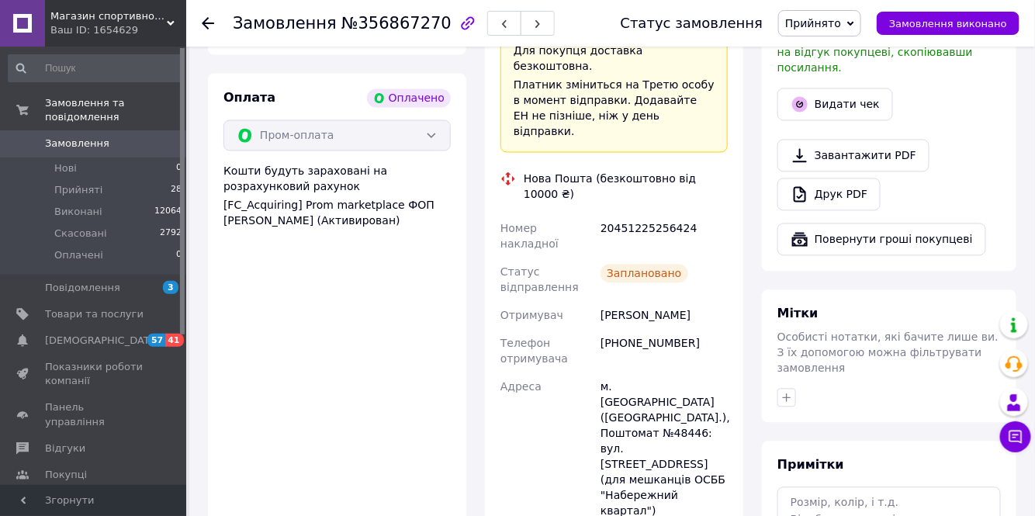
scroll to position [916, 0]
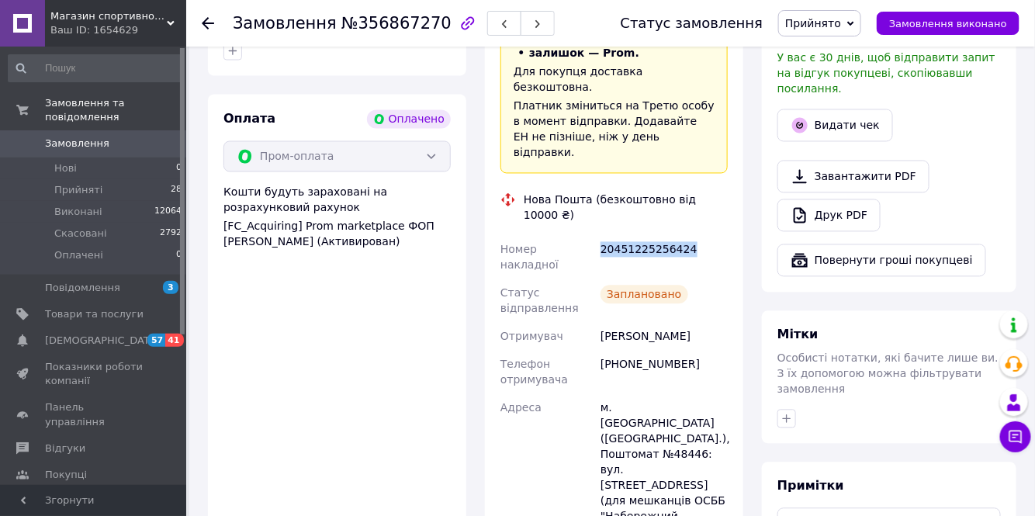
drag, startPoint x: 692, startPoint y: 168, endPoint x: 603, endPoint y: 168, distance: 89.2
click at [603, 236] on div "20451225256424" at bounding box center [663, 257] width 133 height 43
copy div "20451225256424"
click at [85, 183] on span "Прийняті" at bounding box center [78, 190] width 48 height 14
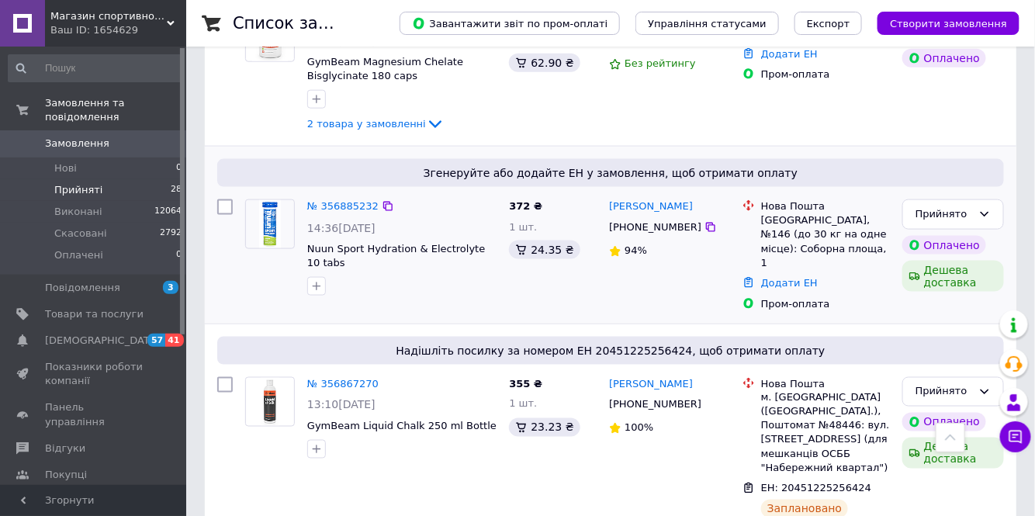
scroll to position [564, 0]
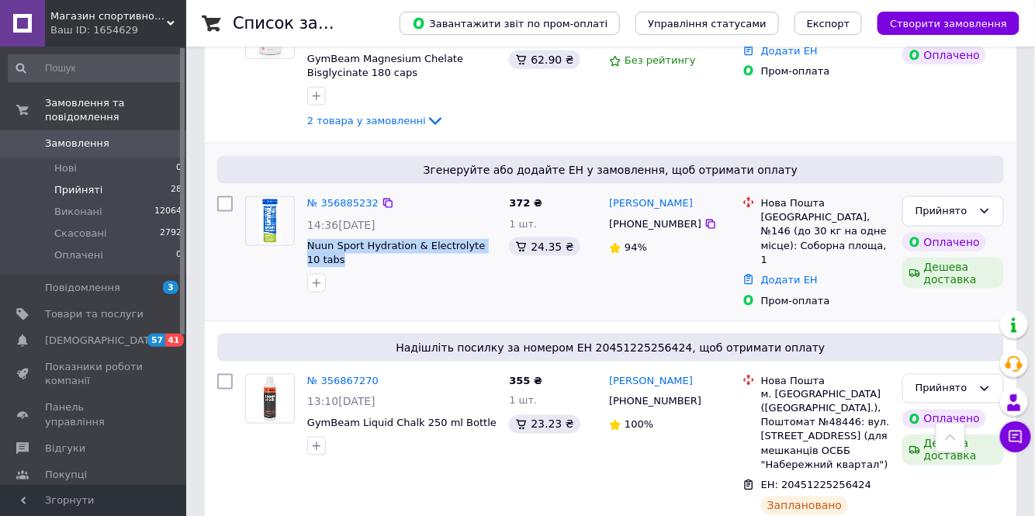
drag, startPoint x: 334, startPoint y: 195, endPoint x: 305, endPoint y: 182, distance: 31.6
click at [305, 190] on div "№ 356885232 14:36[DATE] Nuun Sport Hydration & Electrolyte 10 tabs" at bounding box center [402, 244] width 202 height 109
copy span "Nuun Sport Hydration & Electrolyte 10 tabs"
click at [271, 197] on img at bounding box center [270, 221] width 22 height 48
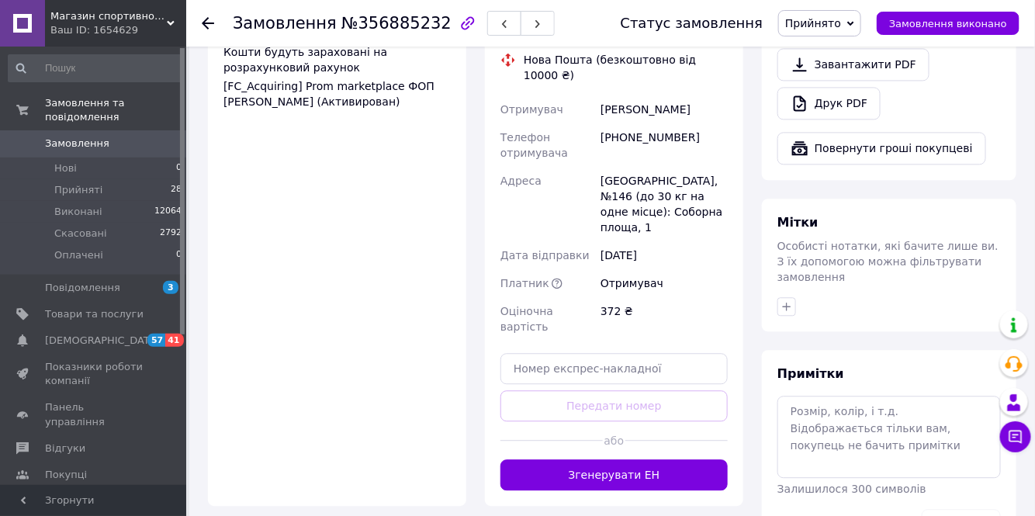
scroll to position [1057, 0]
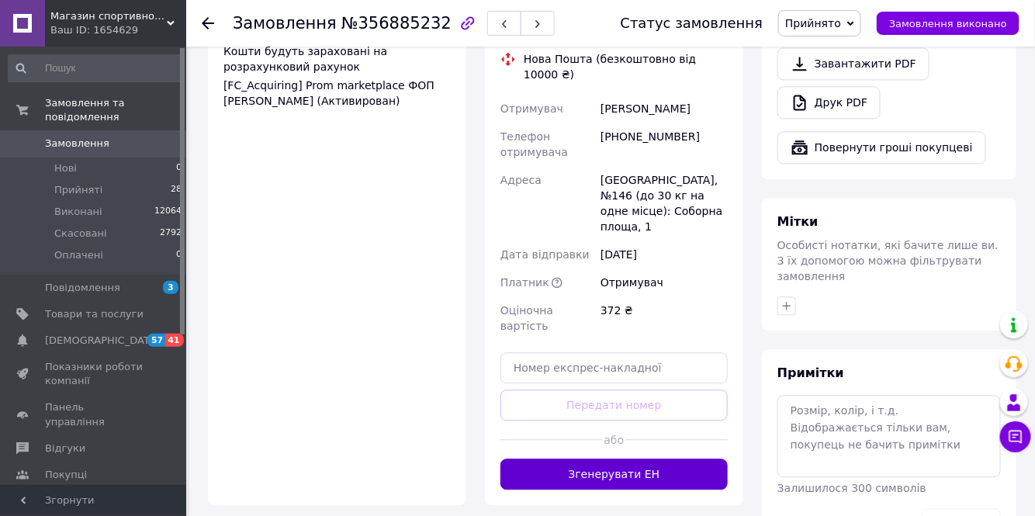
click at [653, 458] on button "Згенерувати ЕН" at bounding box center [613, 473] width 227 height 31
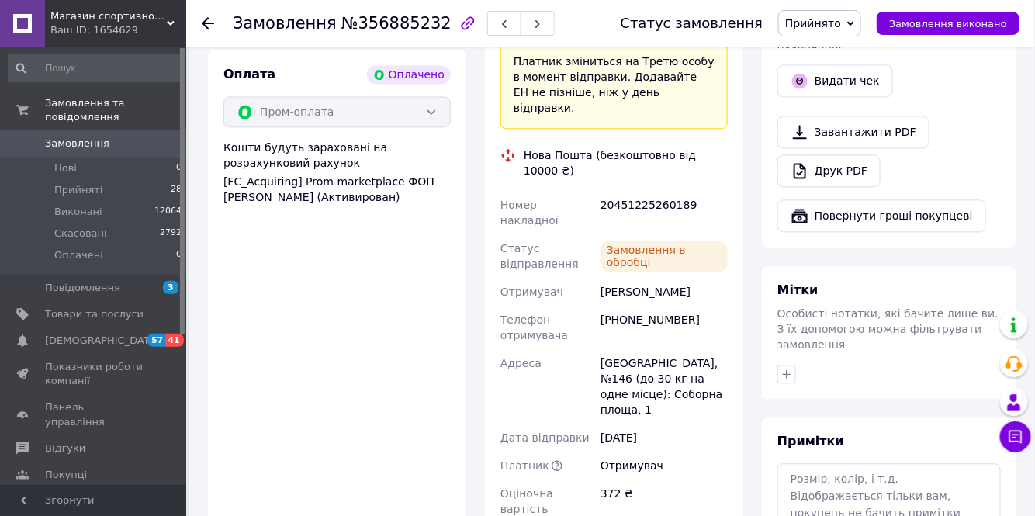
scroll to position [845, 0]
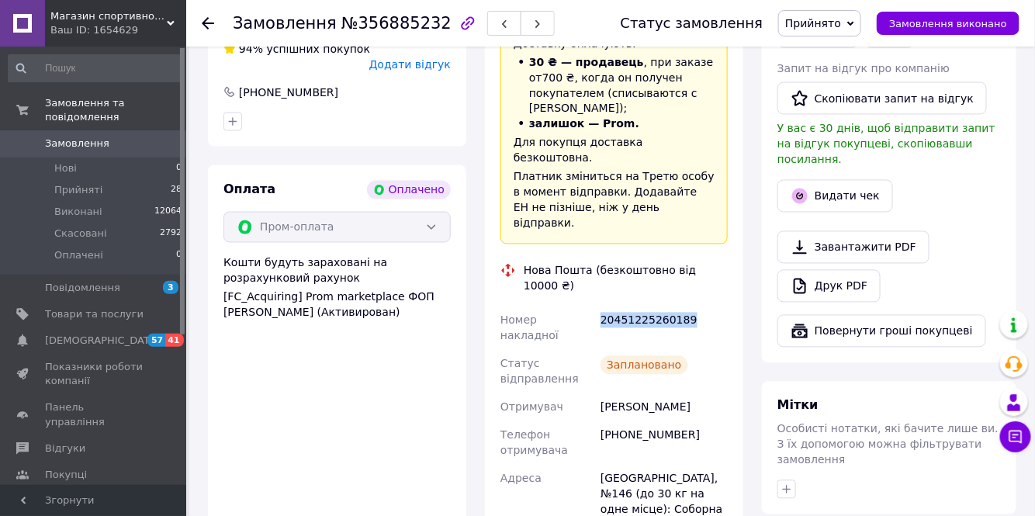
drag, startPoint x: 693, startPoint y: 244, endPoint x: 602, endPoint y: 244, distance: 91.5
click at [602, 306] on div "20451225260189" at bounding box center [663, 327] width 133 height 43
copy div "20451225260189"
click at [78, 183] on span "Прийняті" at bounding box center [78, 190] width 48 height 14
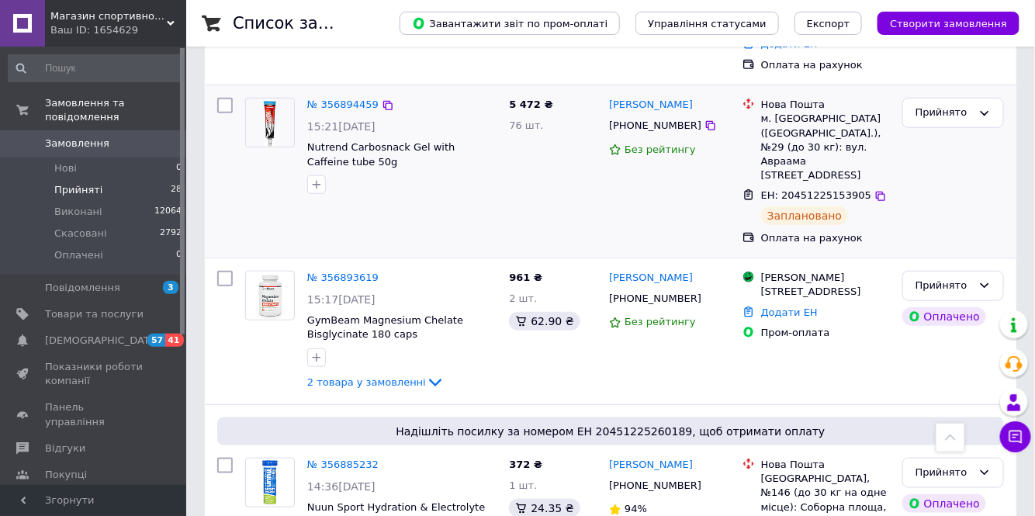
scroll to position [282, 0]
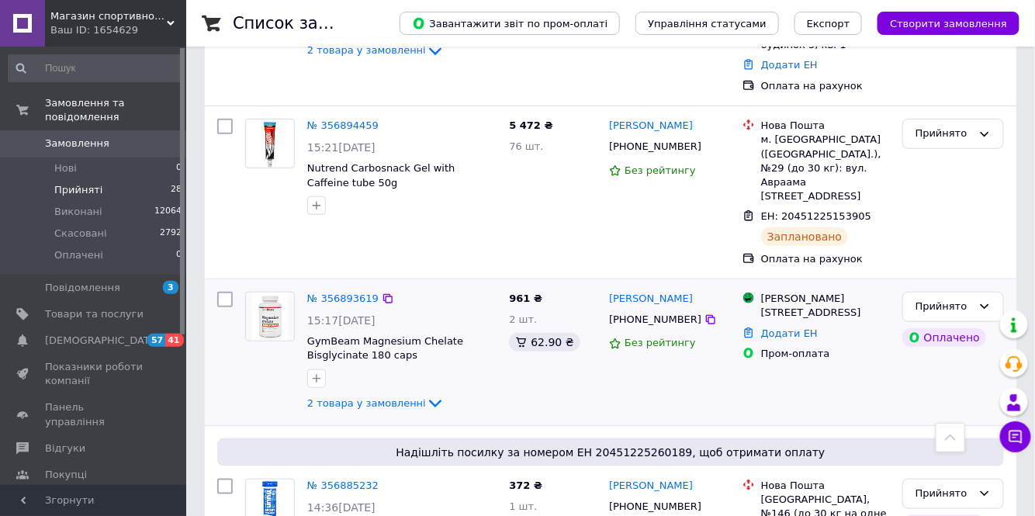
click at [268, 292] on img at bounding box center [269, 316] width 35 height 48
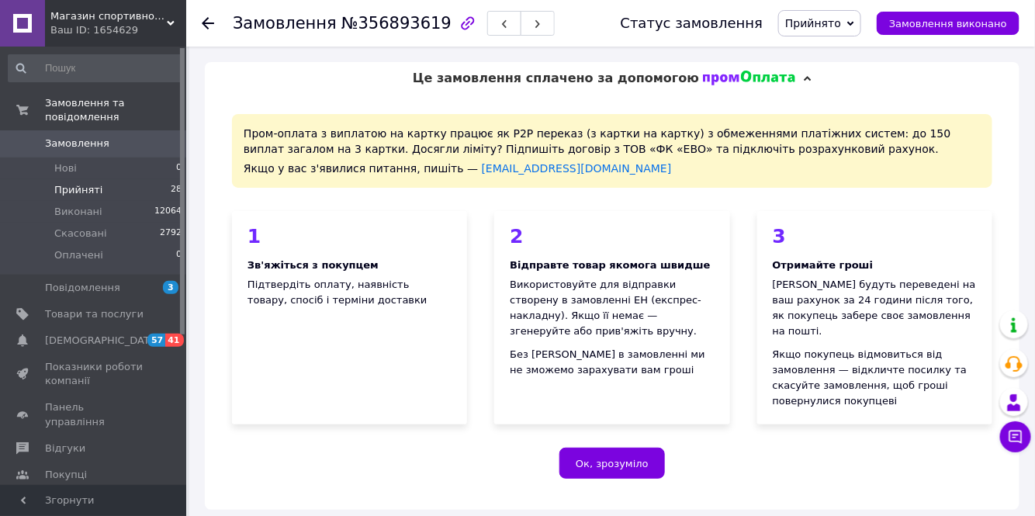
click at [76, 183] on span "Прийняті" at bounding box center [78, 190] width 48 height 14
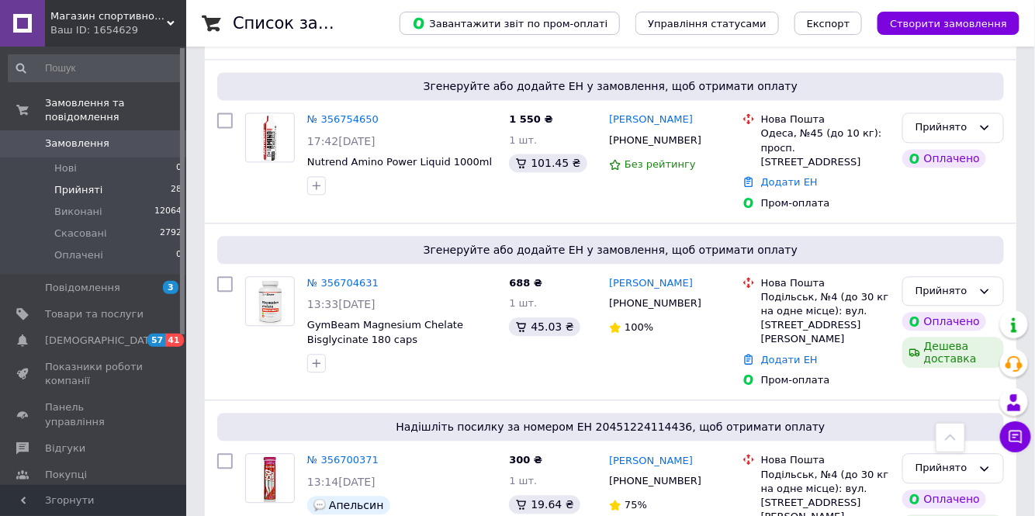
scroll to position [3042, 0]
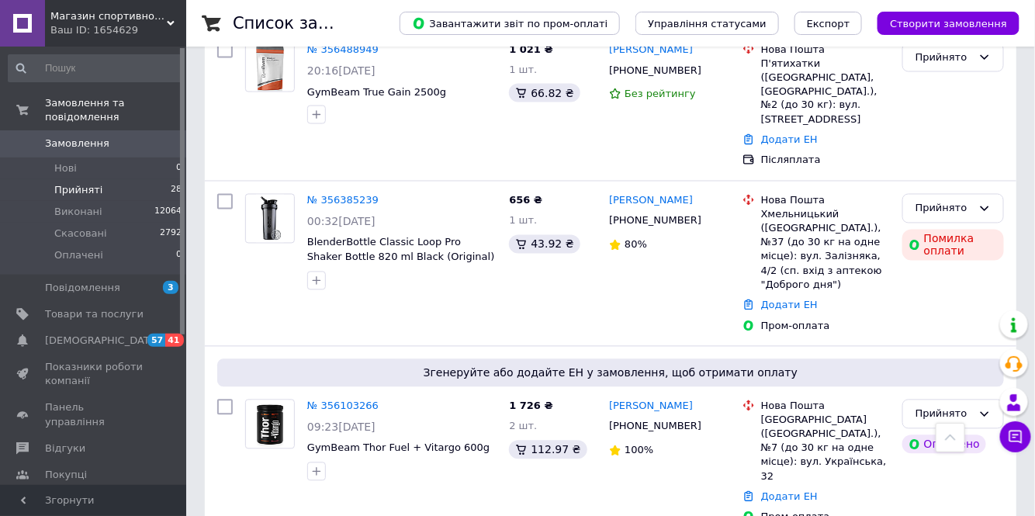
scroll to position [982, 0]
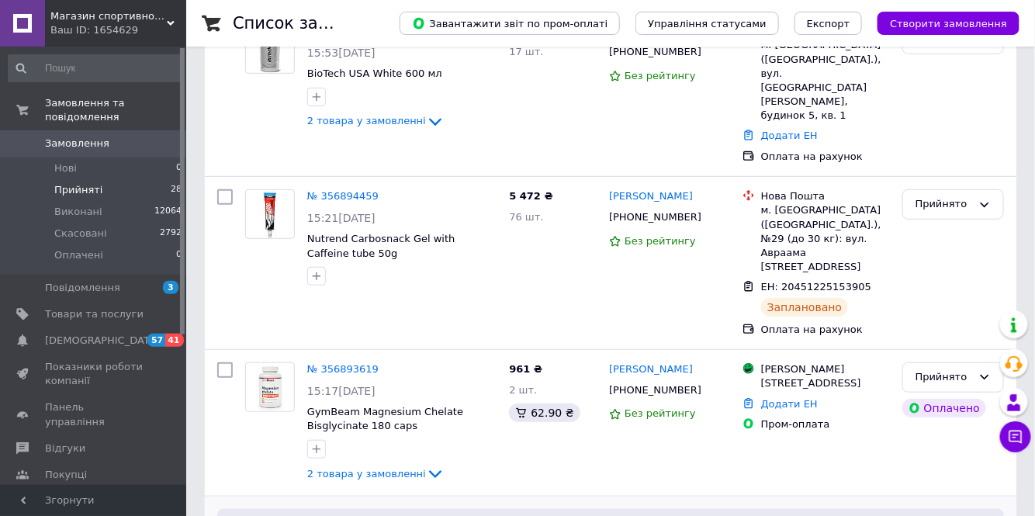
scroll to position [352, 0]
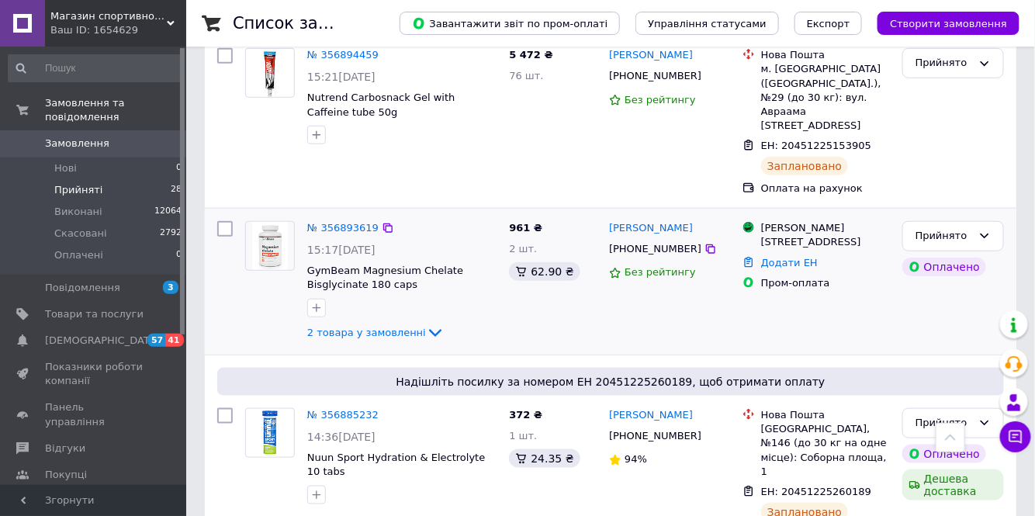
click at [268, 222] on img at bounding box center [269, 246] width 35 height 48
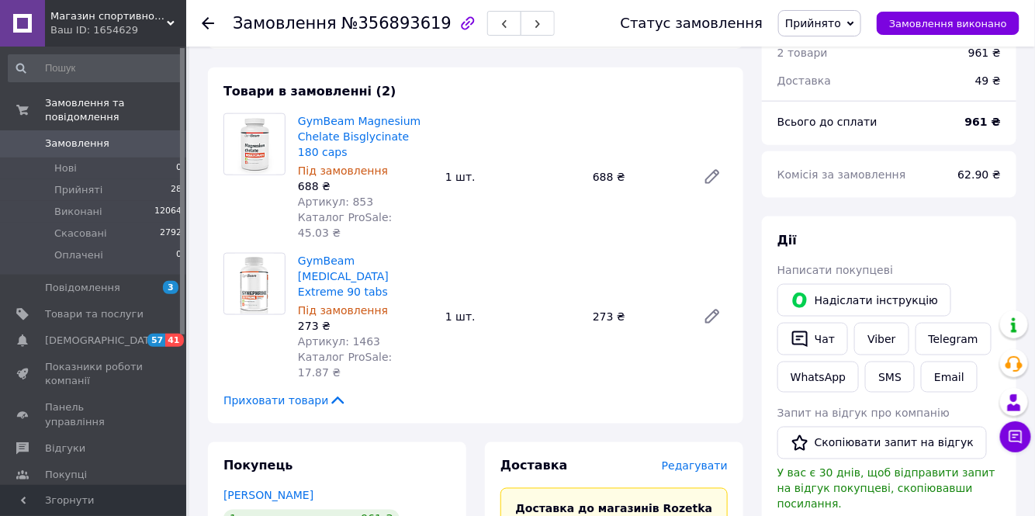
scroll to position [564, 0]
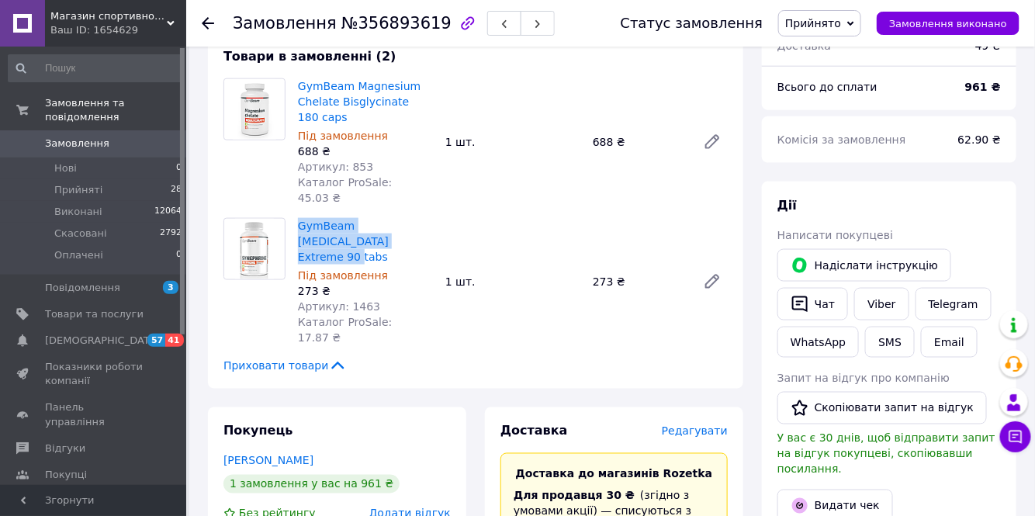
drag, startPoint x: 382, startPoint y: 207, endPoint x: 309, endPoint y: 183, distance: 76.0
click at [298, 218] on span "GymBeam [MEDICAL_DATA] Extreme 90 tabs" at bounding box center [365, 241] width 135 height 47
copy link "GymBeam [MEDICAL_DATA] Extreme 90 tabs"
click at [520, 173] on div "GymBeam Magnesium Chelate Bisglycinate 180 caps Під замовлення 688 ₴ Артикул: 8…" at bounding box center [513, 141] width 442 height 133
drag, startPoint x: 405, startPoint y: 194, endPoint x: 349, endPoint y: 188, distance: 56.1
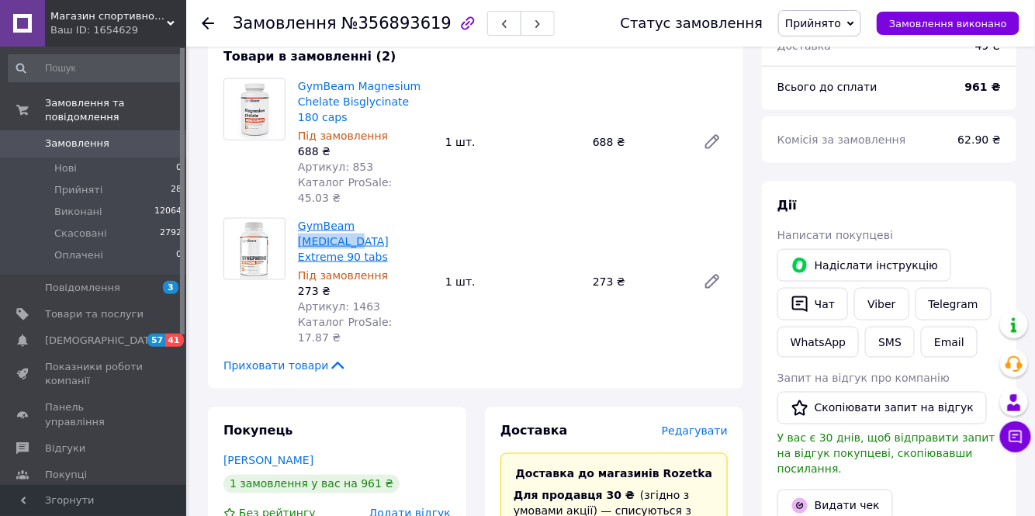
click at [349, 218] on span "GymBeam [MEDICAL_DATA] Extreme 90 tabs" at bounding box center [365, 241] width 135 height 47
copy link "Synephrine"
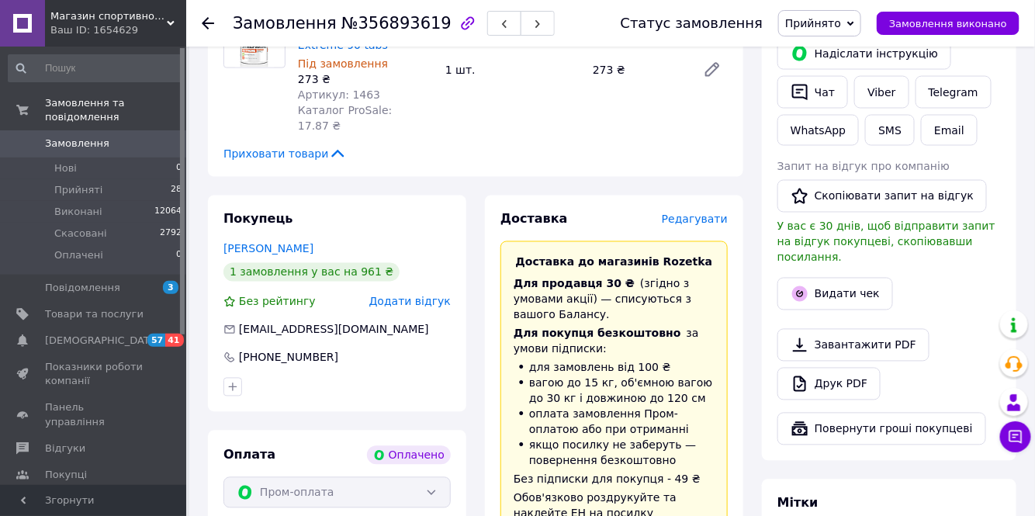
scroll to position [987, 0]
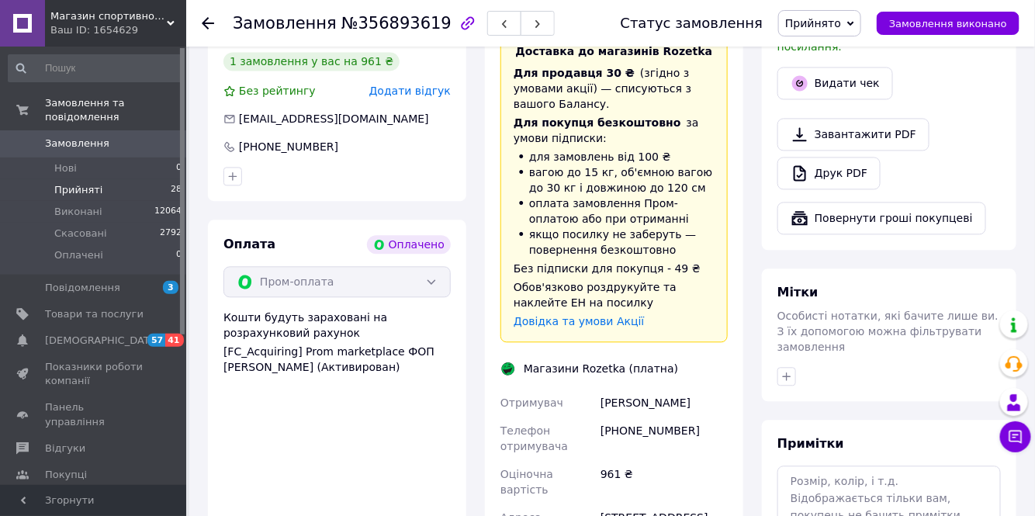
click at [74, 183] on span "Прийняті" at bounding box center [78, 190] width 48 height 14
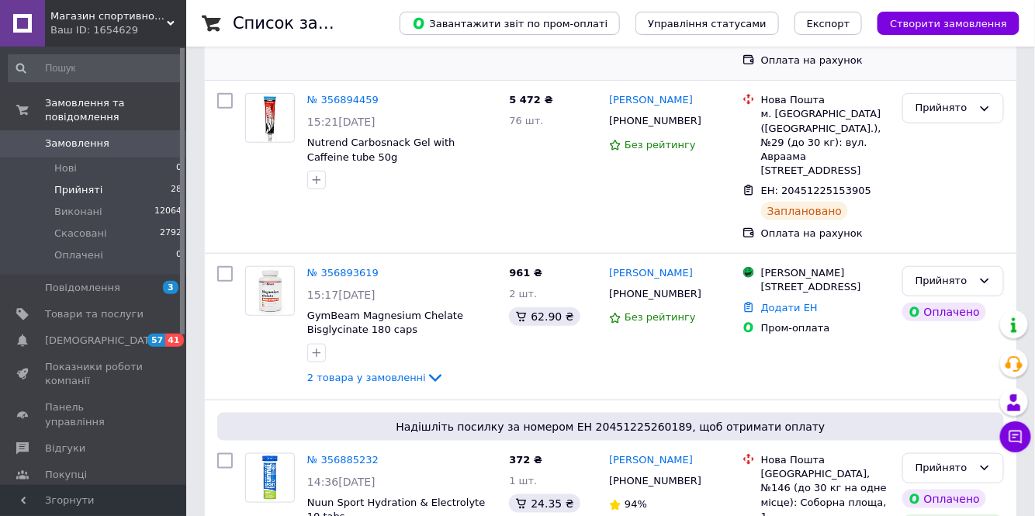
scroll to position [352, 0]
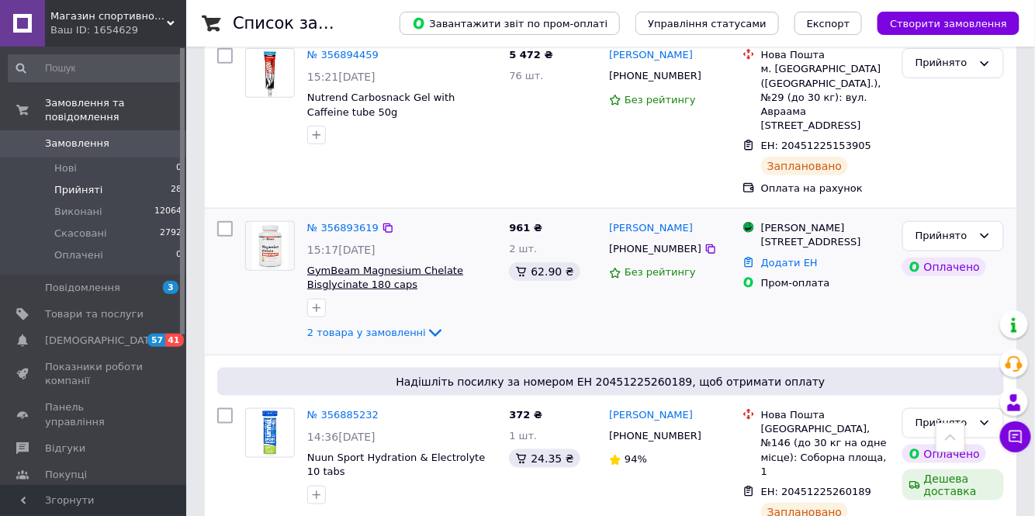
click at [386, 265] on span "GymBeam Magnesium Chelate Bisglycinate 180 caps" at bounding box center [385, 278] width 156 height 26
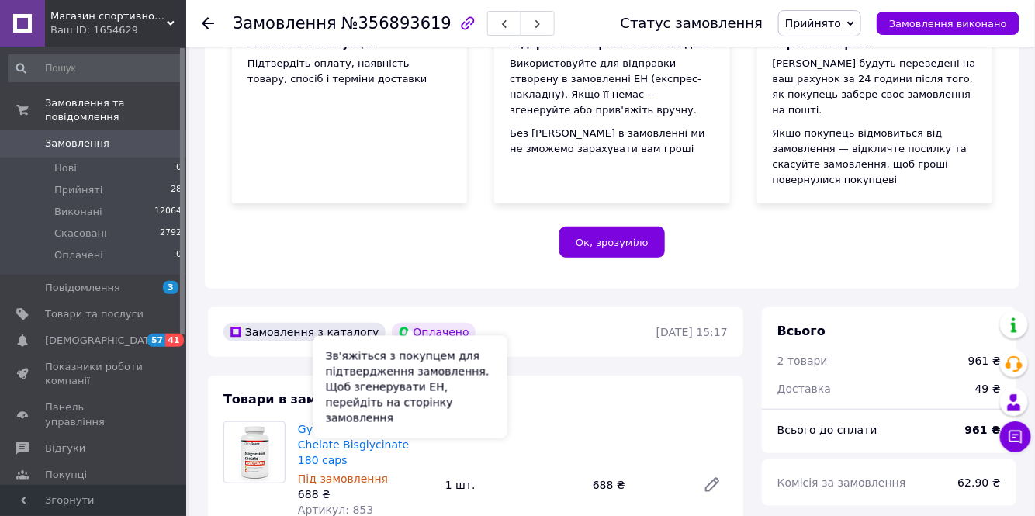
scroll to position [282, 0]
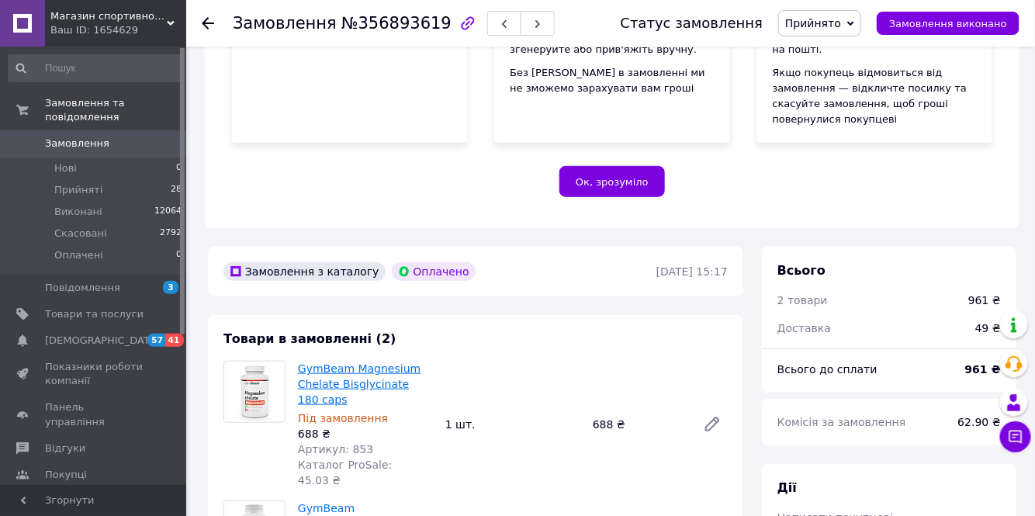
click at [367, 362] on link "GymBeam Magnesium Chelate Bisglycinate 180 caps" at bounding box center [359, 383] width 123 height 43
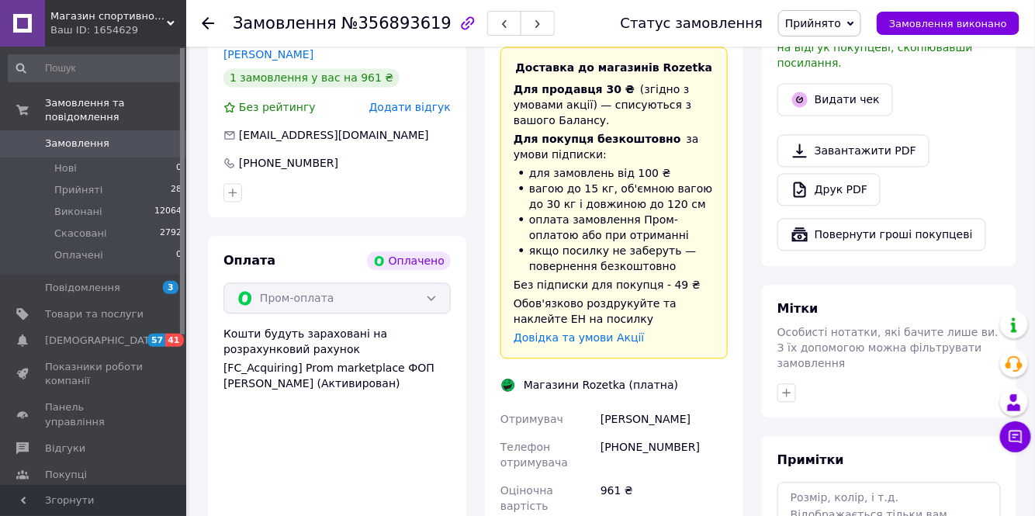
scroll to position [987, 0]
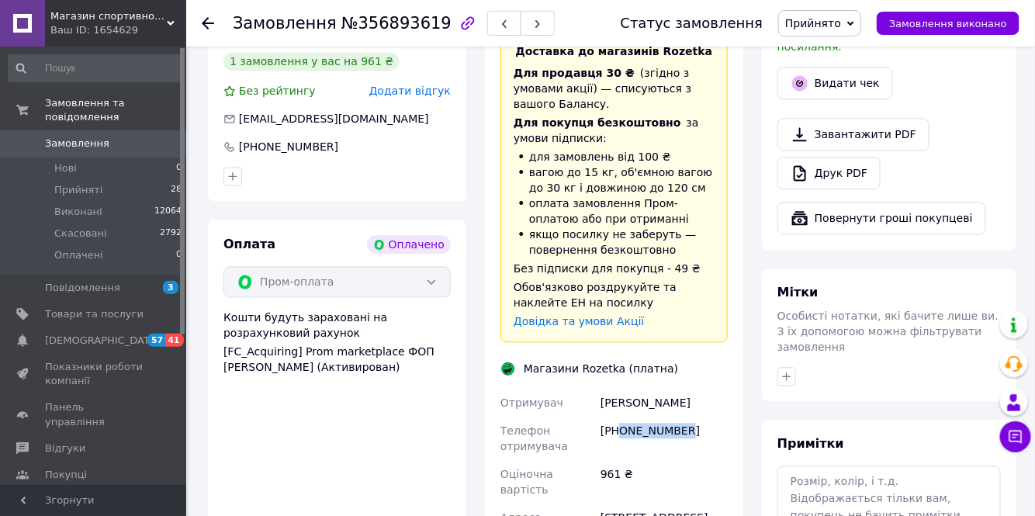
drag, startPoint x: 685, startPoint y: 353, endPoint x: 621, endPoint y: 349, distance: 63.7
click at [621, 417] on div "[PHONE_NUMBER]" at bounding box center [663, 438] width 133 height 43
copy div "0501672910"
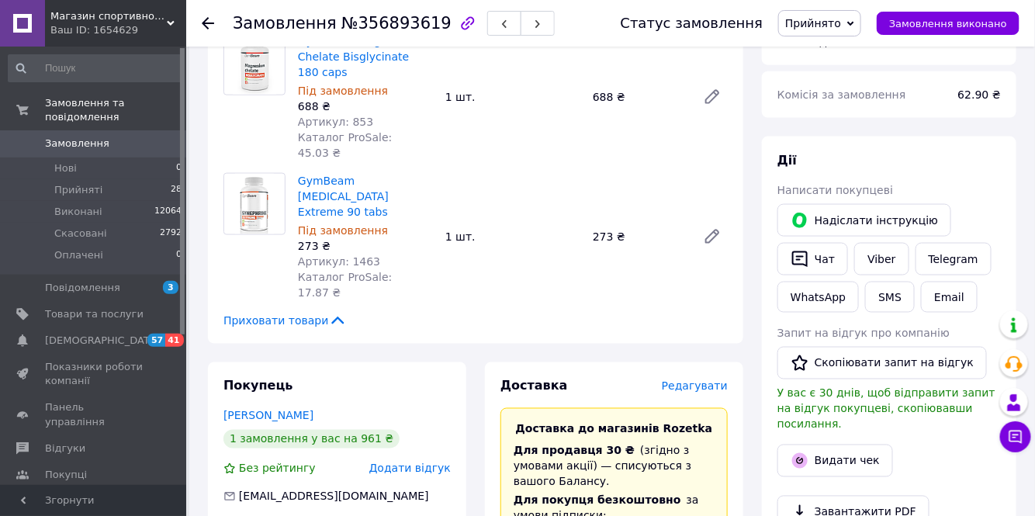
scroll to position [493, 0]
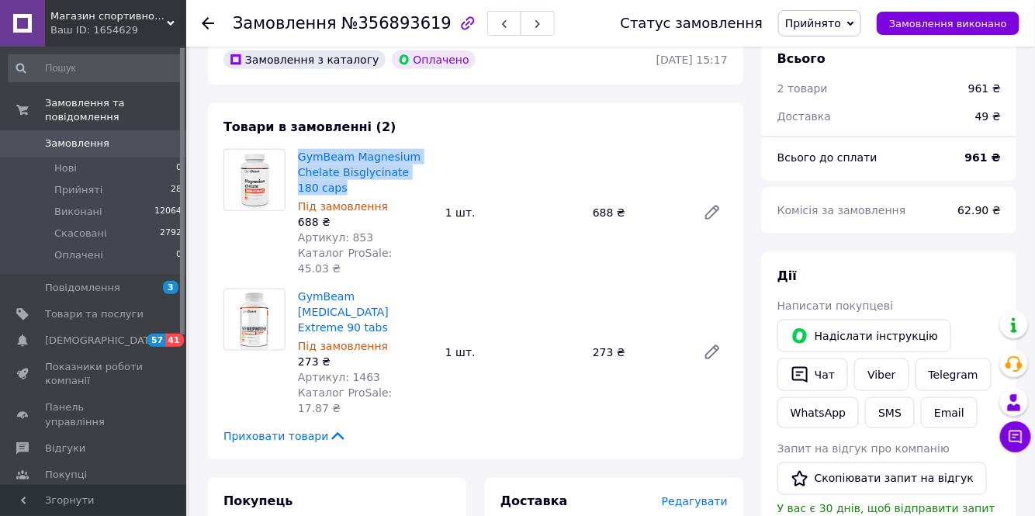
drag, startPoint x: 328, startPoint y: 171, endPoint x: 296, endPoint y: 138, distance: 45.5
click at [296, 146] on div "GymBeam Magnesium Chelate Bisglycinate 180 caps Під замовлення 688 ₴ Артикул: 8…" at bounding box center [365, 212] width 147 height 133
copy link "GymBeam Magnesium Chelate Bisglycinate 180 caps"
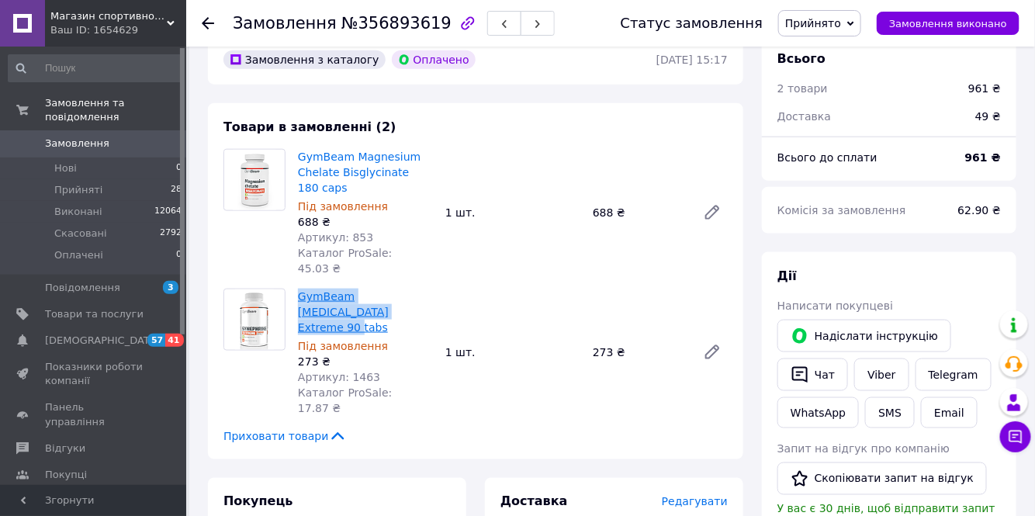
drag, startPoint x: 378, startPoint y: 282, endPoint x: 299, endPoint y: 265, distance: 81.1
click at [299, 289] on span "GymBeam [MEDICAL_DATA] Extreme 90 tabs" at bounding box center [365, 312] width 135 height 47
copy link "GymBeam [MEDICAL_DATA] Extreme 90 tabs"
click at [78, 183] on span "Прийняті" at bounding box center [78, 190] width 48 height 14
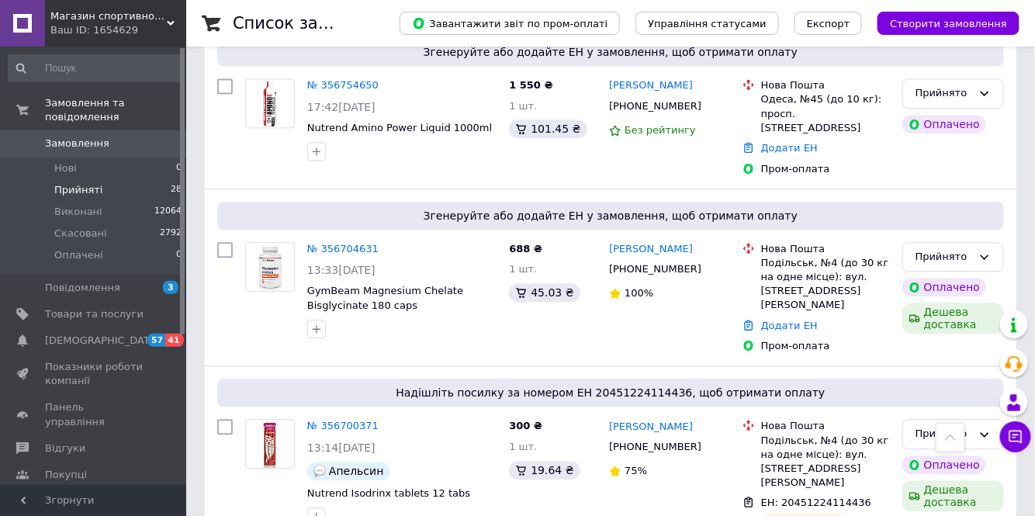
scroll to position [3042, 0]
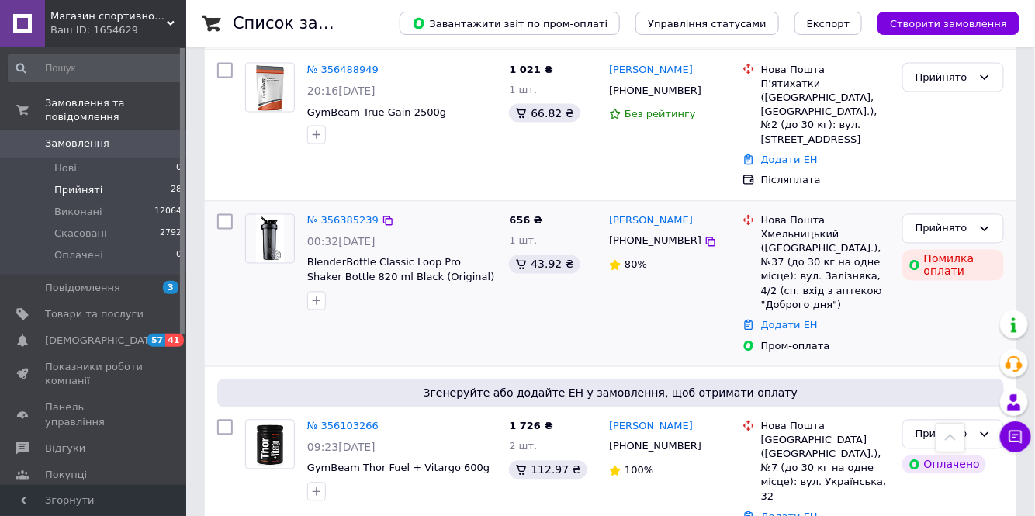
scroll to position [982, 0]
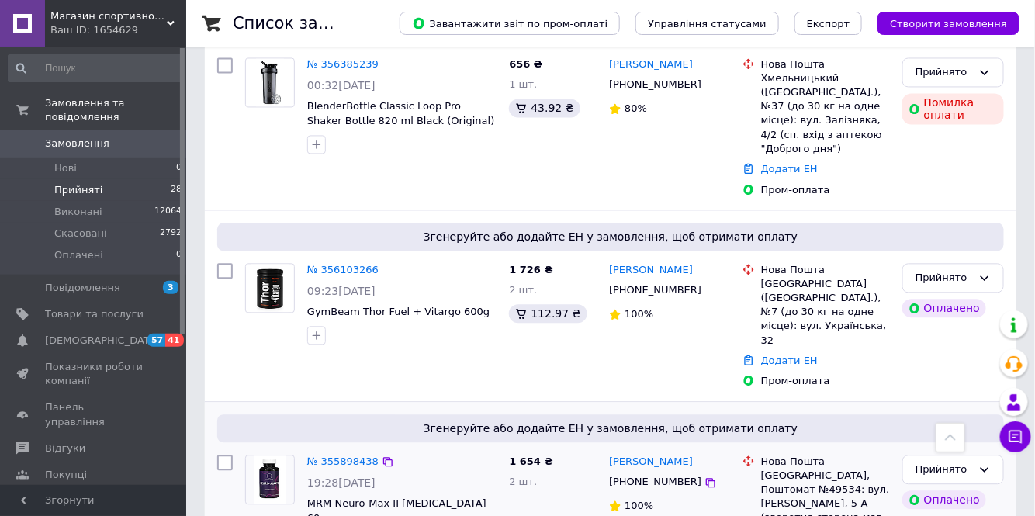
click at [272, 455] on img at bounding box center [270, 479] width 33 height 48
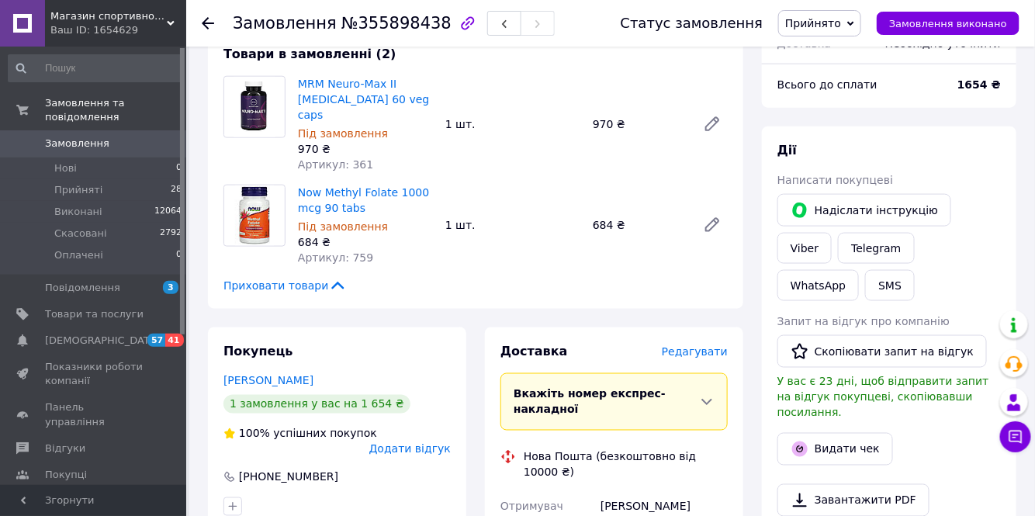
scroll to position [423, 0]
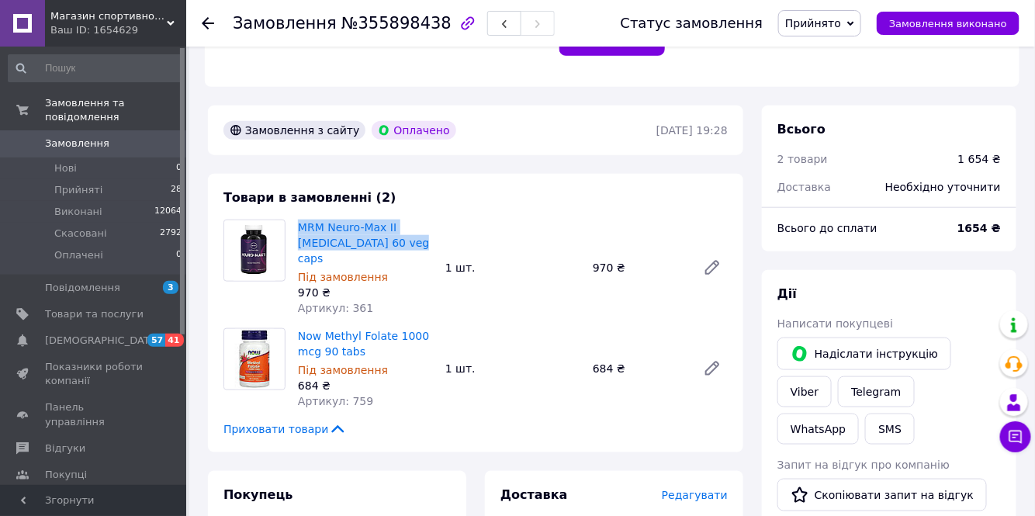
drag, startPoint x: 415, startPoint y: 230, endPoint x: 295, endPoint y: 216, distance: 121.0
click at [295, 216] on div "MRM Neuro-Max II Nootropic 60 veg caps Під замовлення 970 ₴ Артикул: 361" at bounding box center [365, 267] width 147 height 102
copy link "MRM Neuro-Max II Nootropic 60 veg caps"
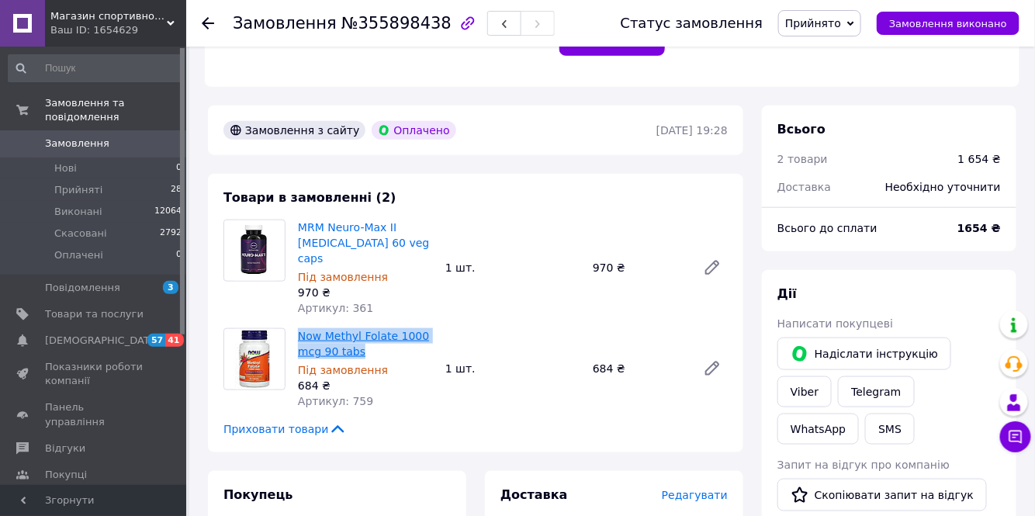
drag, startPoint x: 357, startPoint y: 318, endPoint x: 298, endPoint y: 305, distance: 60.4
click at [298, 328] on span "Now Methyl Folate 1000 mcg 90 tabs" at bounding box center [365, 343] width 135 height 31
copy link "Now Methyl Folate 1000 mcg 90 tabs"
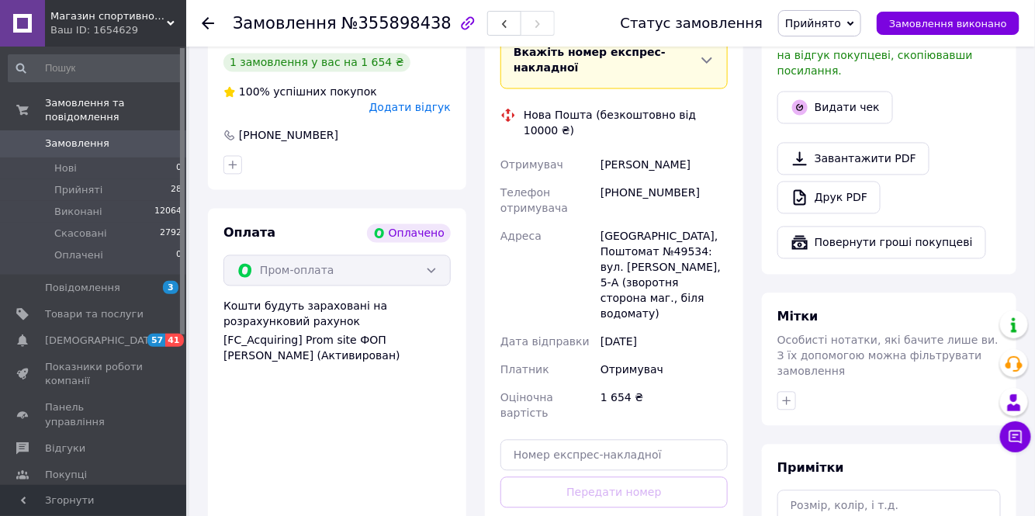
scroll to position [916, 0]
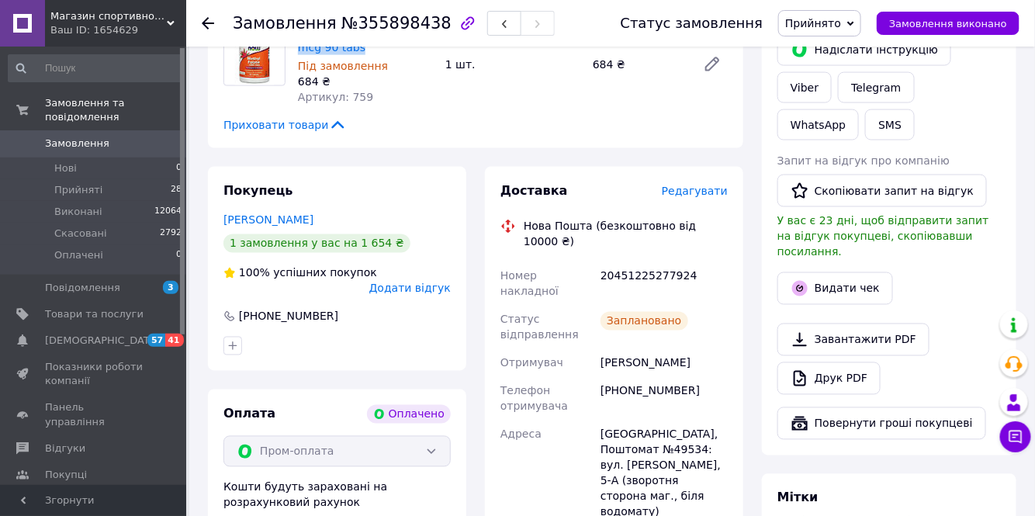
scroll to position [705, 0]
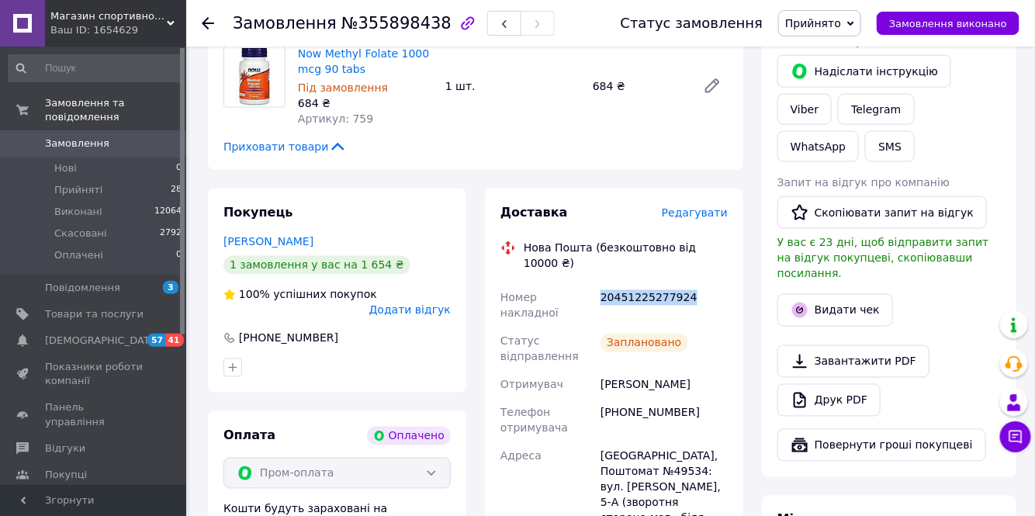
drag, startPoint x: 690, startPoint y: 247, endPoint x: 600, endPoint y: 247, distance: 90.0
click at [600, 284] on div "20451225277924" at bounding box center [663, 305] width 133 height 43
copy div "20451225277924"
click at [63, 183] on span "Прийняті" at bounding box center [78, 190] width 48 height 14
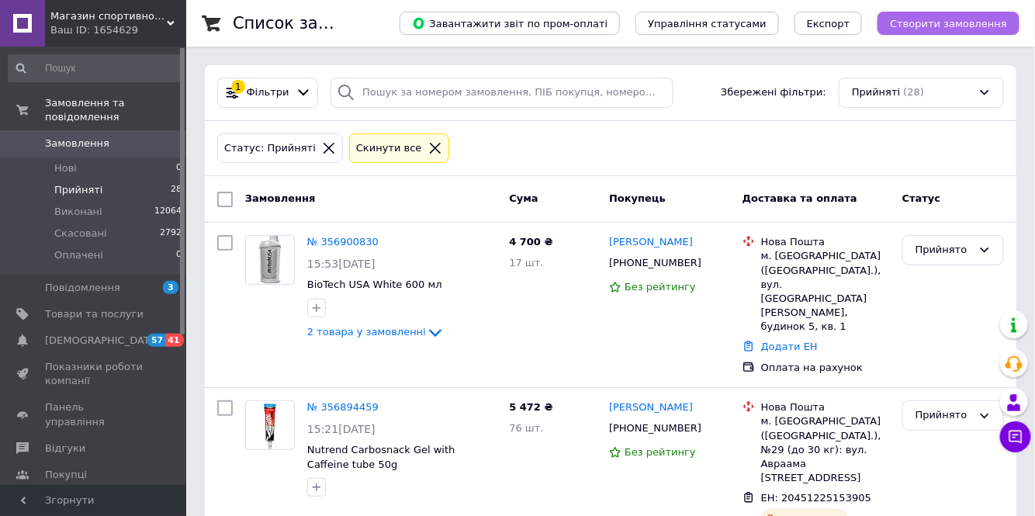
click at [946, 22] on span "Створити замовлення" at bounding box center [948, 24] width 117 height 12
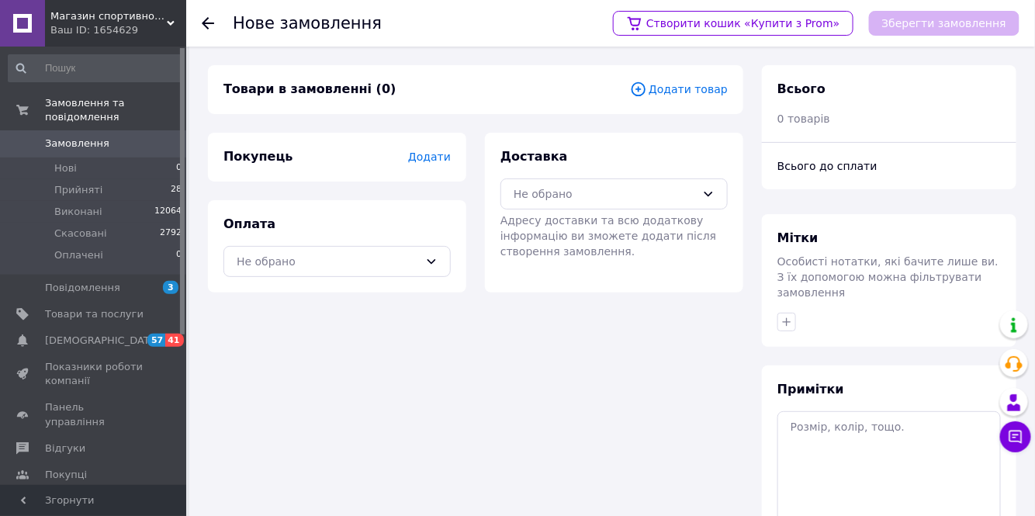
click at [641, 87] on icon at bounding box center [637, 88] width 5 height 5
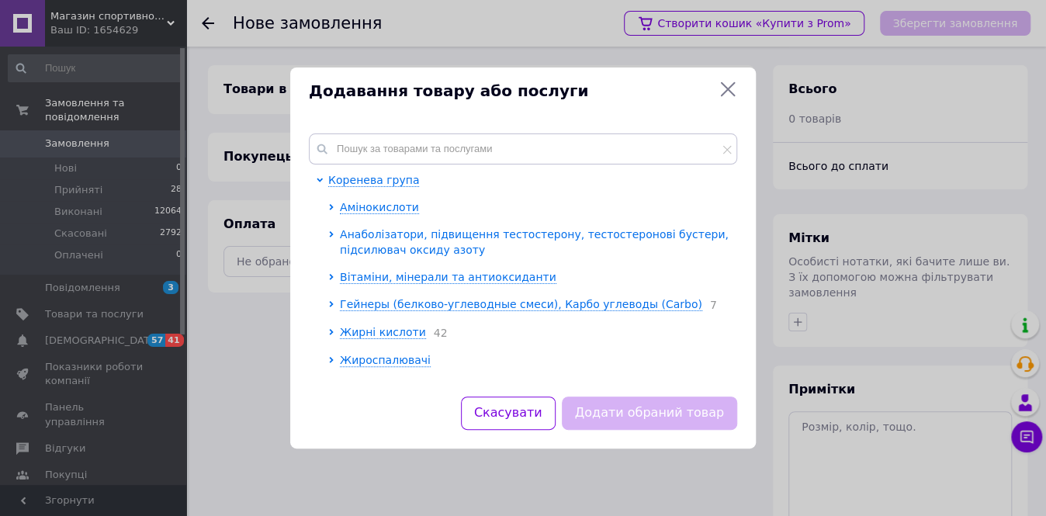
click at [375, 231] on span "Анаболізатори, підвищення тестостерону, тестостеронові бустери, підсилювач окси…" at bounding box center [534, 242] width 389 height 28
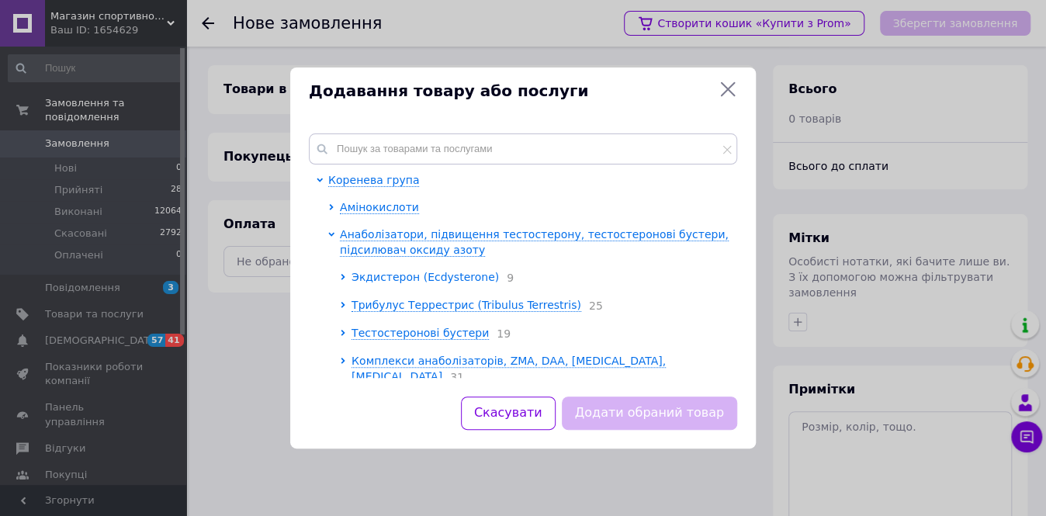
click at [365, 276] on span "Экдистерон (Ecdysterone)" at bounding box center [424, 277] width 147 height 12
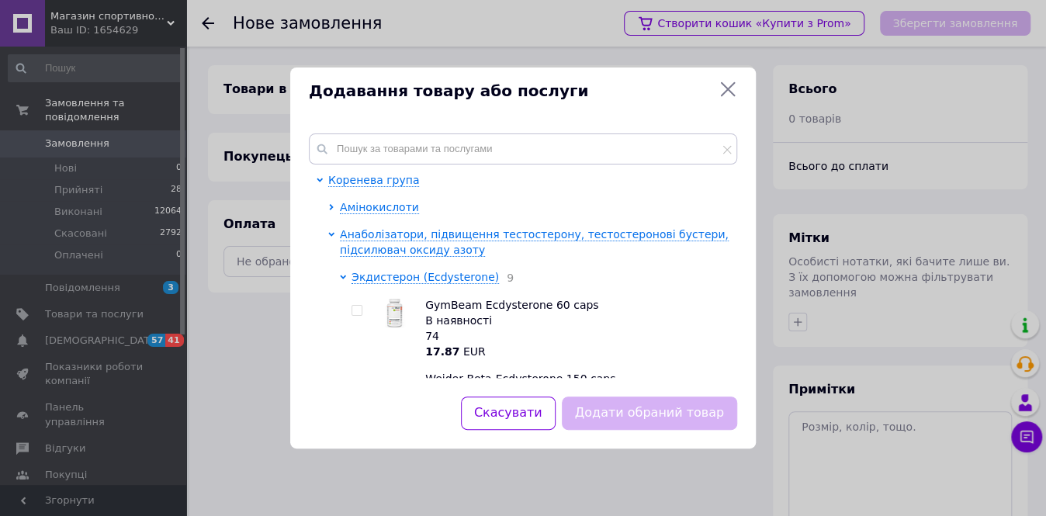
click at [357, 310] on input "checkbox" at bounding box center [356, 311] width 10 height 10
checkbox input "true"
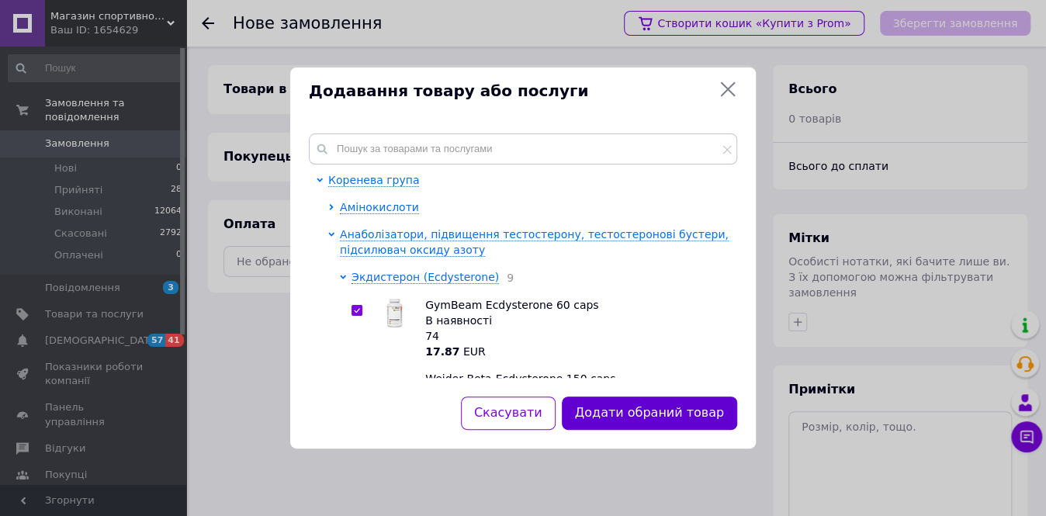
click at [652, 421] on button "Додати обраний товар" at bounding box center [649, 412] width 175 height 33
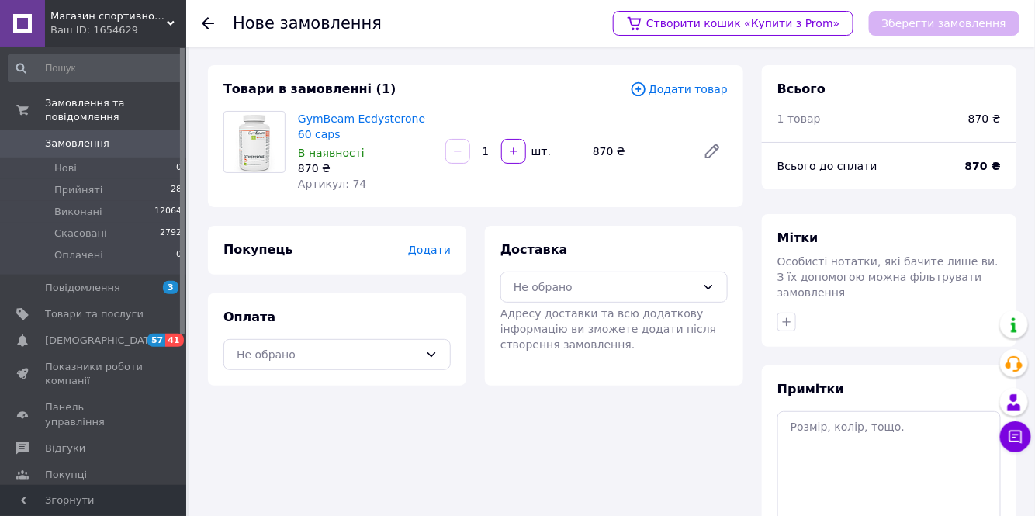
click at [647, 85] on icon at bounding box center [638, 89] width 17 height 17
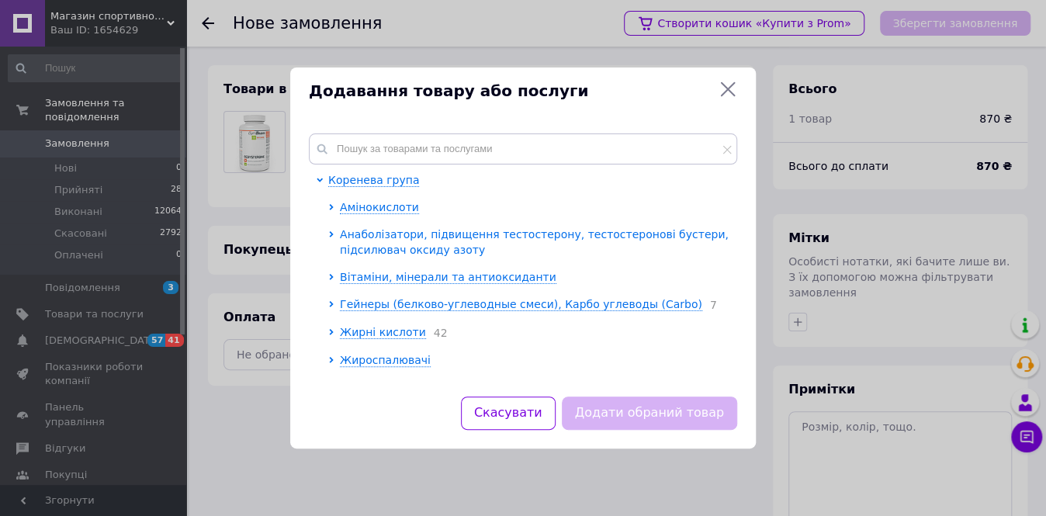
click at [476, 234] on span "Анаболізатори, підвищення тестостерону, тестостеронові бустери, підсилювач окси…" at bounding box center [534, 242] width 389 height 28
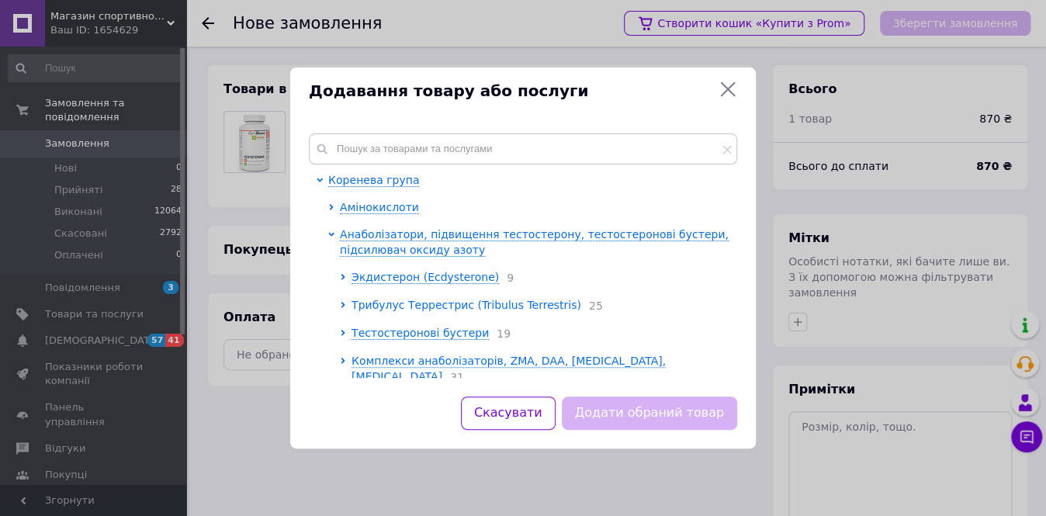
click at [424, 307] on span "Трибулус Террестрис (Tribulus Terrestris)" at bounding box center [466, 305] width 230 height 12
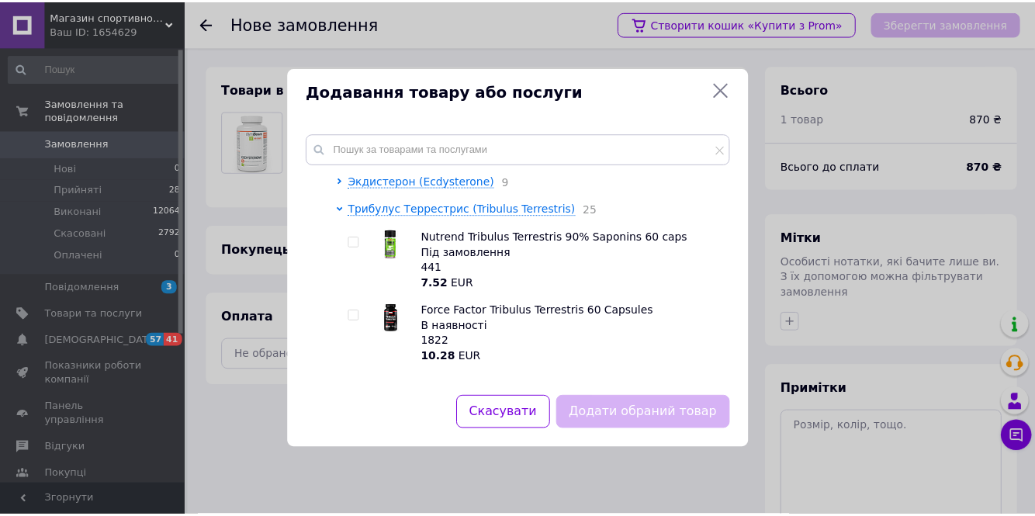
scroll to position [140, 0]
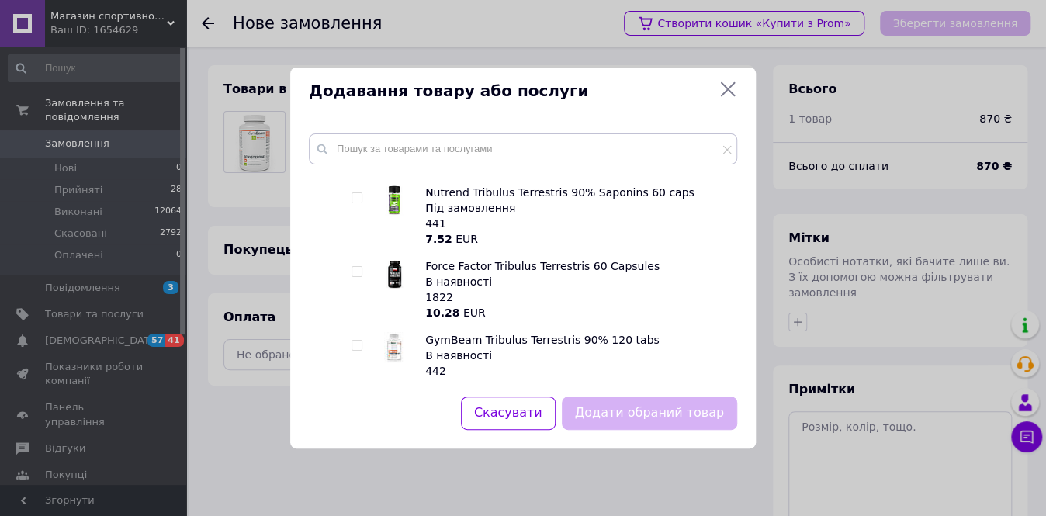
click at [355, 270] on input "checkbox" at bounding box center [356, 272] width 10 height 10
checkbox input "true"
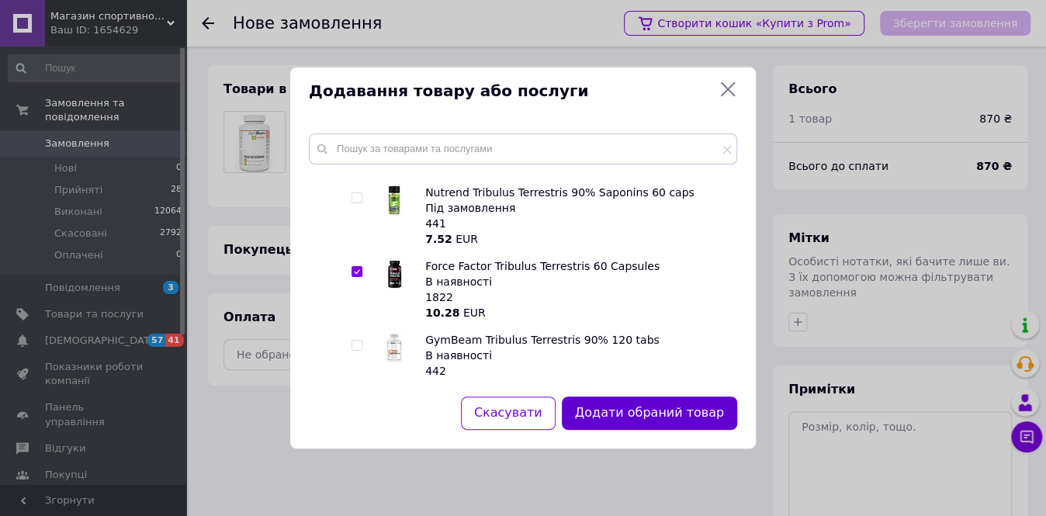
click at [657, 411] on button "Додати обраний товар" at bounding box center [649, 412] width 175 height 33
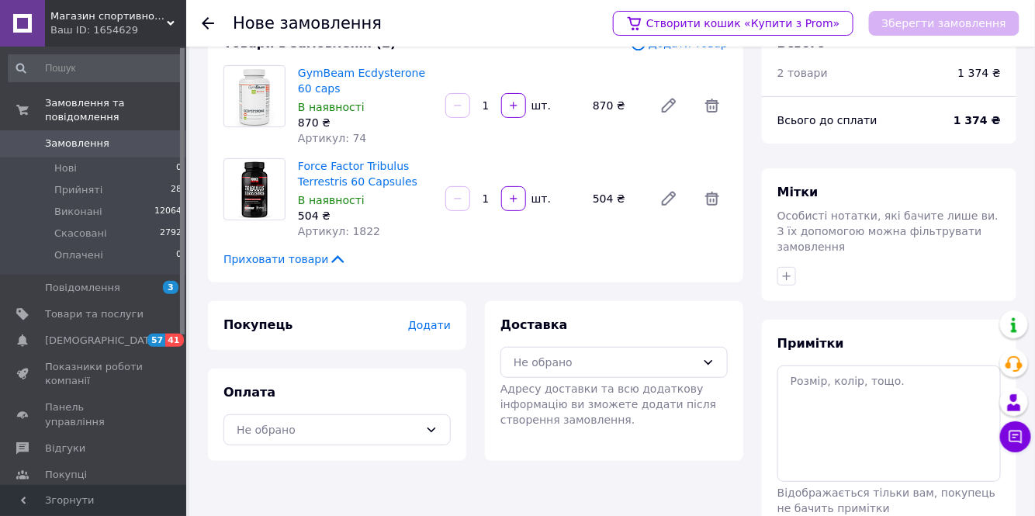
scroll to position [70, 0]
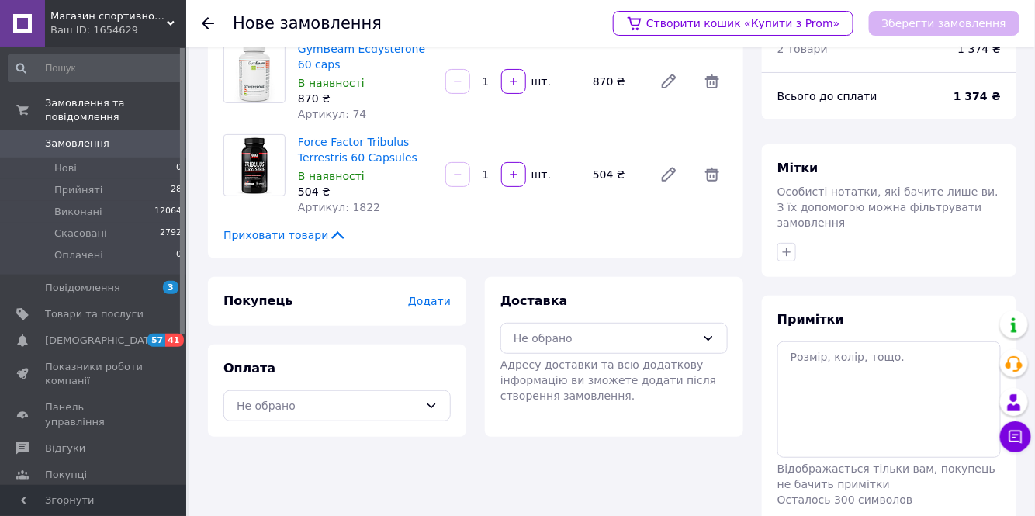
click at [429, 302] on span "Додати" at bounding box center [429, 301] width 43 height 12
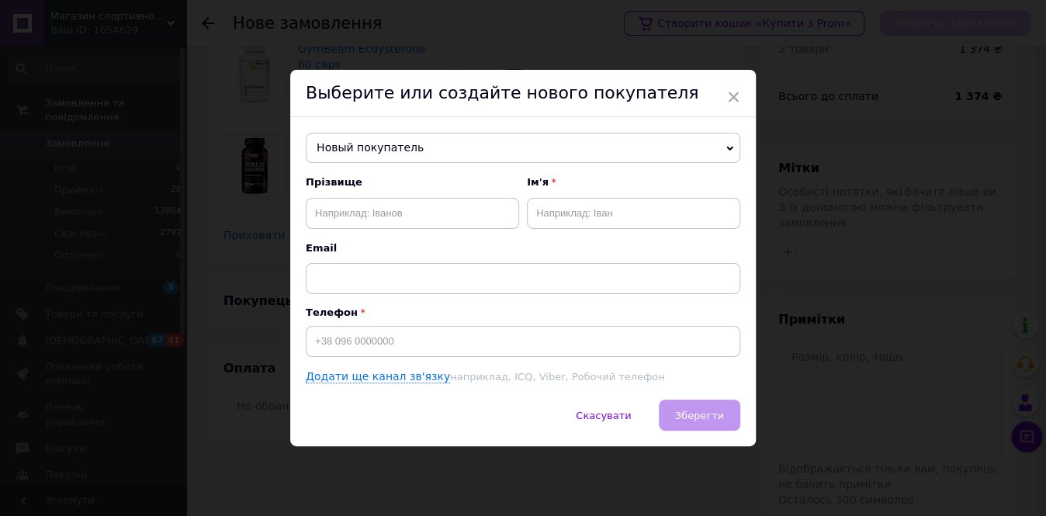
click at [727, 144] on span "Новый покупатель" at bounding box center [523, 148] width 434 height 31
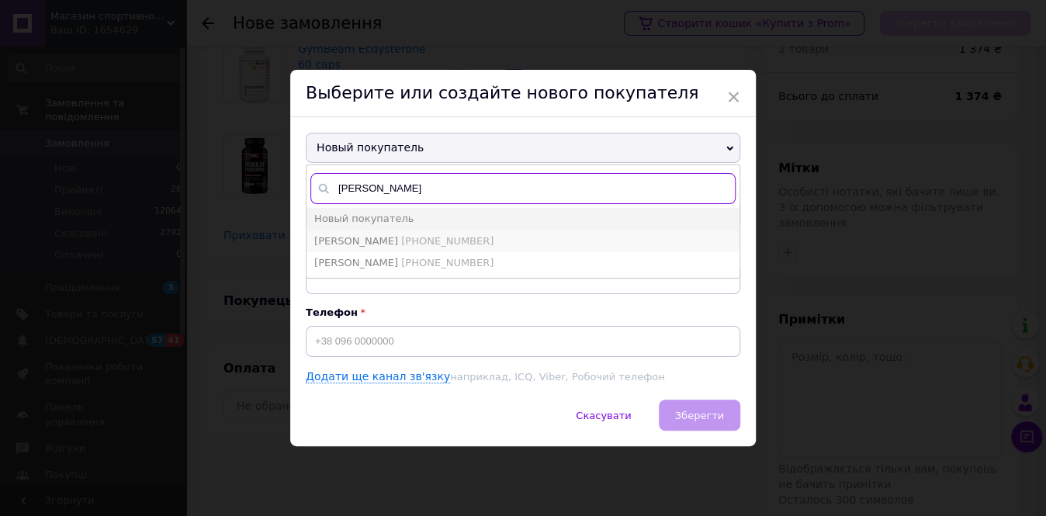
type input "рудак"
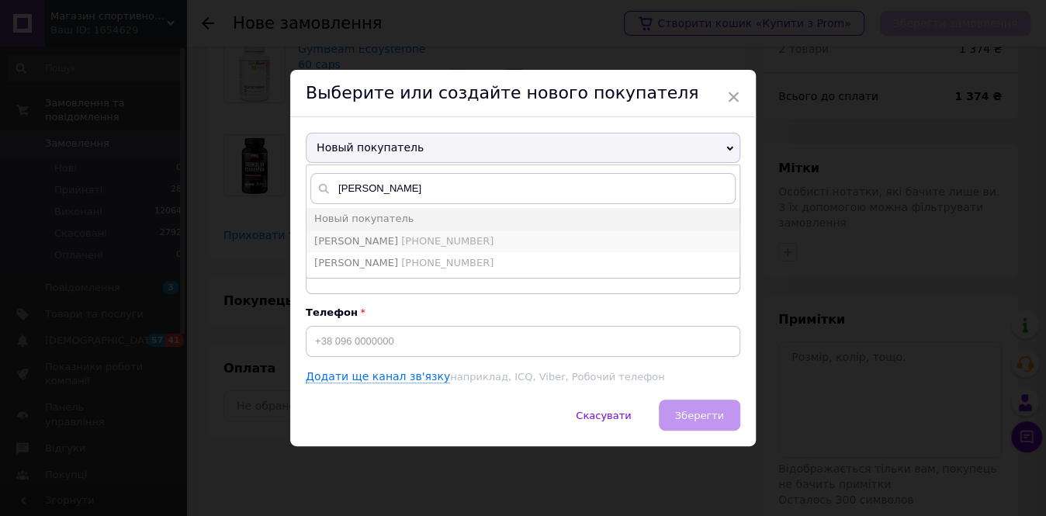
click at [419, 240] on span "[PHONE_NUMBER]" at bounding box center [447, 241] width 92 height 12
type input "Рудаков Ігор"
type input "[PHONE_NUMBER]"
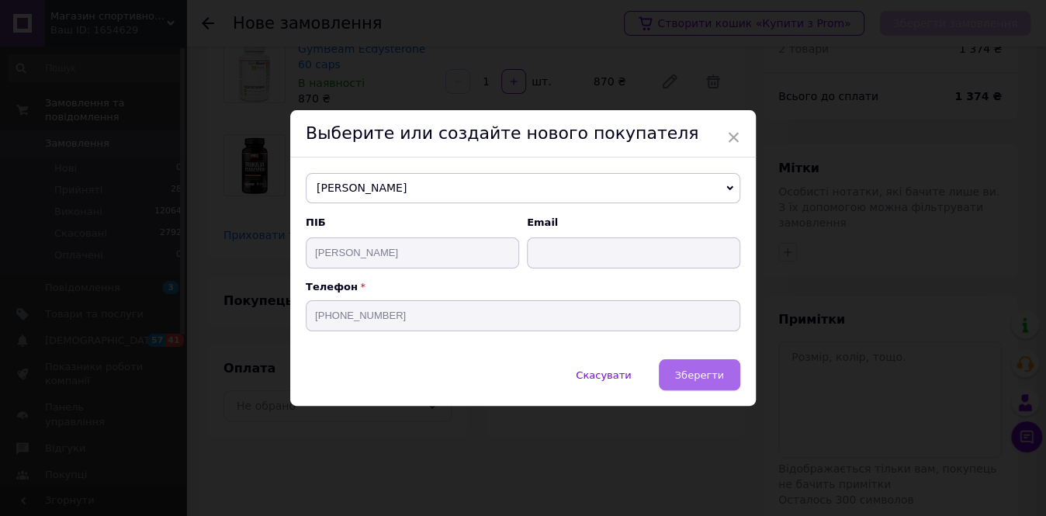
click at [692, 375] on span "Зберегти" at bounding box center [699, 375] width 49 height 12
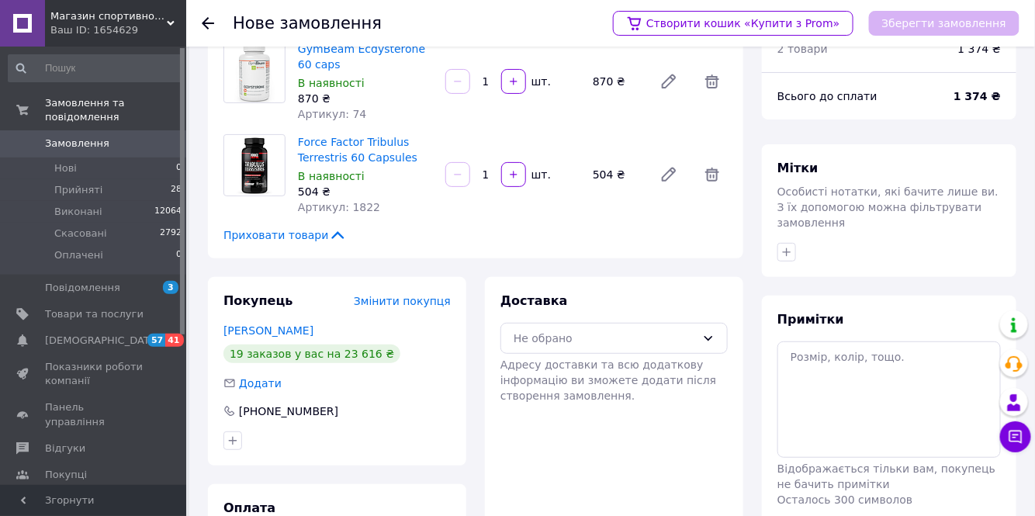
scroll to position [148, 0]
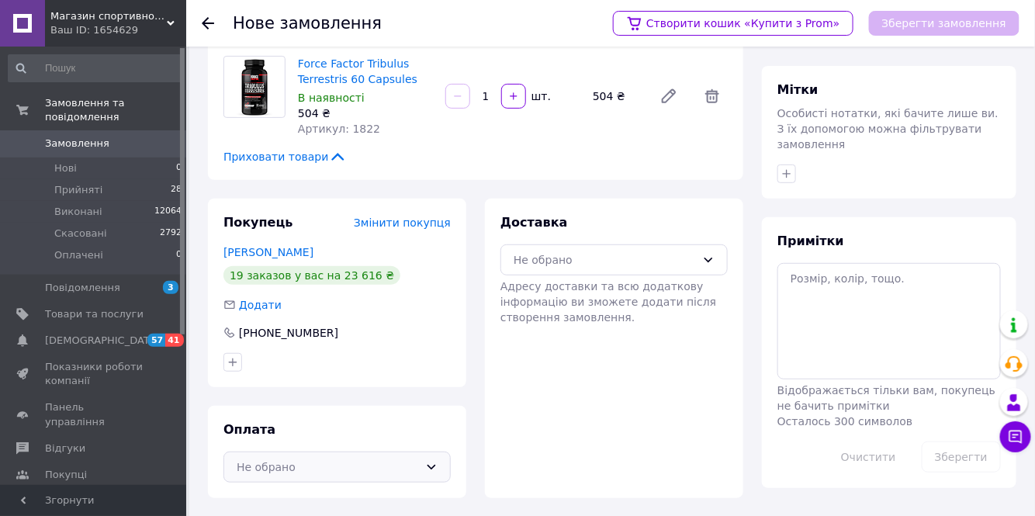
click at [430, 465] on icon at bounding box center [431, 467] width 12 height 12
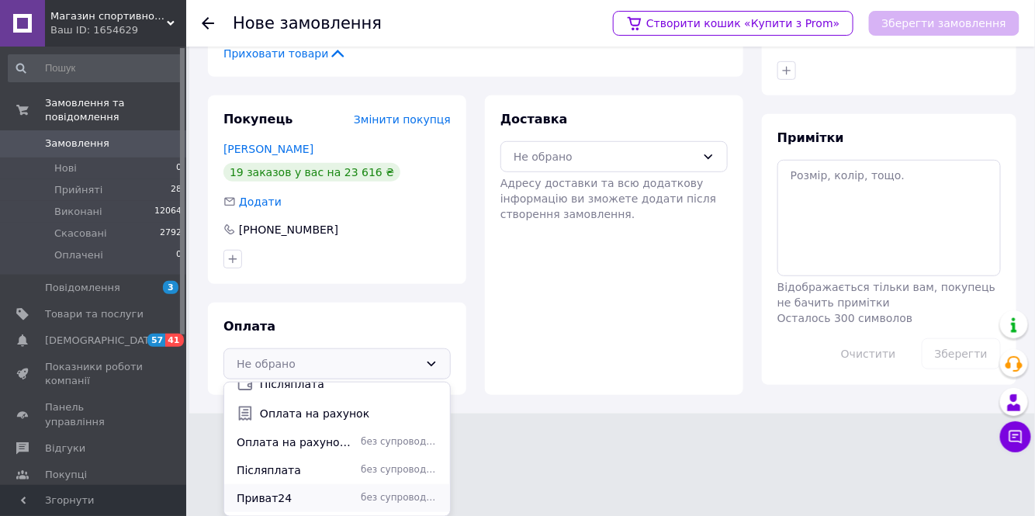
scroll to position [66, 0]
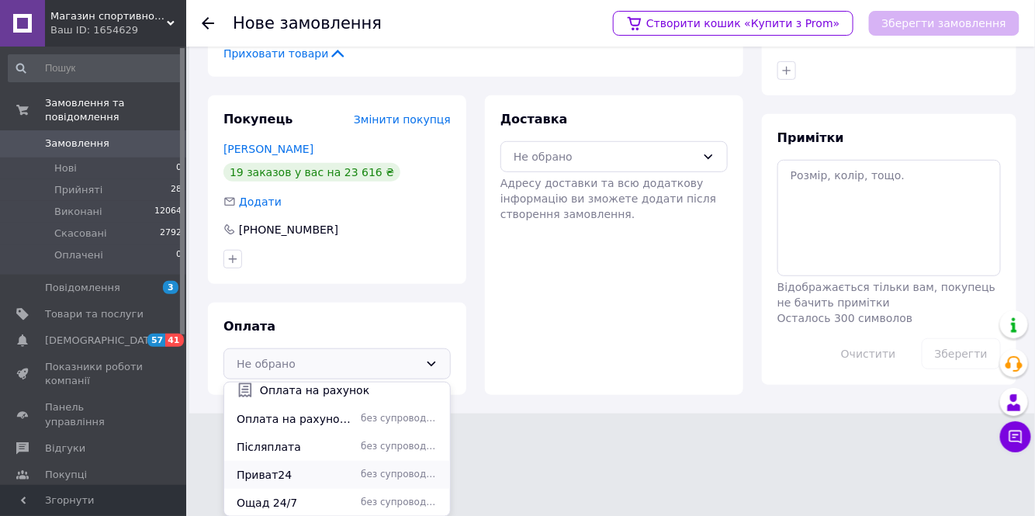
click at [276, 473] on span "Приват24" at bounding box center [296, 475] width 118 height 16
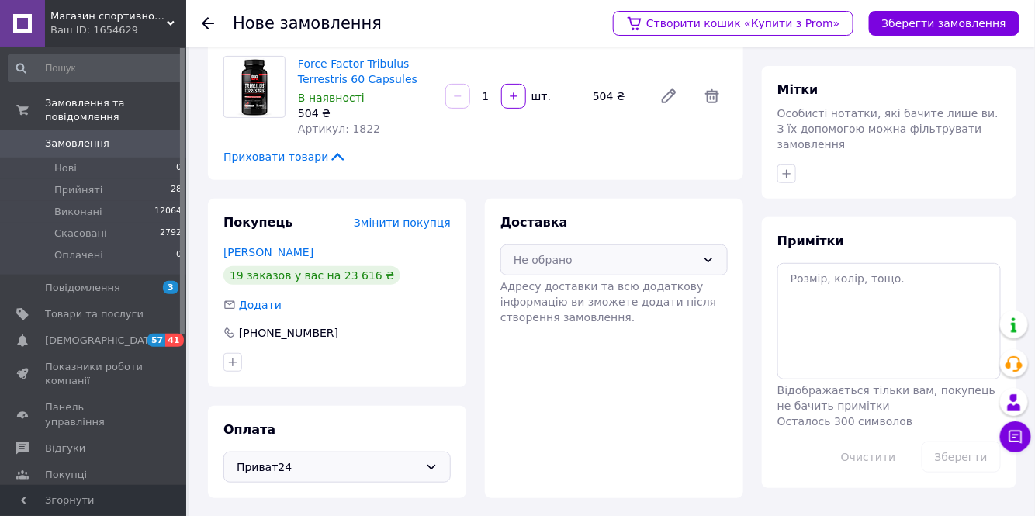
click at [707, 261] on icon at bounding box center [708, 260] width 9 height 5
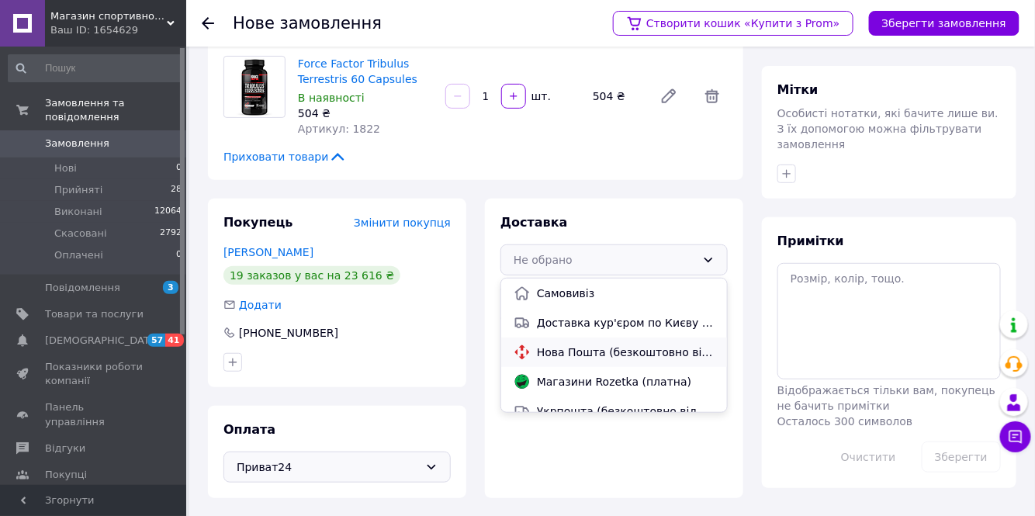
click at [579, 354] on span "Нова Пошта (безкоштовно від 10000 ₴)" at bounding box center [626, 352] width 178 height 16
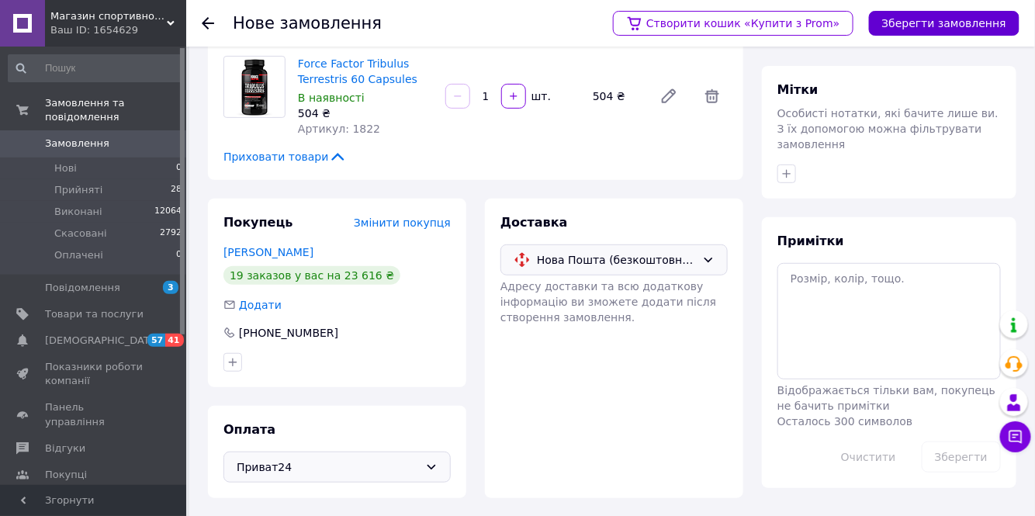
click at [939, 22] on button "Зберегти замовлення" at bounding box center [944, 23] width 150 height 25
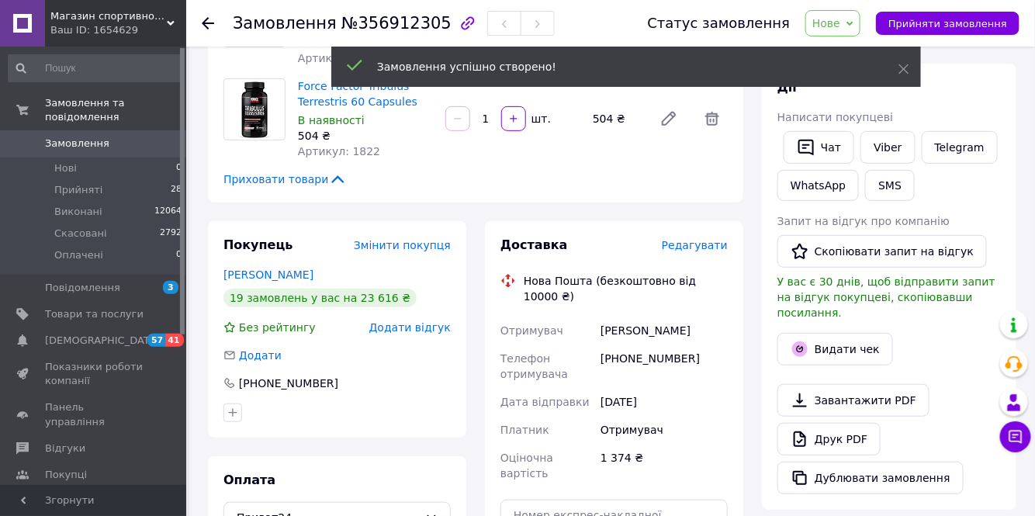
scroll to position [219, 0]
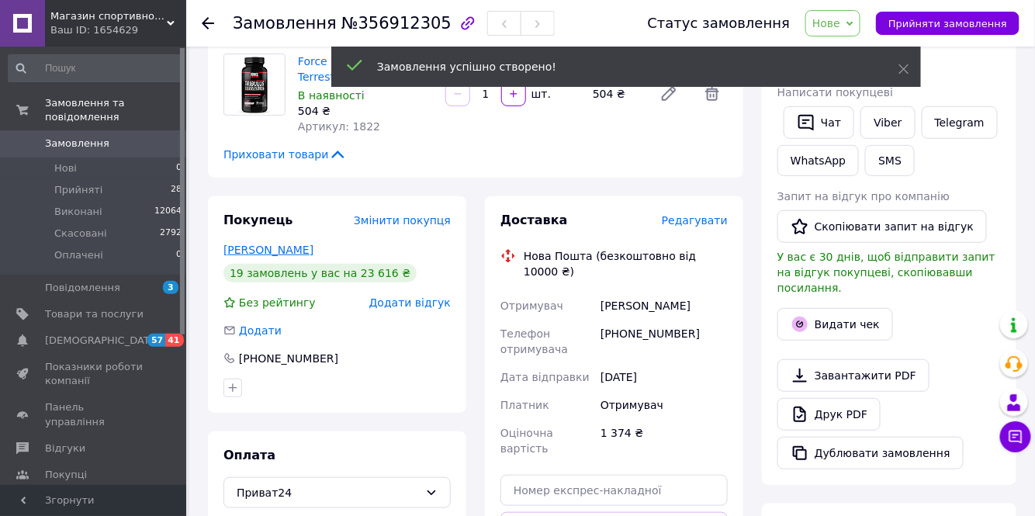
click at [247, 249] on link "Рудаков Ігор" at bounding box center [268, 250] width 90 height 12
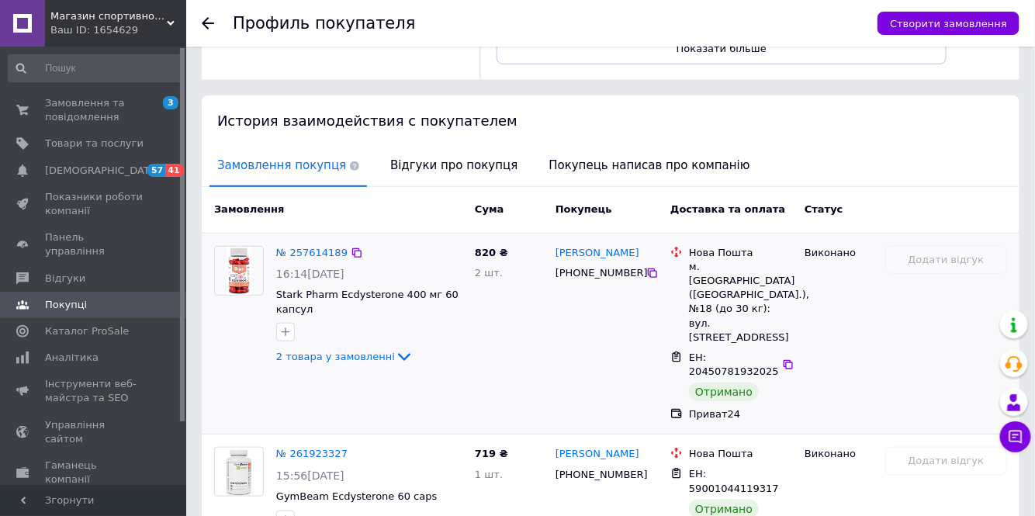
scroll to position [282, 0]
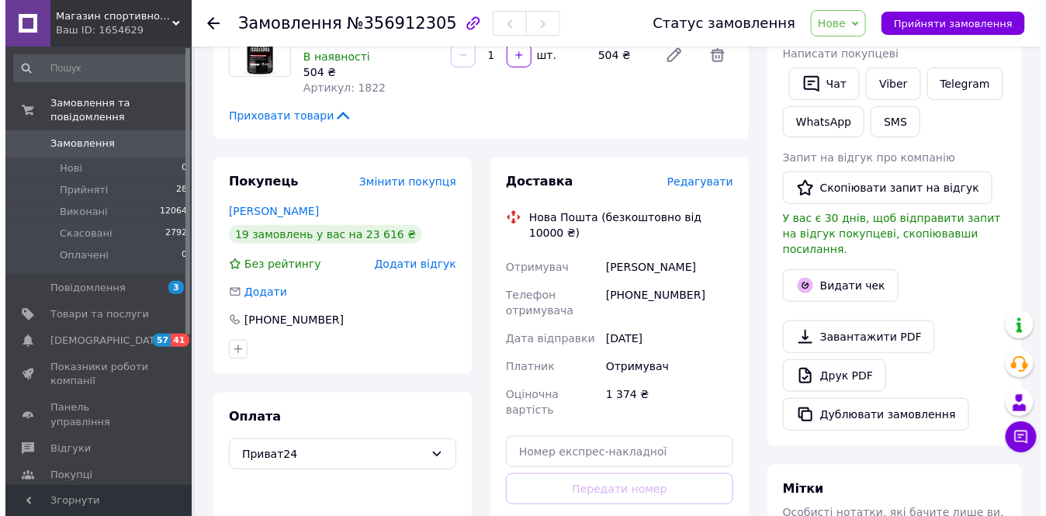
scroll to position [334, 0]
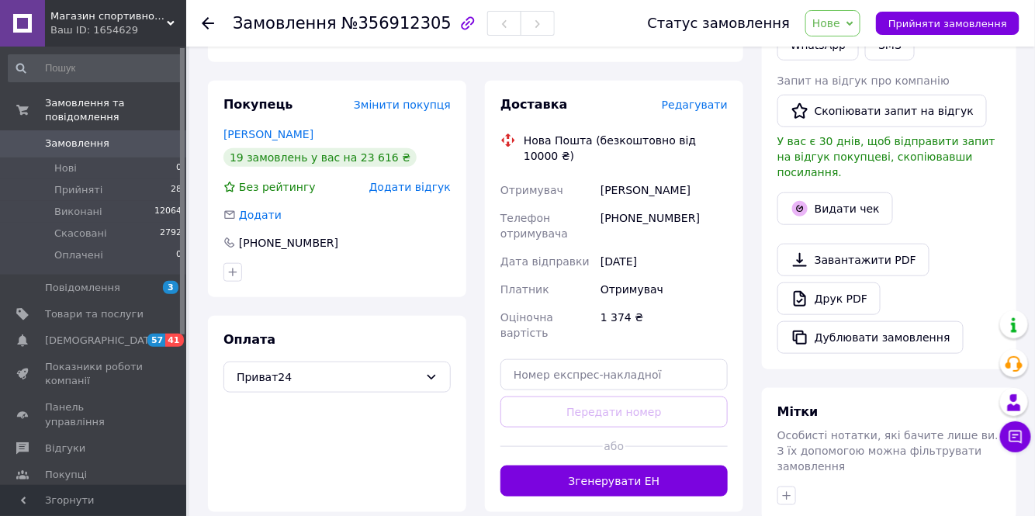
click at [707, 103] on span "Редагувати" at bounding box center [695, 105] width 66 height 12
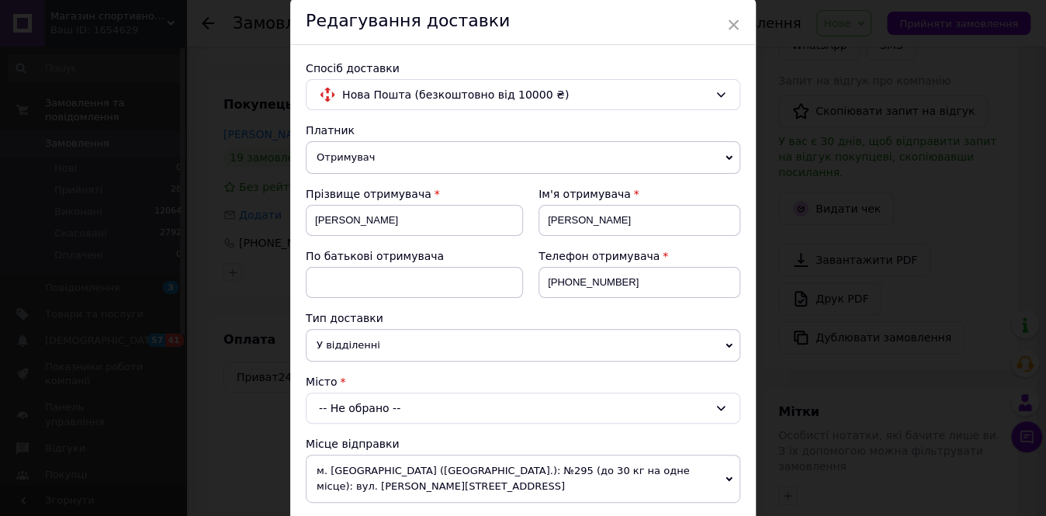
scroll to position [140, 0]
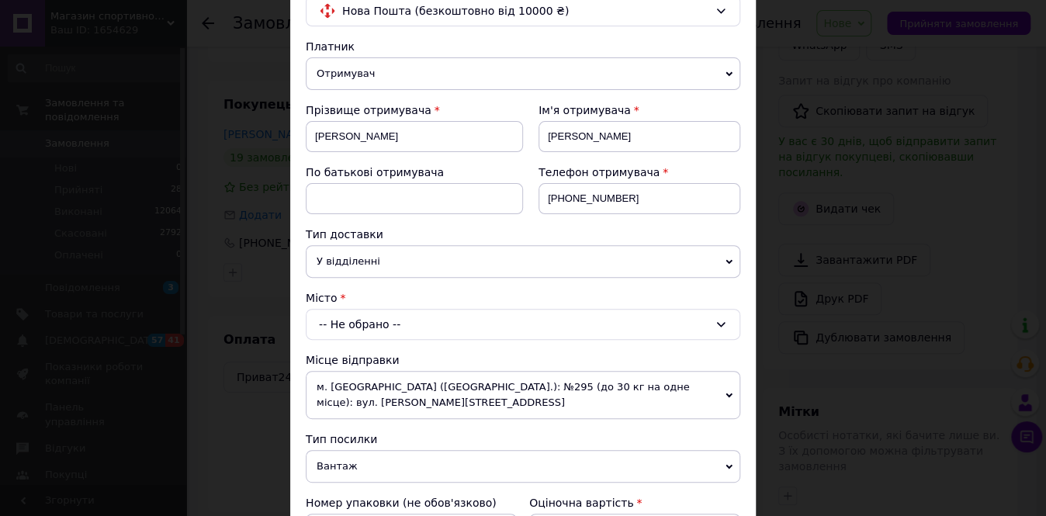
click at [716, 319] on icon at bounding box center [720, 324] width 12 height 12
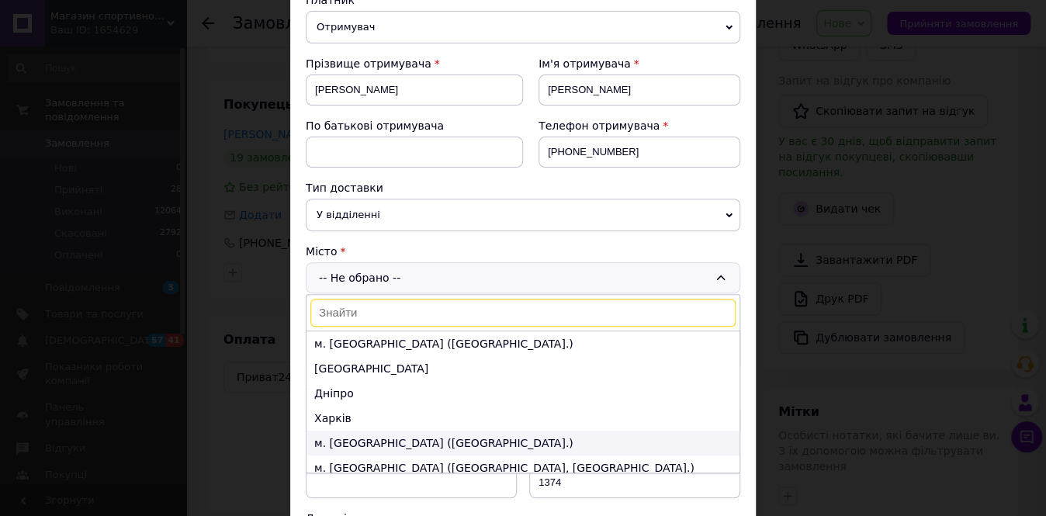
scroll to position [211, 0]
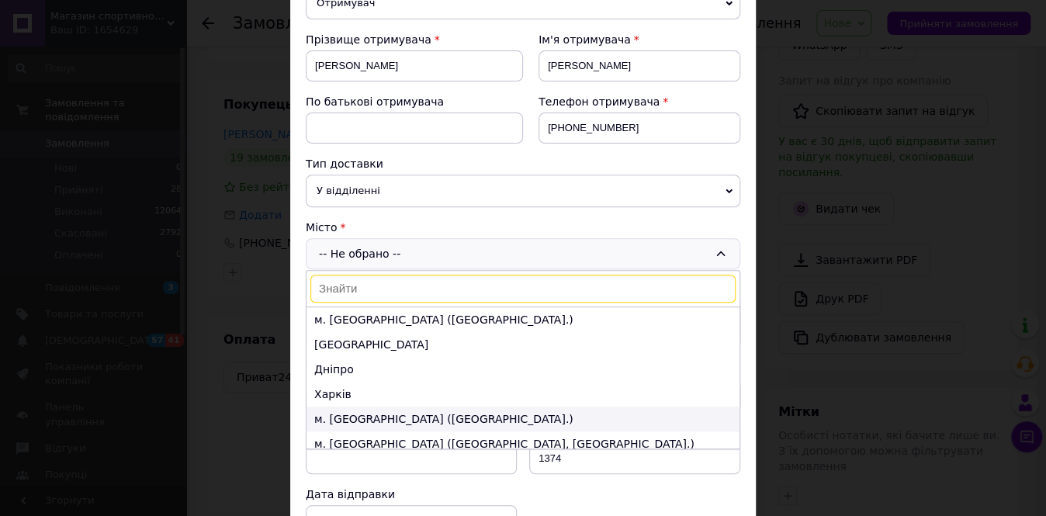
click at [406, 416] on li "м. Львів (Львівська обл.)" at bounding box center [522, 418] width 433 height 25
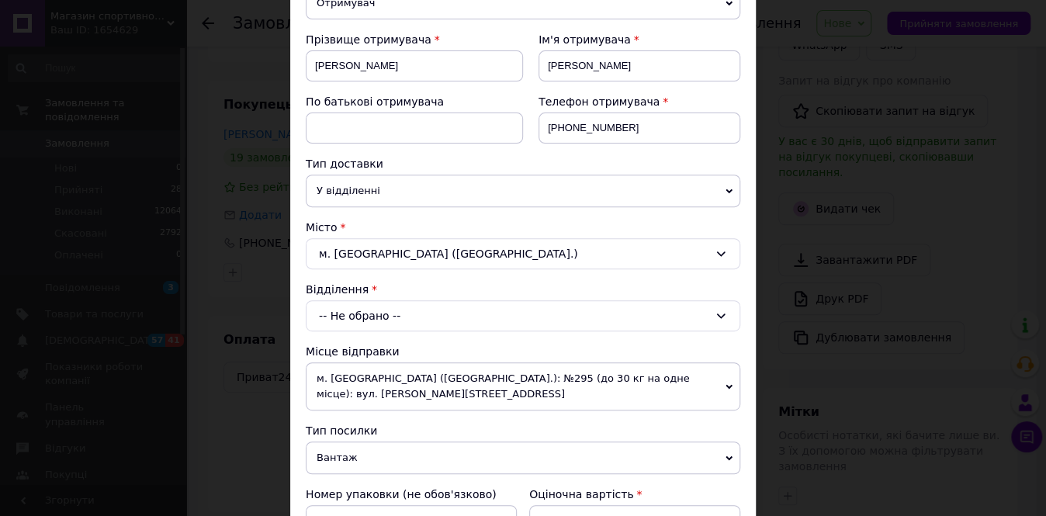
click at [719, 311] on icon at bounding box center [720, 315] width 12 height 12
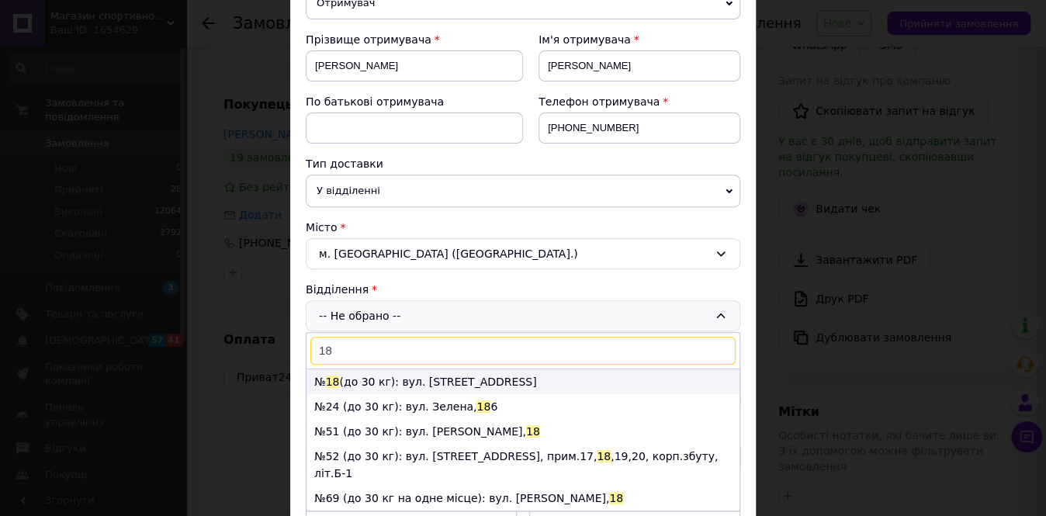
type input "18"
click at [451, 379] on li "№ 18 (до 30 кг): вул. Наукова, 12а" at bounding box center [522, 381] width 433 height 25
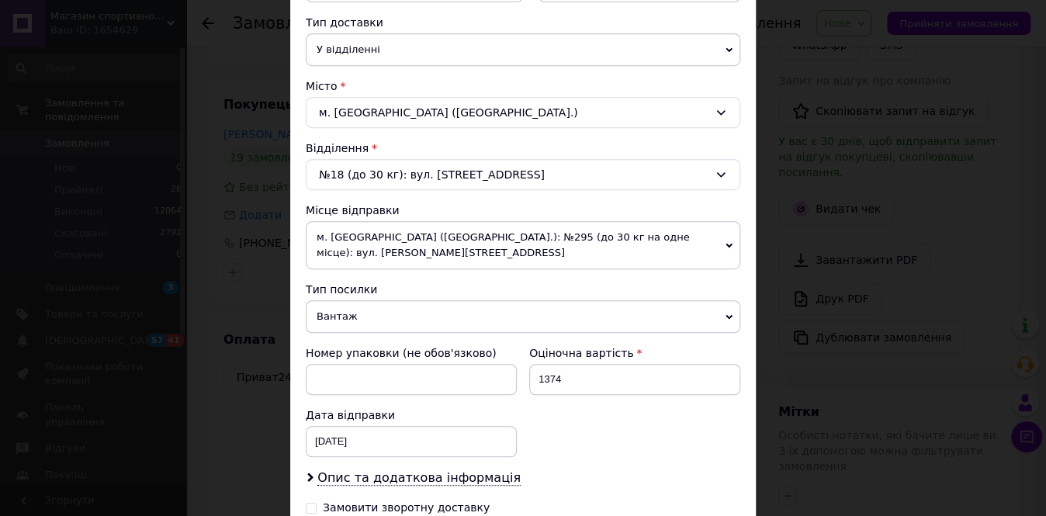
scroll to position [423, 0]
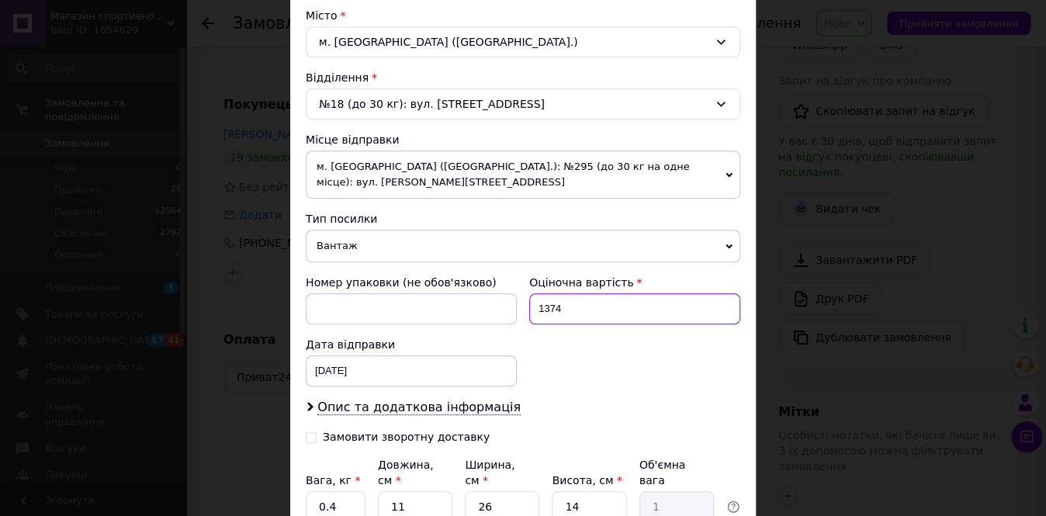
drag, startPoint x: 537, startPoint y: 289, endPoint x: 497, endPoint y: 290, distance: 39.6
click at [497, 290] on div "Номер упаковки (не обов'язково) Оціночна вартість 1374 Дата відправки 12.08.202…" at bounding box center [522, 330] width 447 height 124
type input "500"
click at [479, 491] on input "26" at bounding box center [502, 506] width 74 height 31
click at [486, 491] on input "26" at bounding box center [502, 506] width 74 height 31
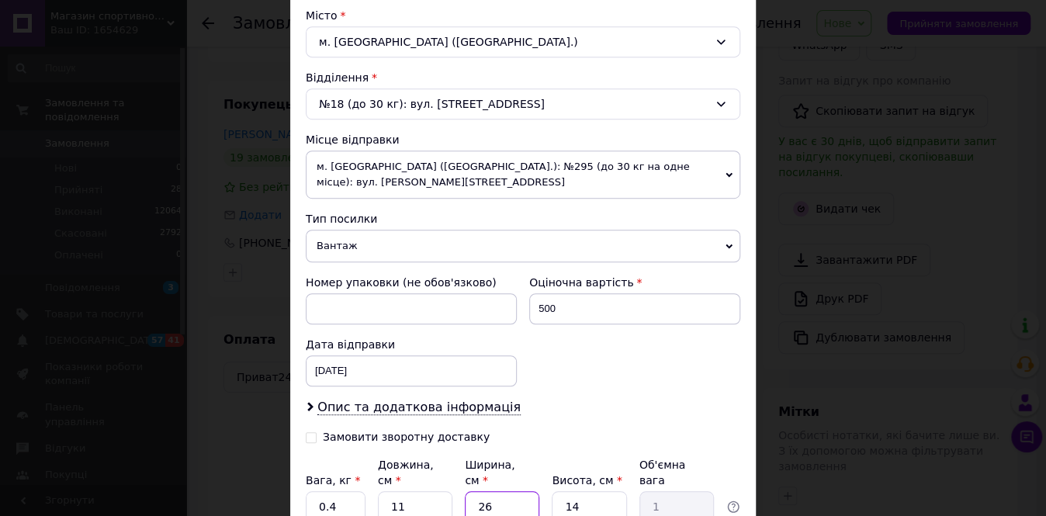
type input "2"
type input "0.1"
type input "20"
type input "0.77"
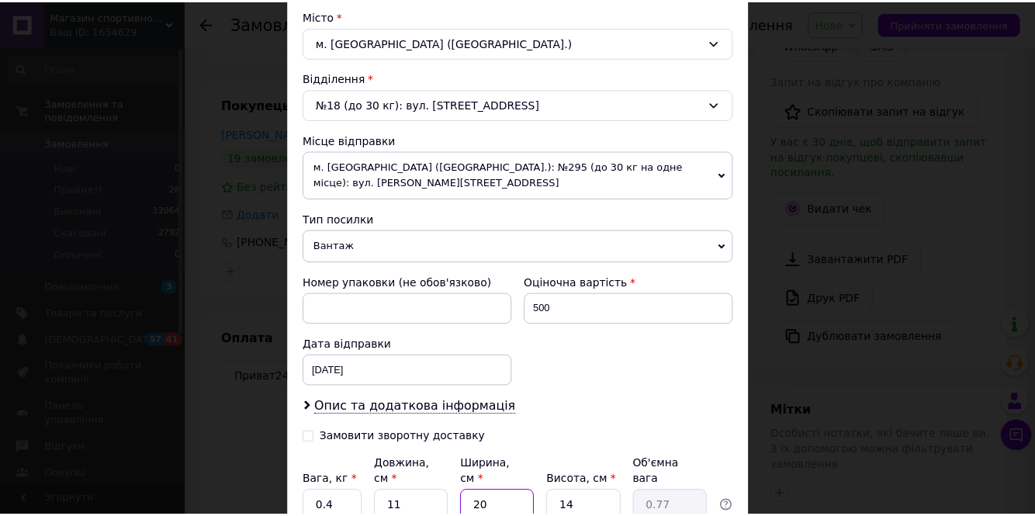
scroll to position [537, 0]
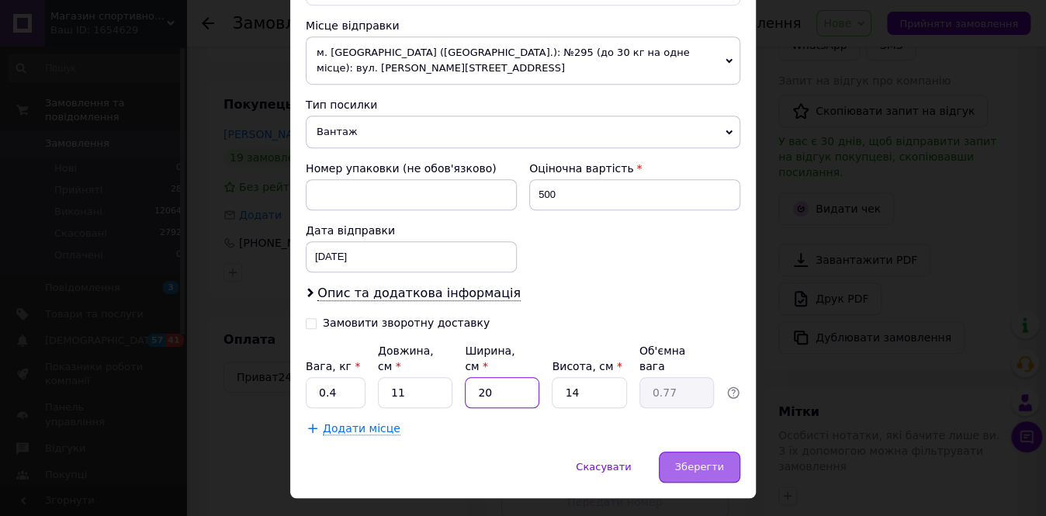
type input "20"
click at [711, 461] on span "Зберегти" at bounding box center [699, 467] width 49 height 12
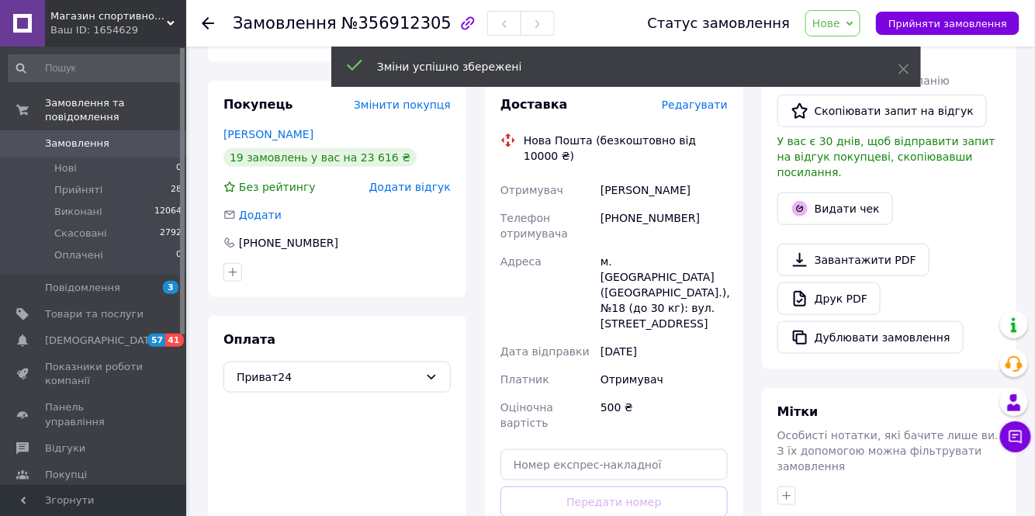
click at [853, 22] on icon at bounding box center [849, 23] width 7 height 7
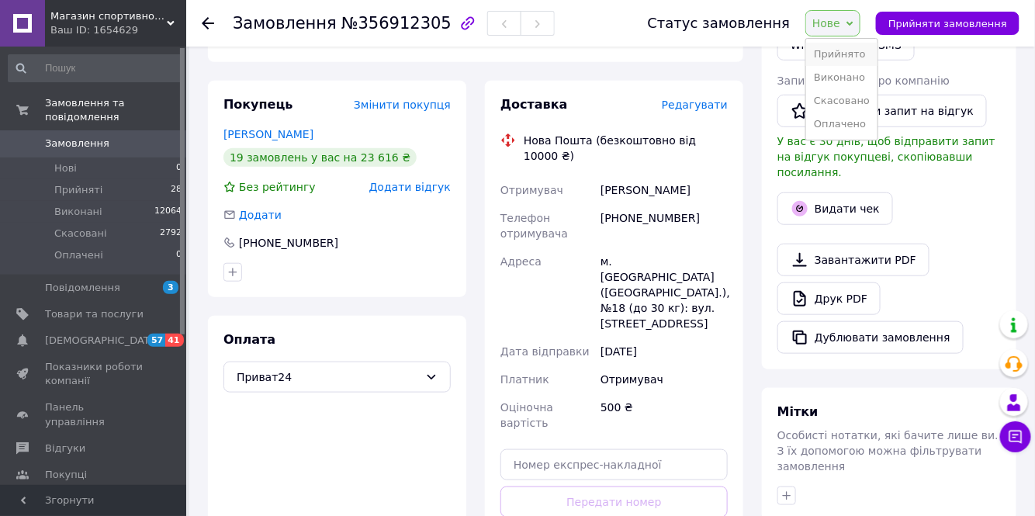
click at [843, 54] on li "Прийнято" at bounding box center [841, 54] width 71 height 23
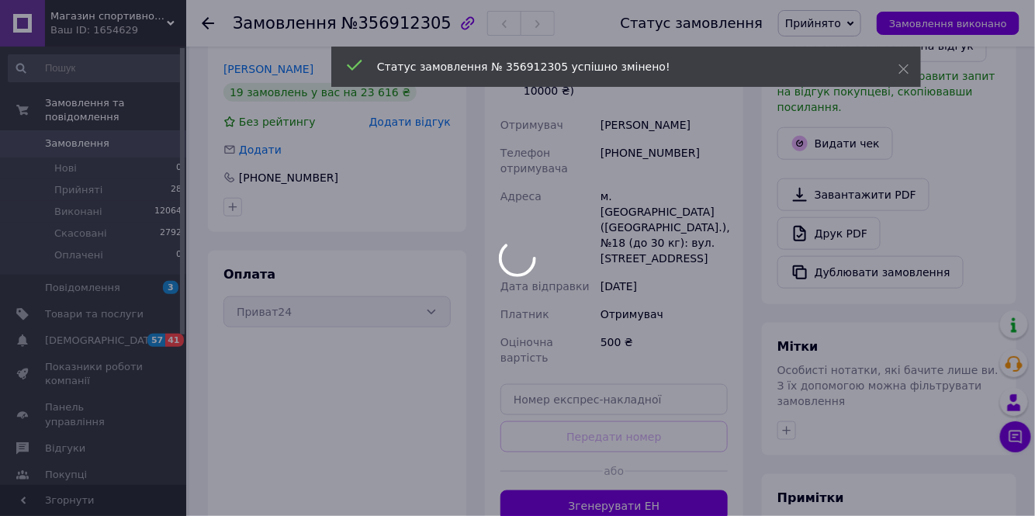
scroll to position [546, 0]
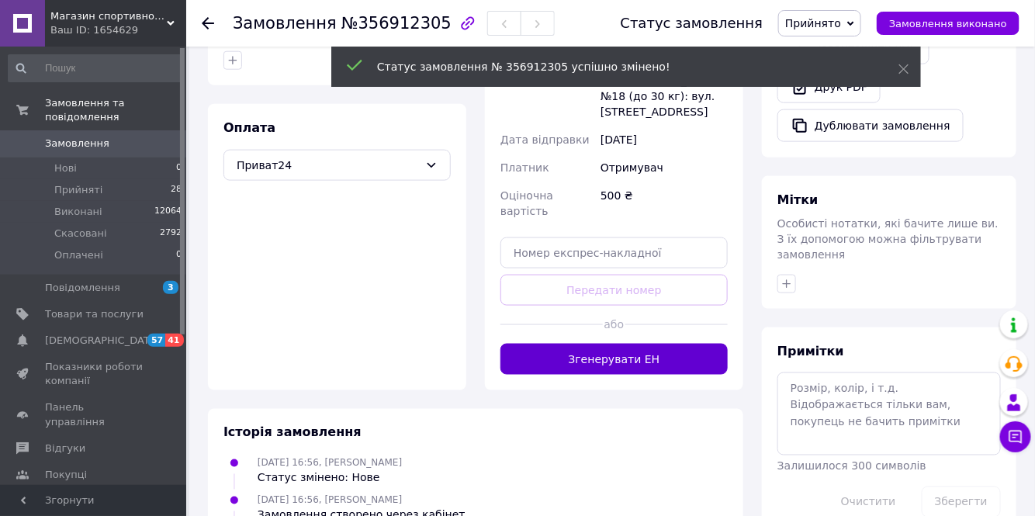
click at [628, 344] on button "Згенерувати ЕН" at bounding box center [613, 359] width 227 height 31
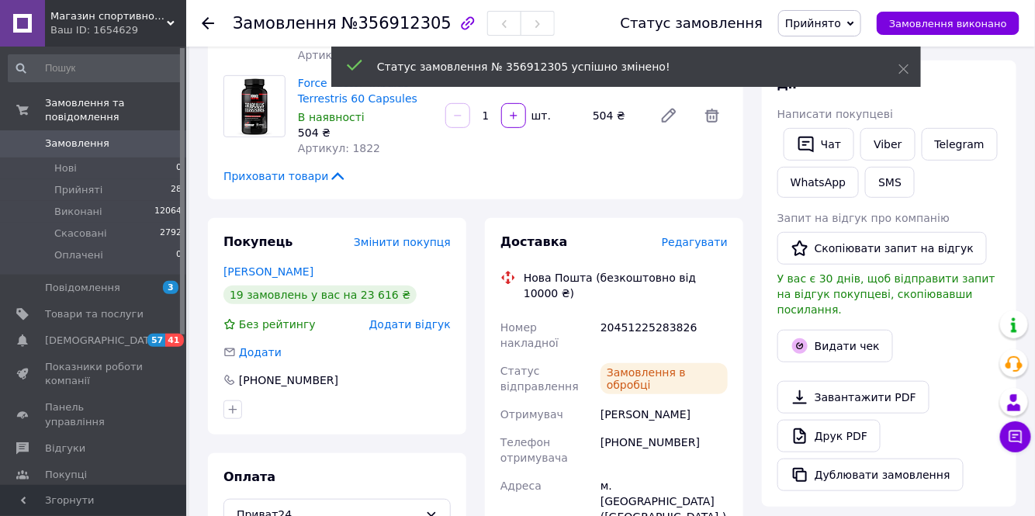
scroll to position [193, 0]
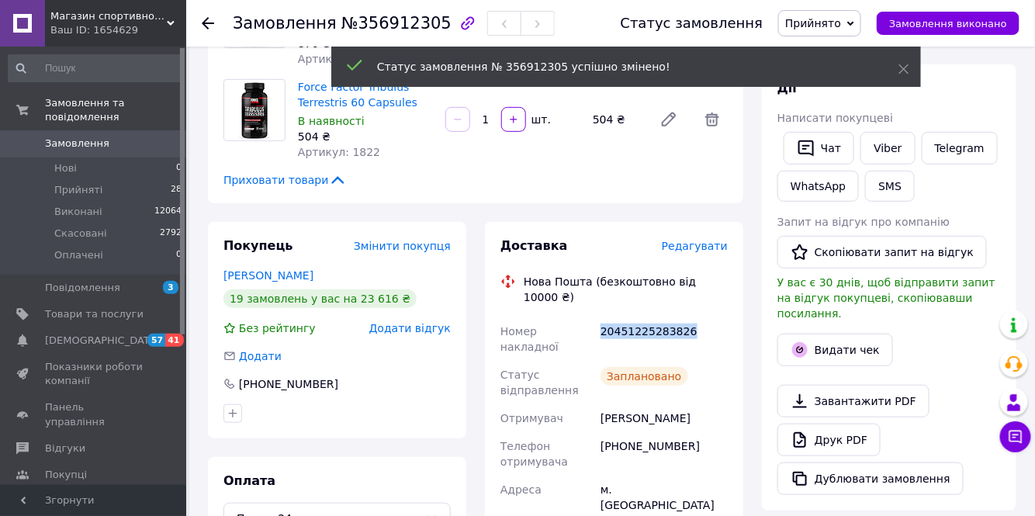
drag, startPoint x: 679, startPoint y: 312, endPoint x: 601, endPoint y: 312, distance: 77.6
click at [601, 317] on div "20451225283826" at bounding box center [663, 338] width 133 height 43
copy div "20451225283826"
click at [75, 183] on span "Прийняті" at bounding box center [78, 190] width 48 height 14
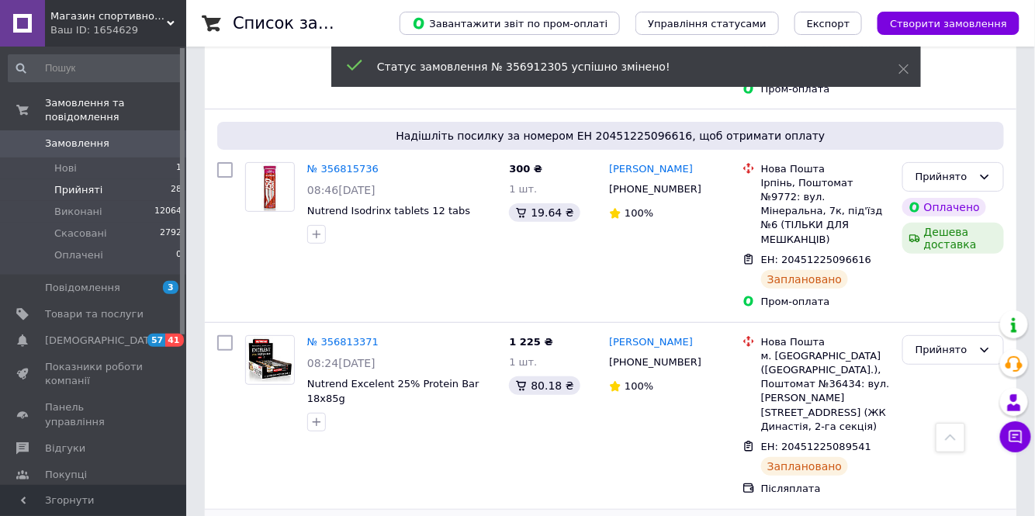
scroll to position [2045, 0]
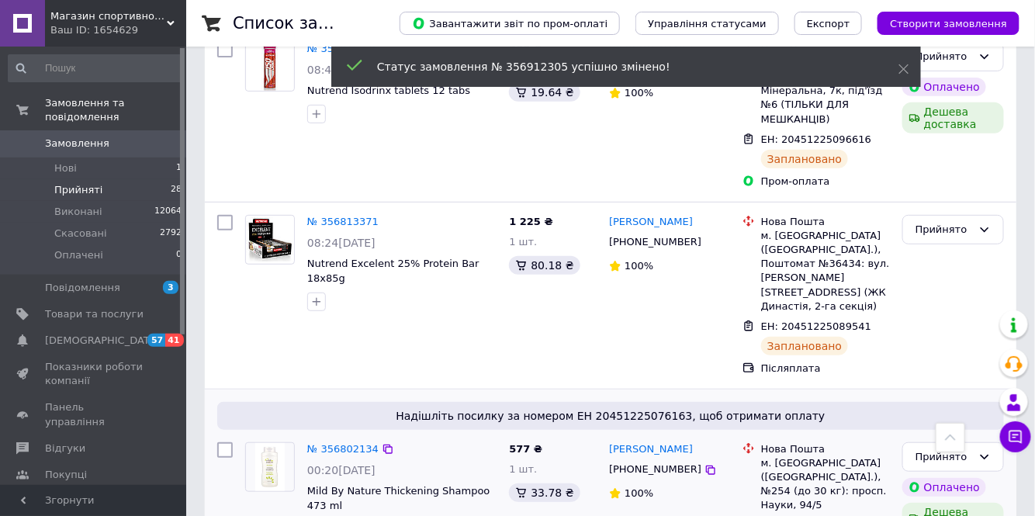
click at [272, 443] on img at bounding box center [270, 467] width 30 height 48
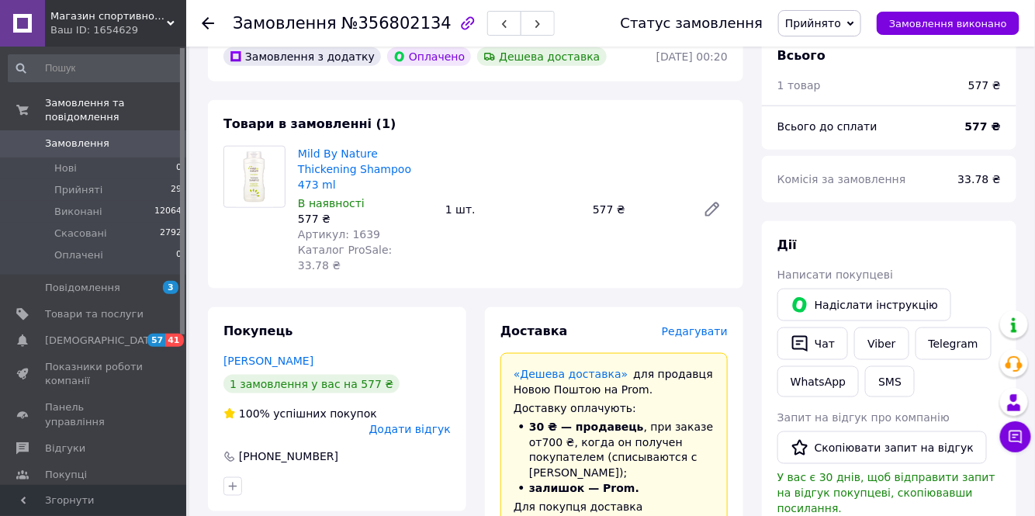
scroll to position [564, 0]
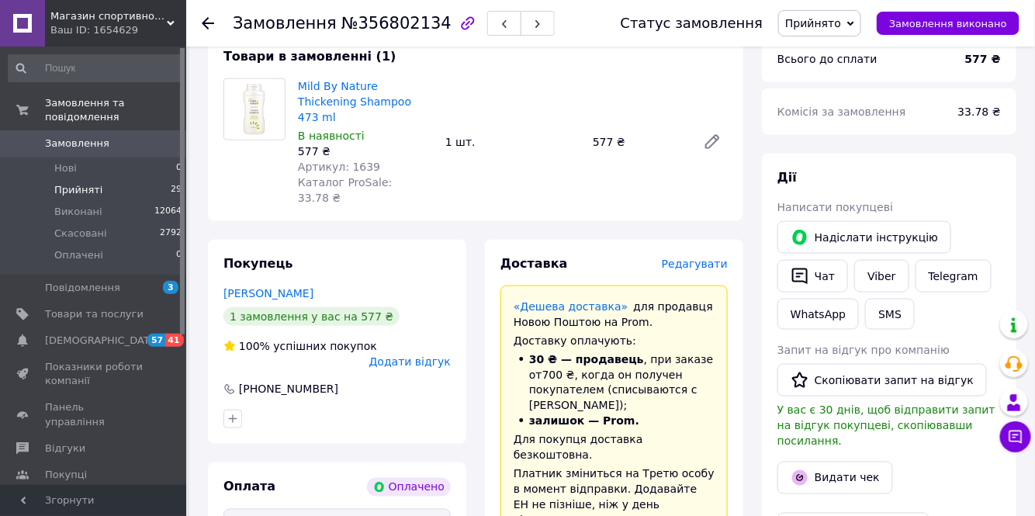
click at [74, 183] on span "Прийняті" at bounding box center [78, 190] width 48 height 14
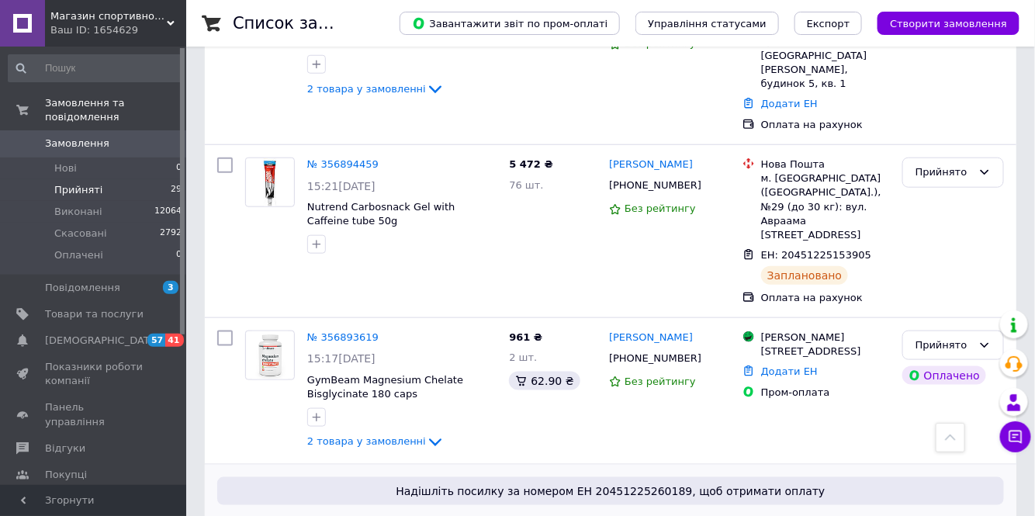
scroll to position [493, 0]
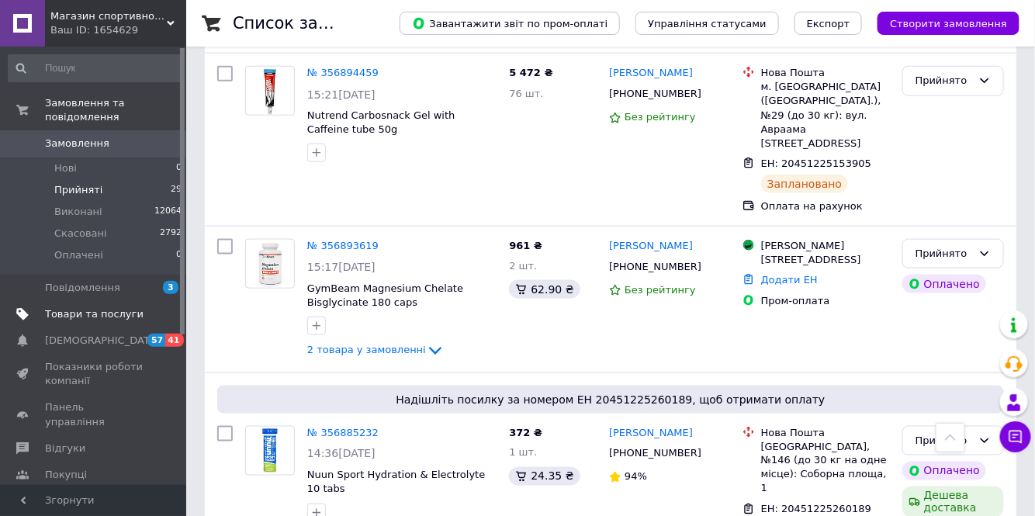
click at [88, 307] on span "Товари та послуги" at bounding box center [94, 314] width 99 height 14
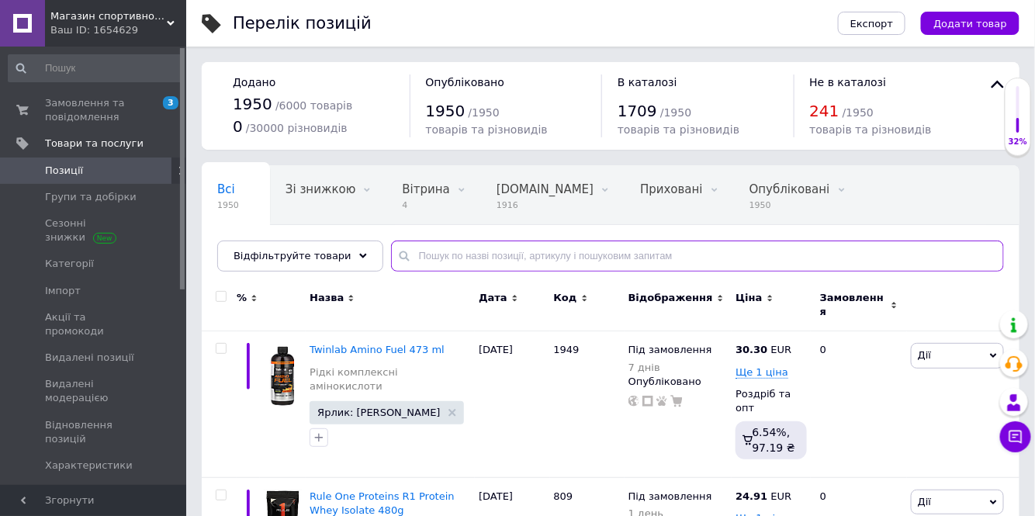
click at [397, 252] on input "text" at bounding box center [697, 255] width 613 height 31
paste input "1014"
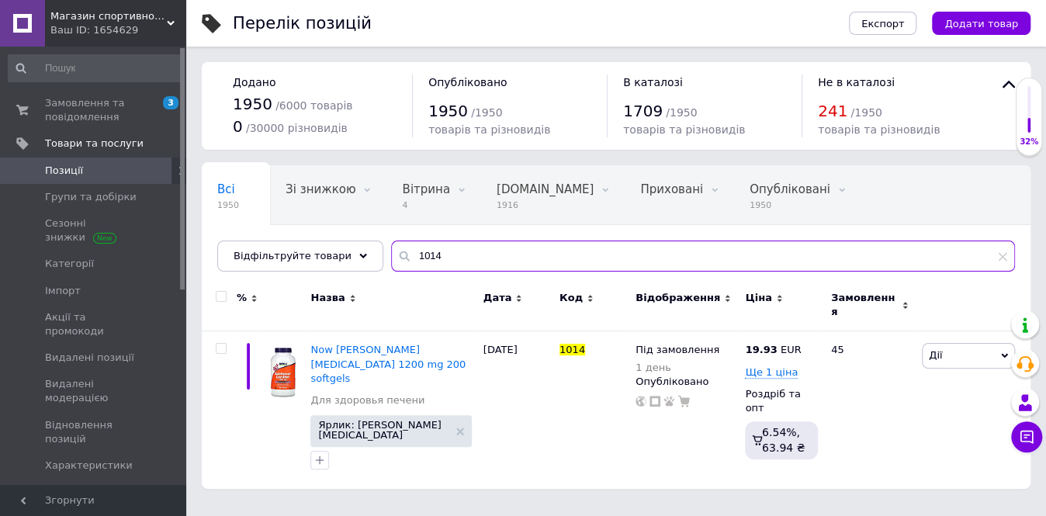
type input "1014"
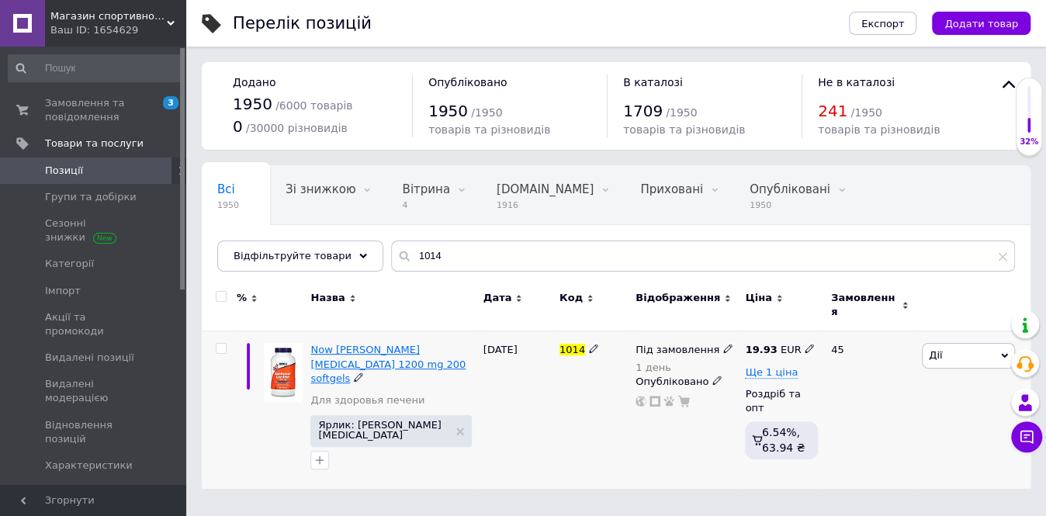
click at [332, 344] on span "Now Sunflower Lecithin 1200 mg 200 softgels" at bounding box center [387, 364] width 155 height 40
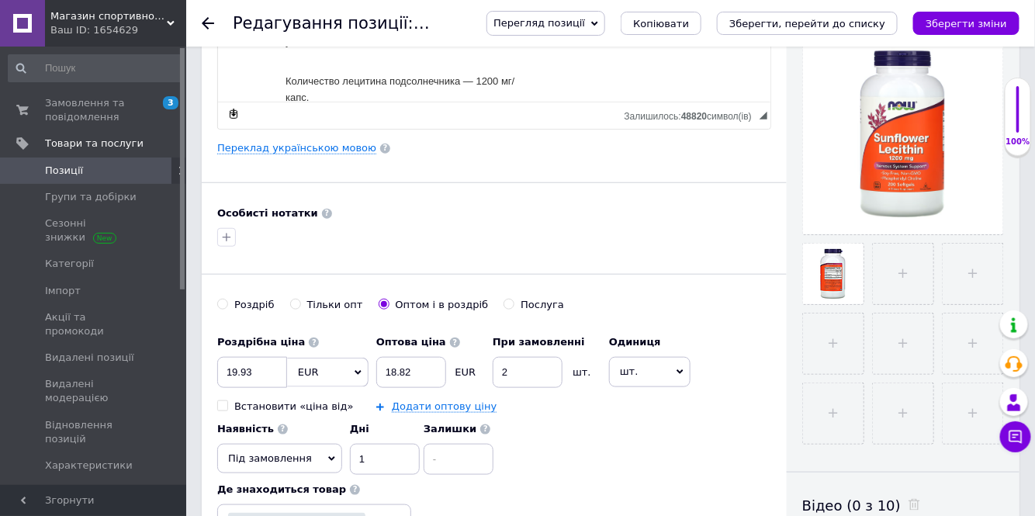
scroll to position [564, 0]
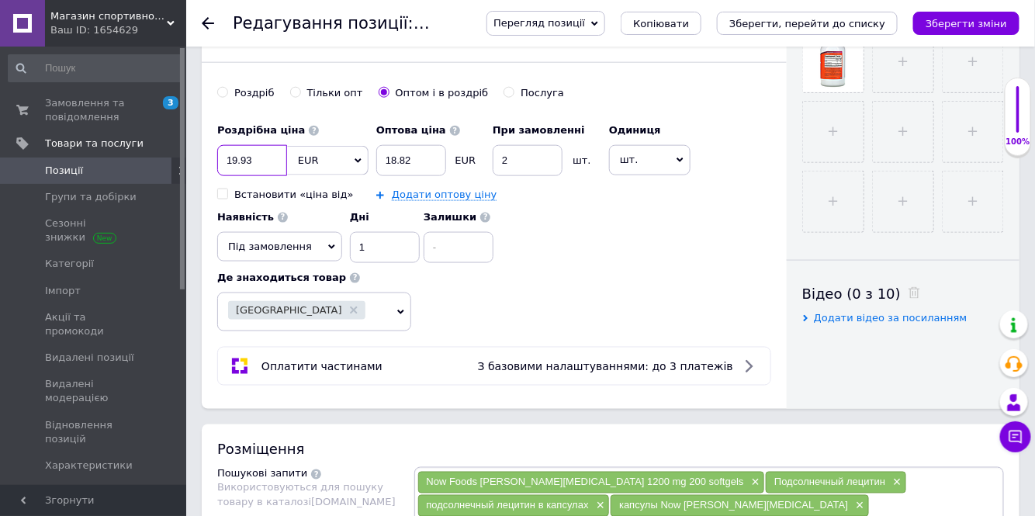
drag, startPoint x: 241, startPoint y: 153, endPoint x: 218, endPoint y: 157, distance: 23.6
click at [218, 157] on input "19.93" at bounding box center [252, 160] width 70 height 31
checkbox input "true"
type input "1"
checkbox input "true"
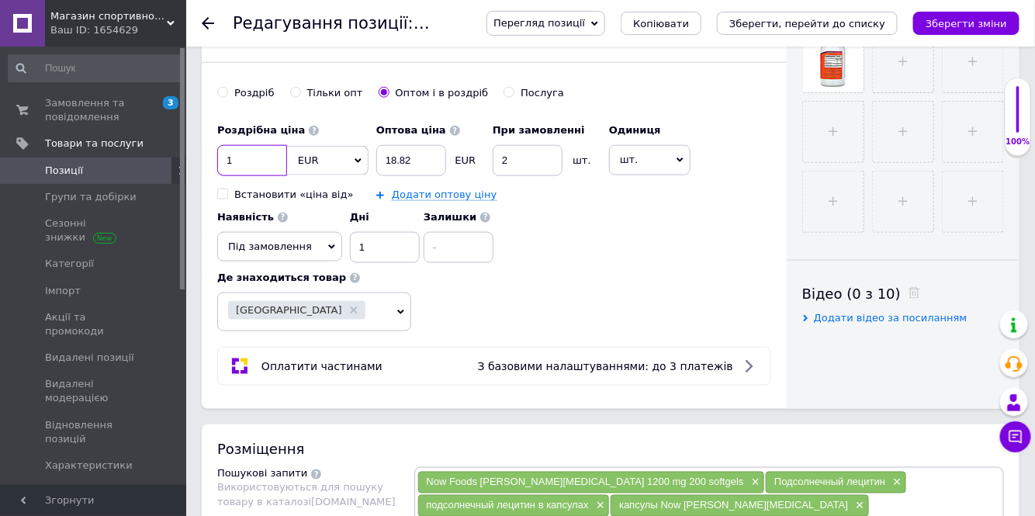
type input "14"
checkbox input "true"
type input "14."
checkbox input "true"
type input "14.8"
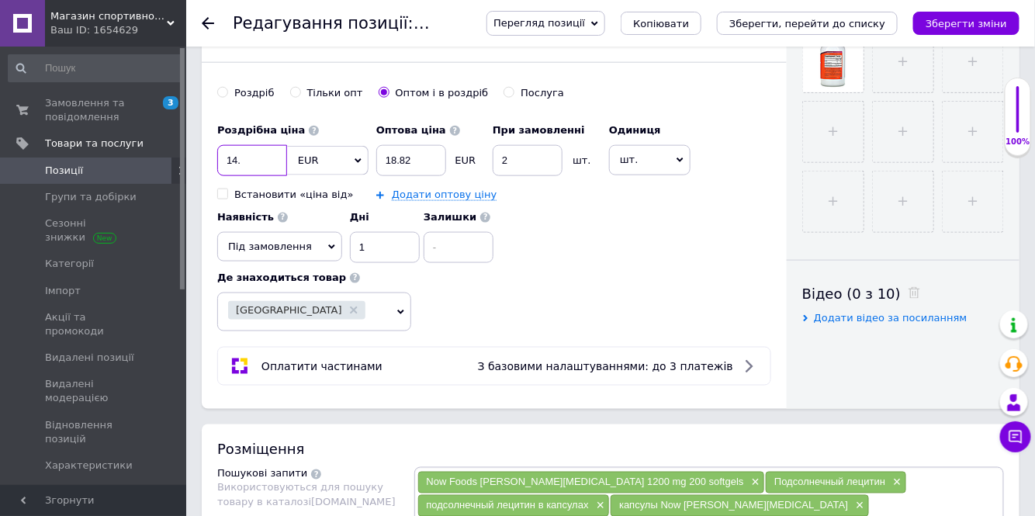
checkbox input "true"
type input "14.81"
checkbox input "true"
type input "14.81"
drag, startPoint x: 409, startPoint y: 150, endPoint x: 390, endPoint y: 150, distance: 18.6
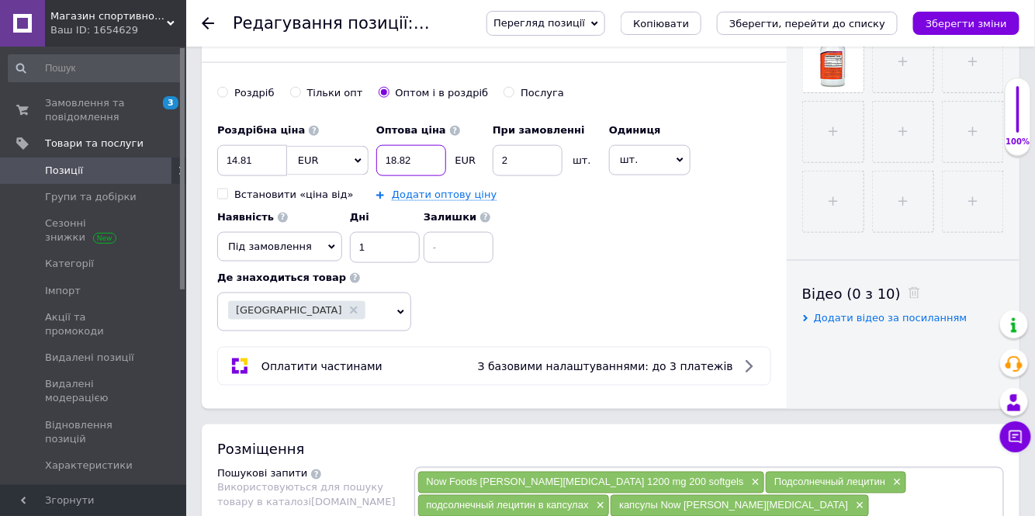
click at [390, 150] on input "18.82" at bounding box center [411, 160] width 70 height 31
checkbox input "true"
type input "14"
checkbox input "true"
type input "14."
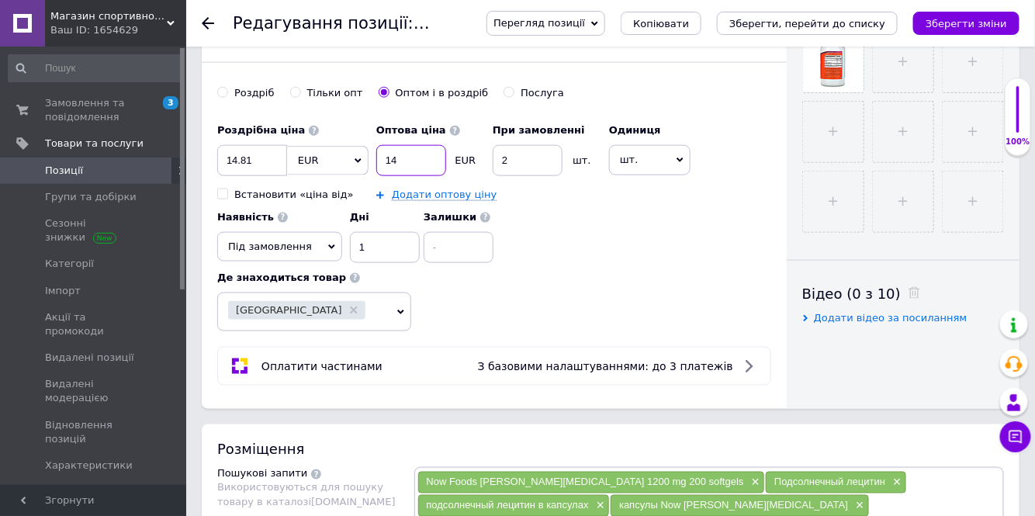
checkbox input "true"
type input "14.0"
checkbox input "true"
type input "14.07"
checkbox input "true"
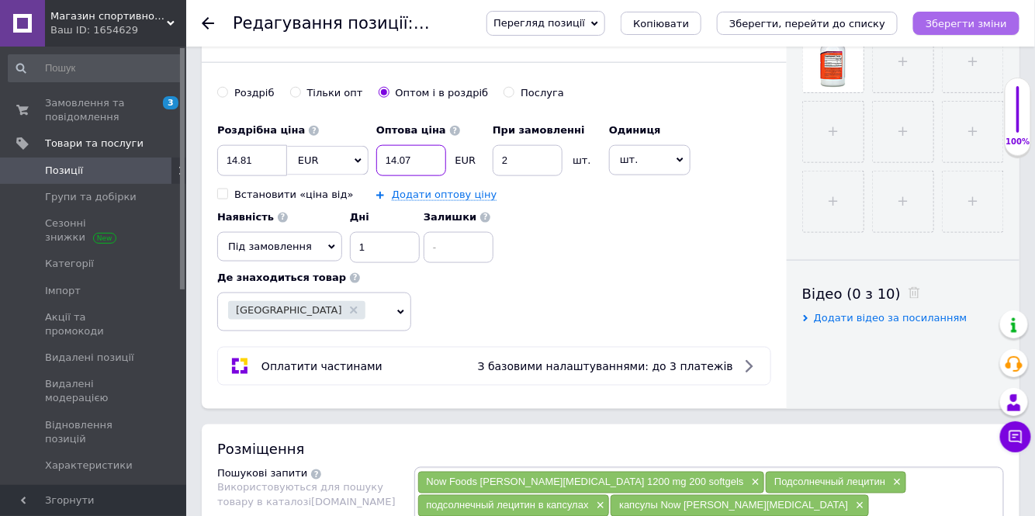
type input "14.07"
click at [979, 18] on icon "Зберегти зміни" at bounding box center [965, 24] width 81 height 12
click at [963, 20] on icon "Зберегти зміни" at bounding box center [965, 24] width 81 height 12
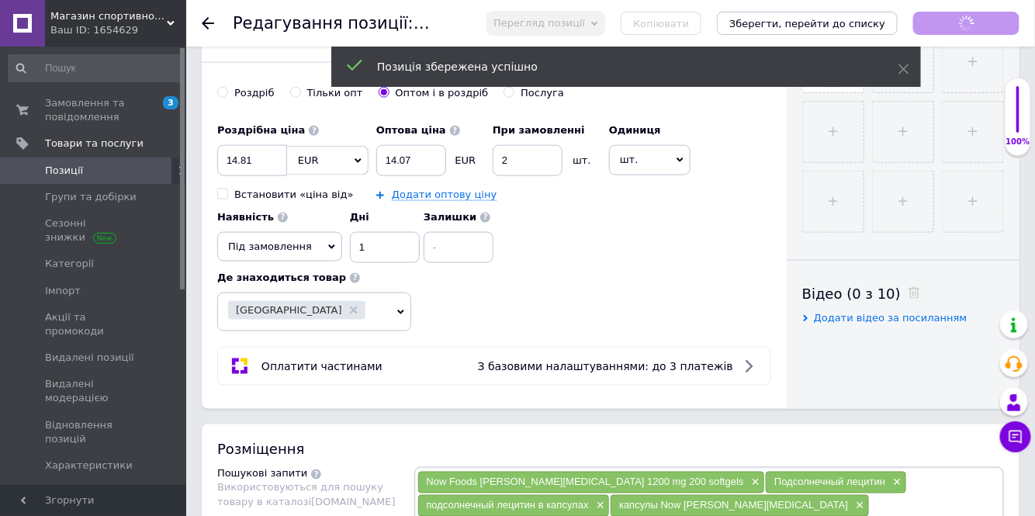
checkbox input "true"
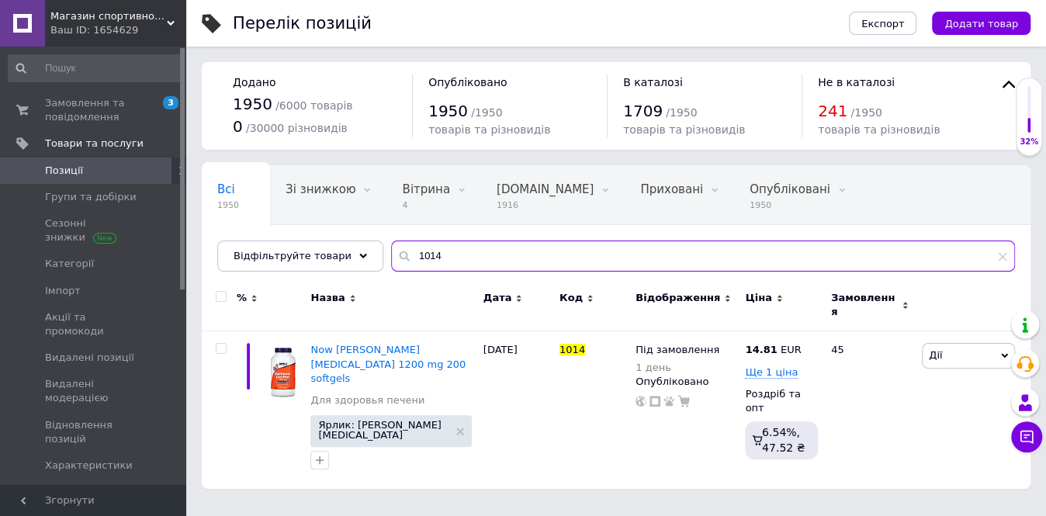
drag, startPoint x: 424, startPoint y: 254, endPoint x: 397, endPoint y: 254, distance: 26.4
click at [397, 254] on input "1014" at bounding box center [703, 255] width 624 height 31
paste input "5"
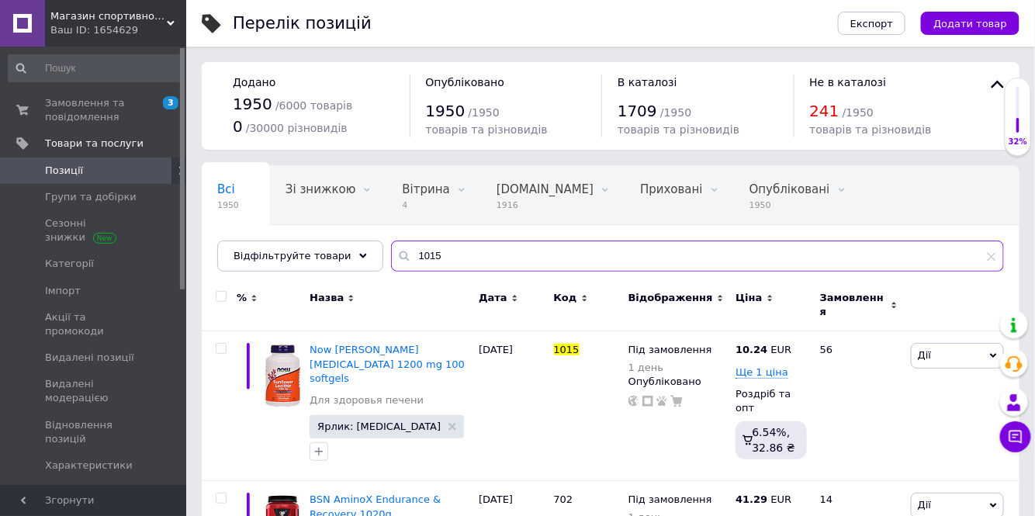
type input "1015"
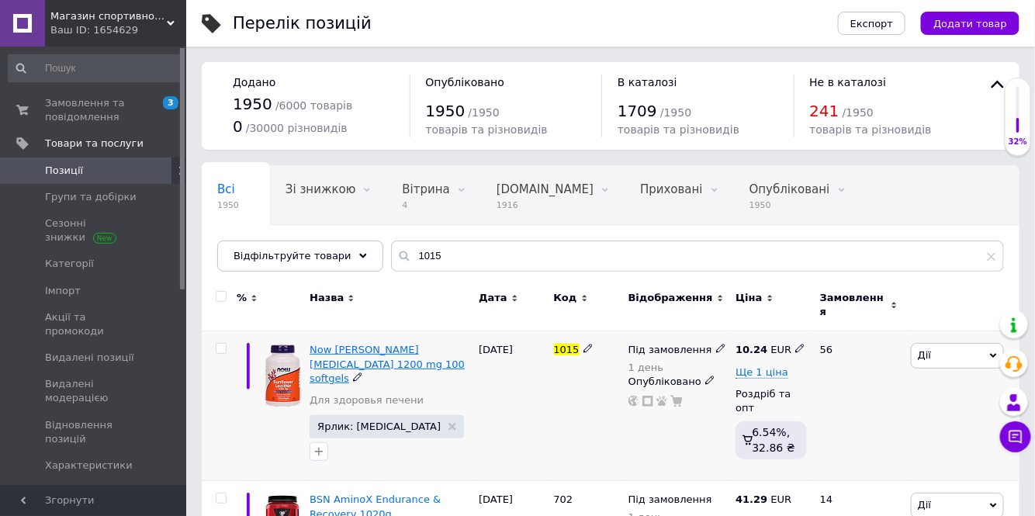
click at [365, 344] on span "Now Sunflower Lecithin 1200 mg 100 softgels" at bounding box center [386, 364] width 155 height 40
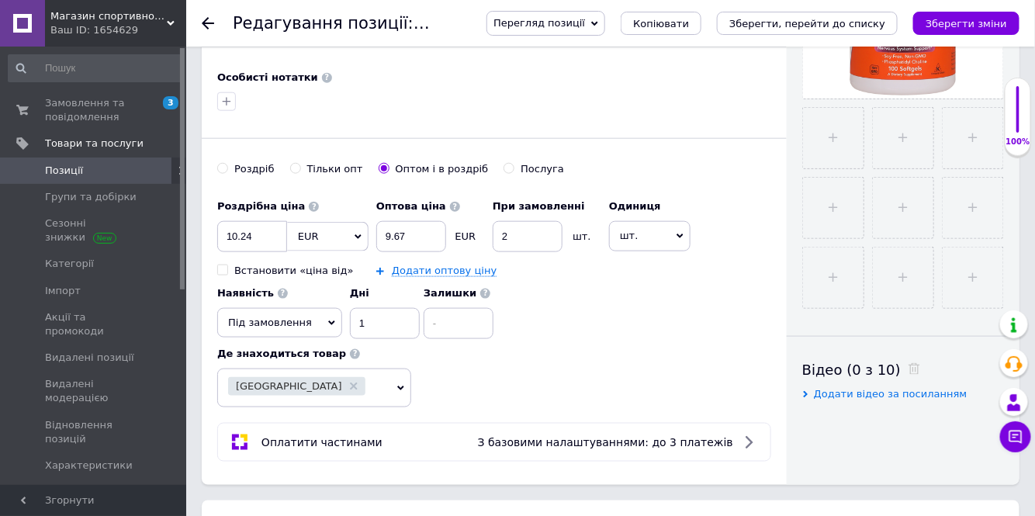
scroll to position [564, 0]
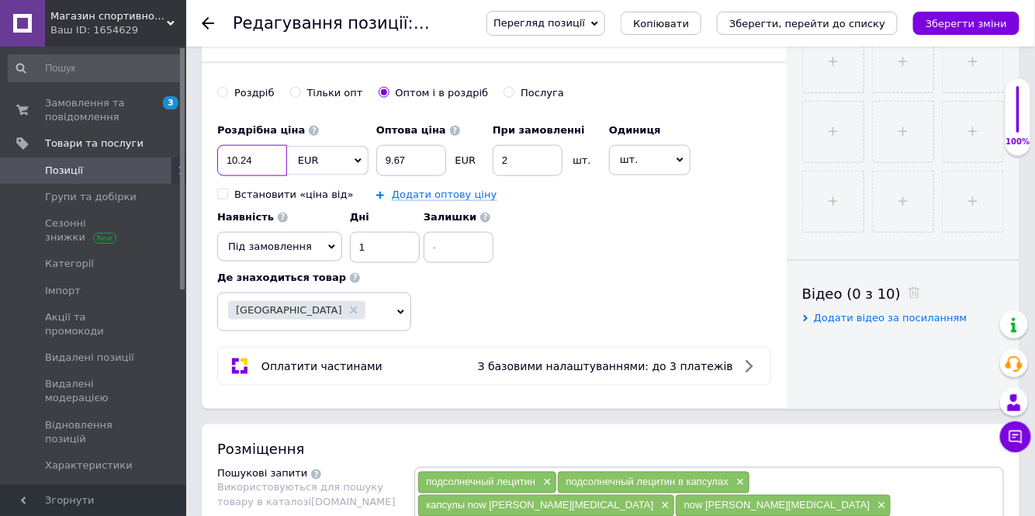
drag, startPoint x: 244, startPoint y: 152, endPoint x: 216, endPoint y: 154, distance: 28.0
click at [218, 155] on input "10.24" at bounding box center [252, 160] width 70 height 31
checkbox input "true"
type input "7"
checkbox input "true"
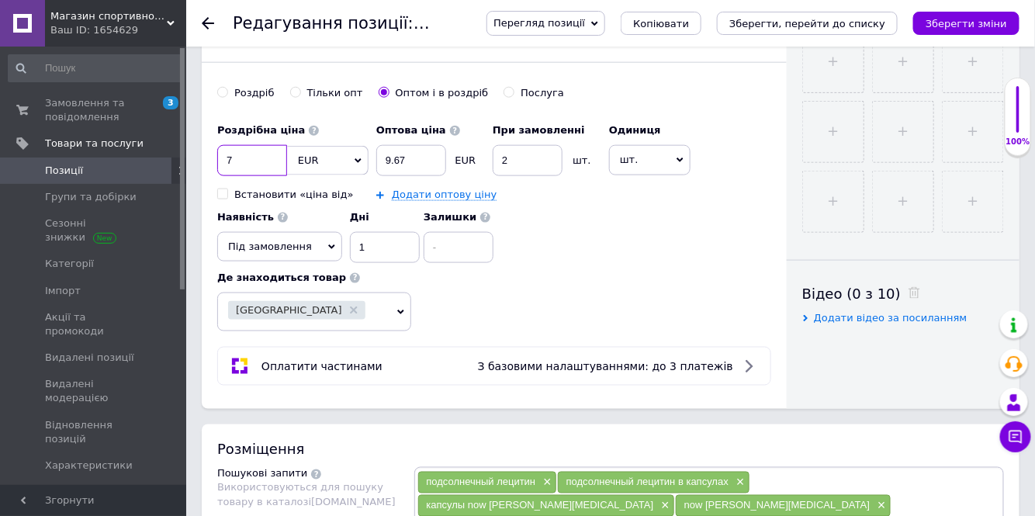
type input "7."
checkbox input "true"
type input "7.9"
checkbox input "true"
type input "7.98"
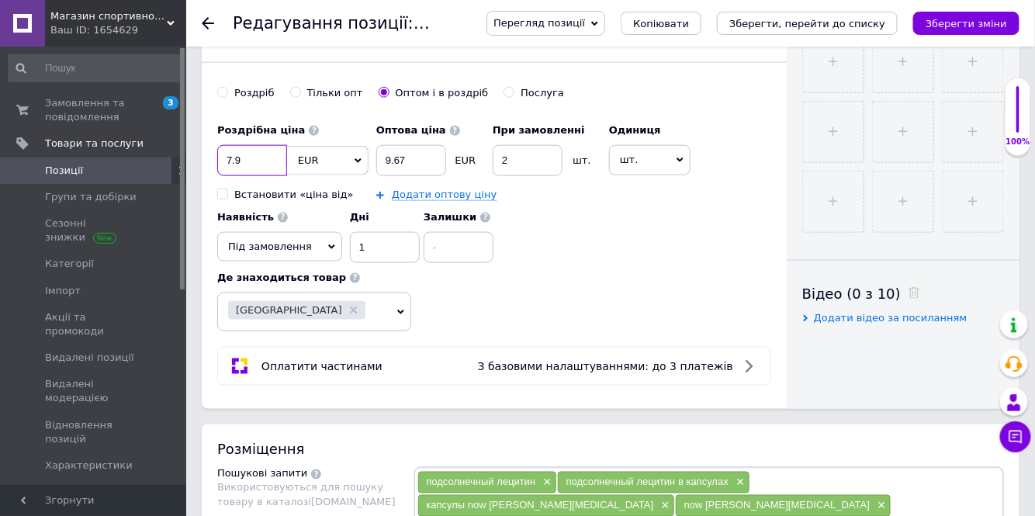
checkbox input "true"
type input "7.98"
drag, startPoint x: 419, startPoint y: 151, endPoint x: 378, endPoint y: 154, distance: 41.2
click at [378, 154] on input "9.67" at bounding box center [411, 160] width 70 height 31
checkbox input "true"
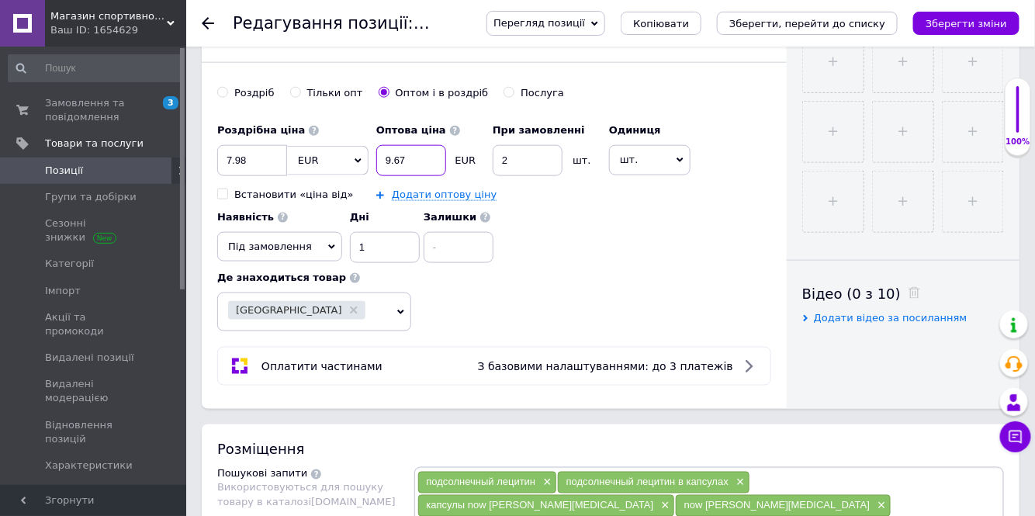
type input "7"
checkbox input "true"
type input "7."
checkbox input "true"
type input "7.5"
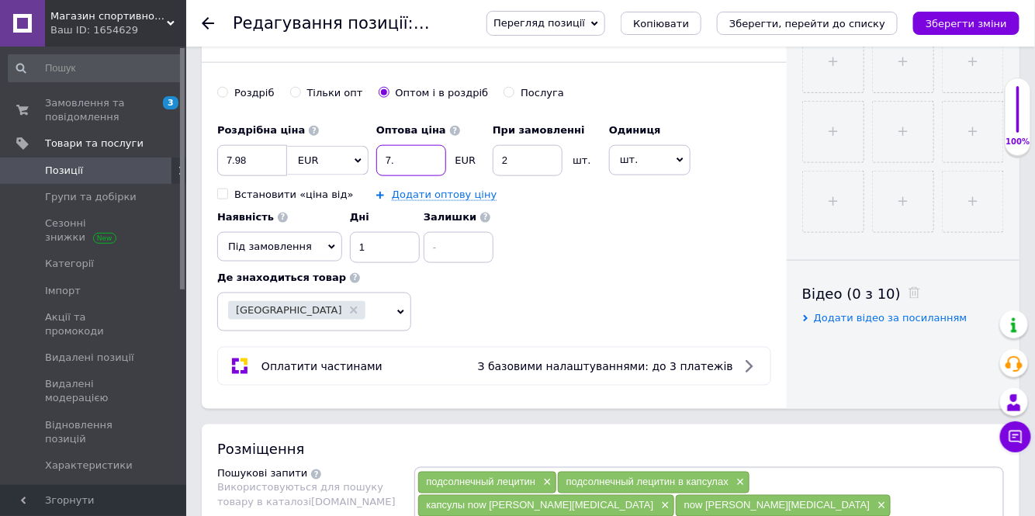
checkbox input "true"
type input "7.59"
checkbox input "true"
type input "7.59"
click at [967, 25] on icon "Зберегти зміни" at bounding box center [965, 24] width 81 height 12
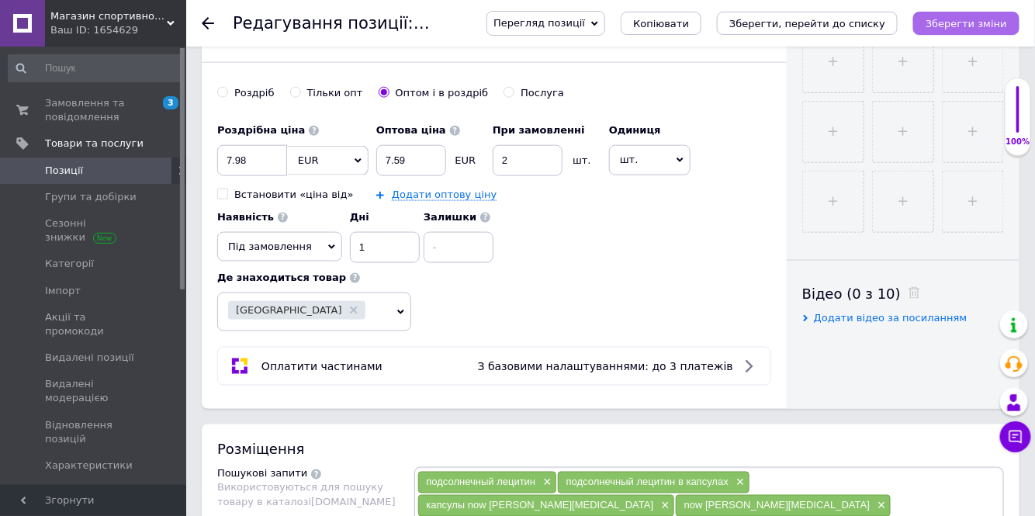
click at [961, 20] on icon "Зберегти зміни" at bounding box center [965, 24] width 81 height 12
checkbox input "true"
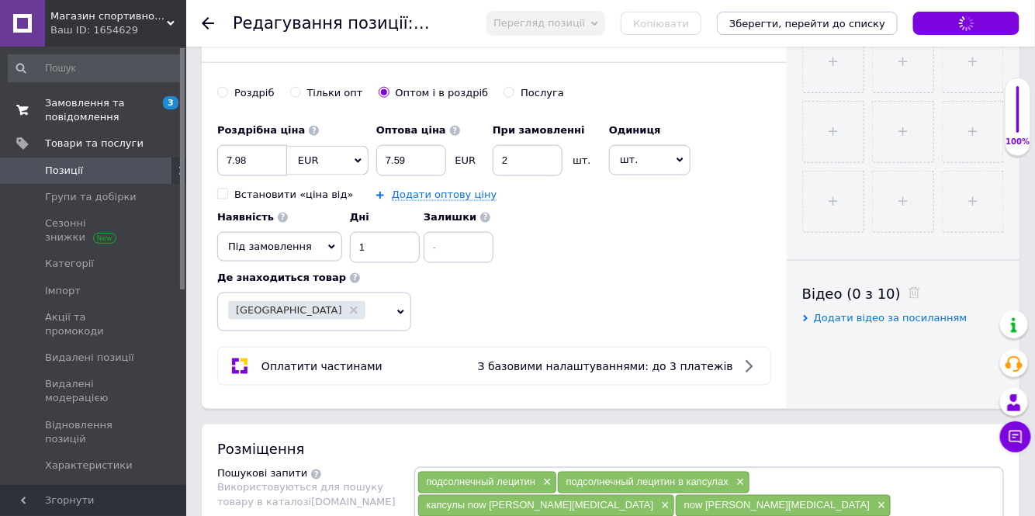
click at [74, 108] on span "Замовлення та повідомлення" at bounding box center [94, 110] width 99 height 28
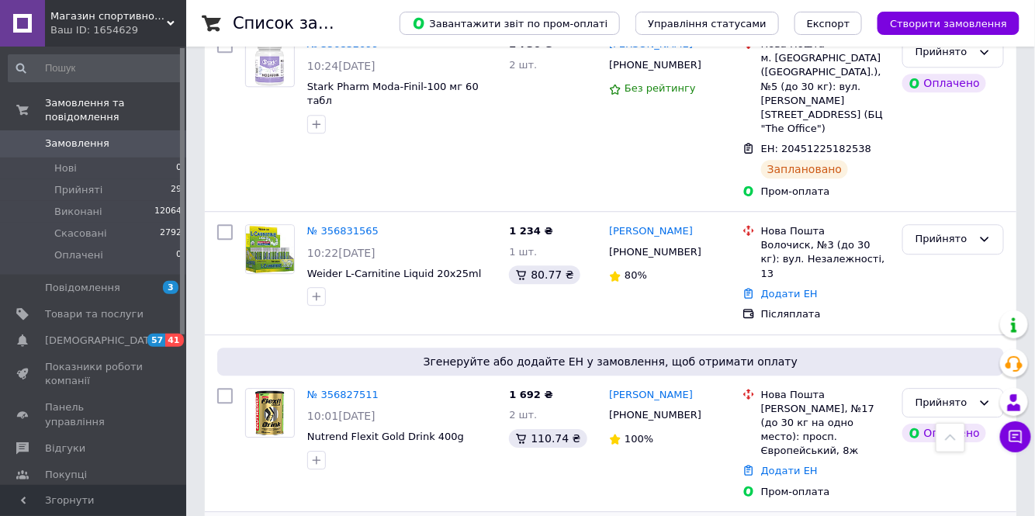
scroll to position [1340, 0]
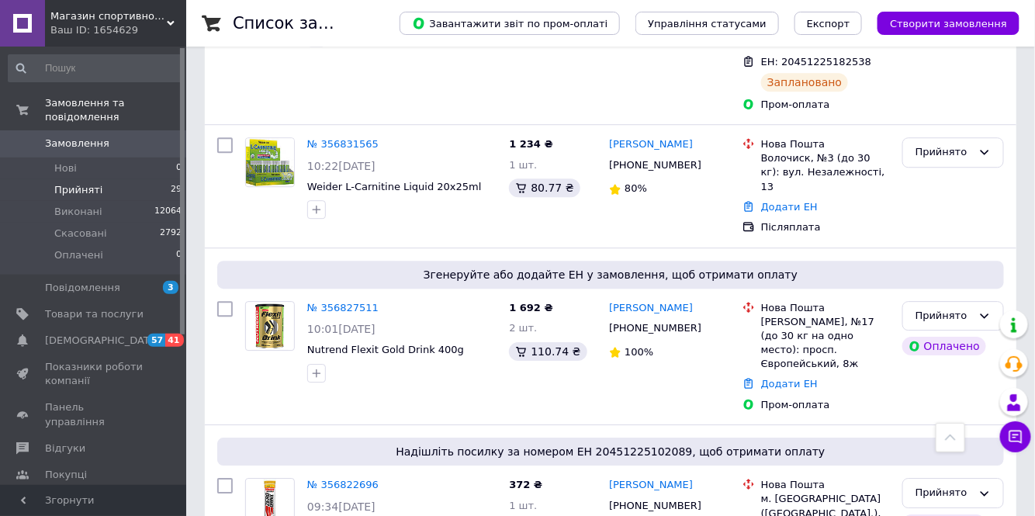
click at [76, 183] on span "Прийняті" at bounding box center [78, 190] width 48 height 14
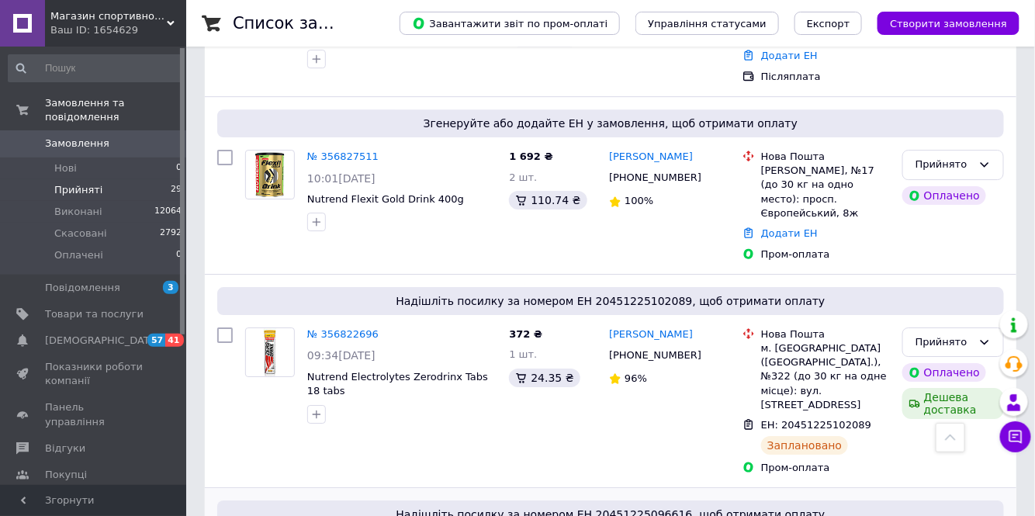
scroll to position [1522, 0]
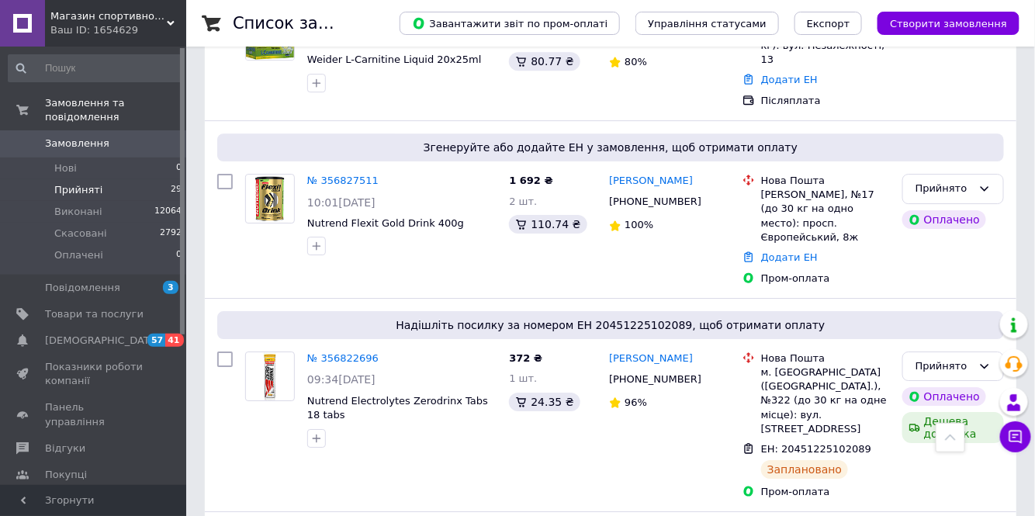
click at [71, 183] on span "Прийняті" at bounding box center [78, 190] width 48 height 14
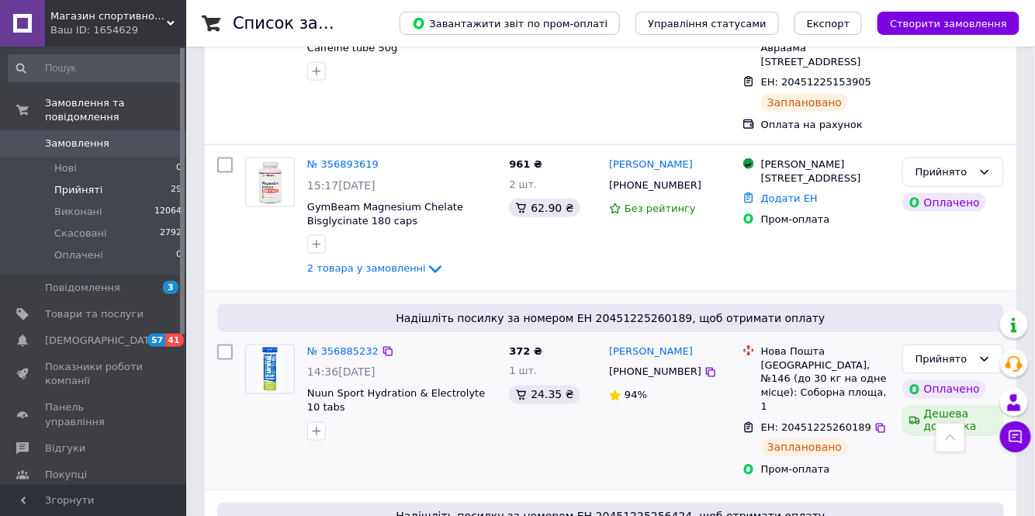
scroll to position [635, 0]
